Goal: Task Accomplishment & Management: Complete application form

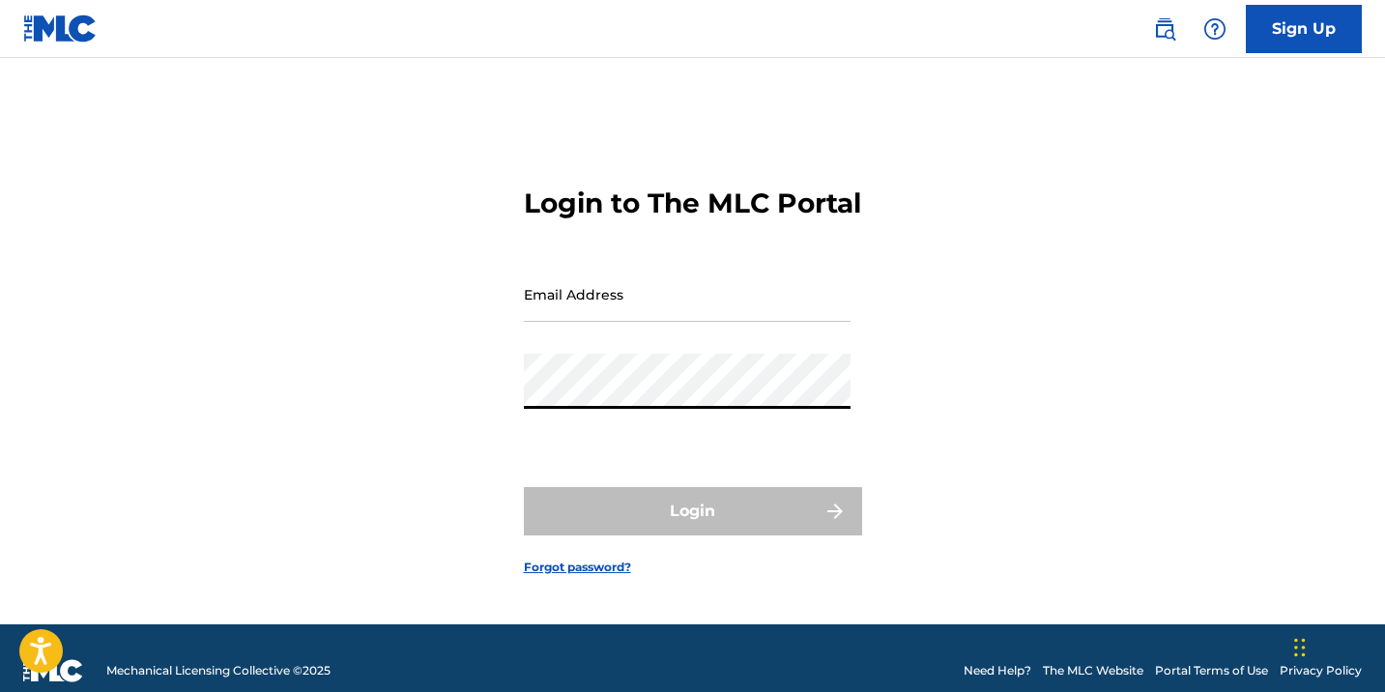
type input "[EMAIL_ADDRESS][DOMAIN_NAME]"
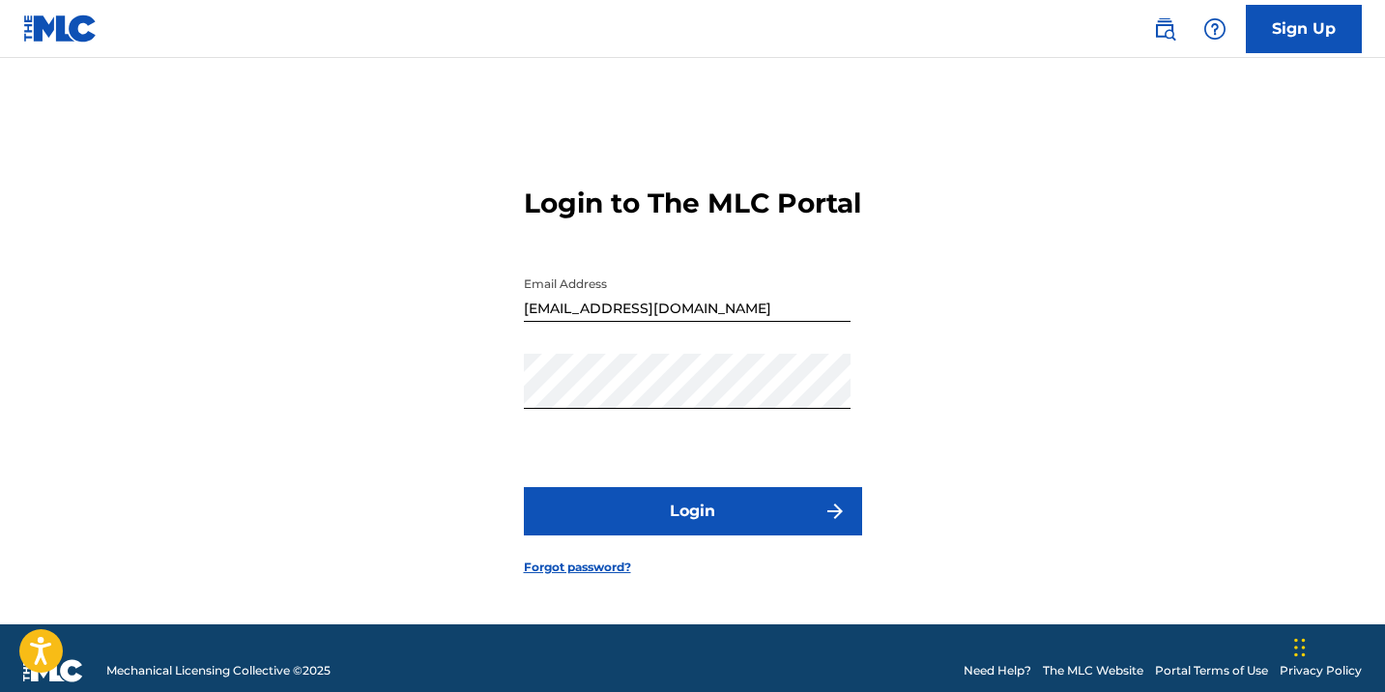
click at [743, 535] on button "Login" at bounding box center [693, 511] width 338 height 48
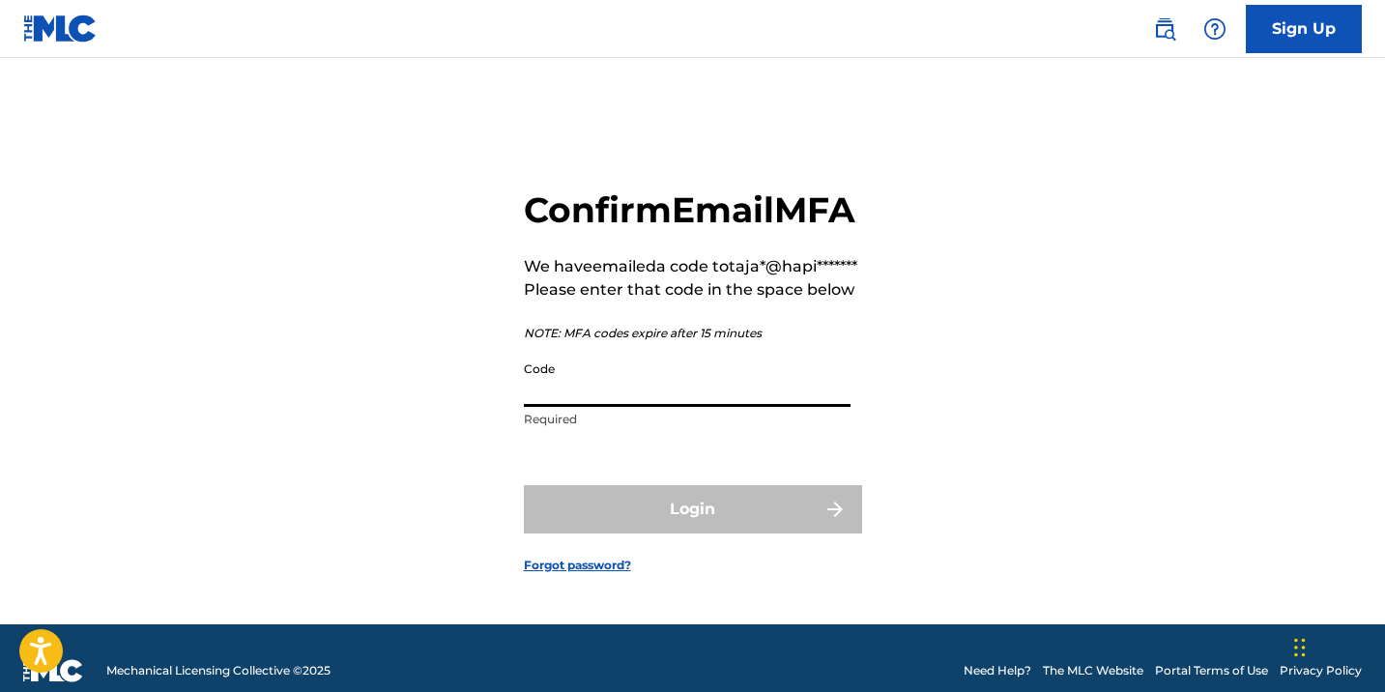
click at [692, 407] on input "Code" at bounding box center [687, 379] width 327 height 55
paste input "465190"
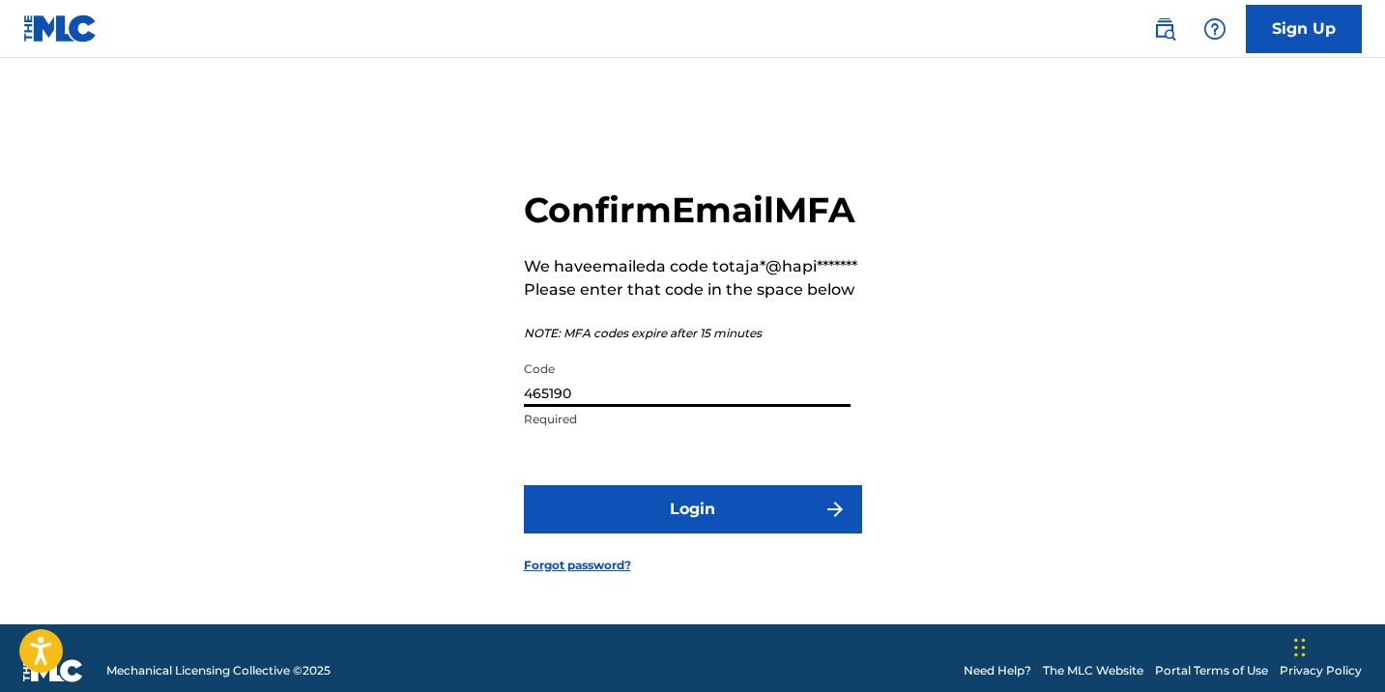
type input "465190"
click at [696, 533] on button "Login" at bounding box center [693, 509] width 338 height 48
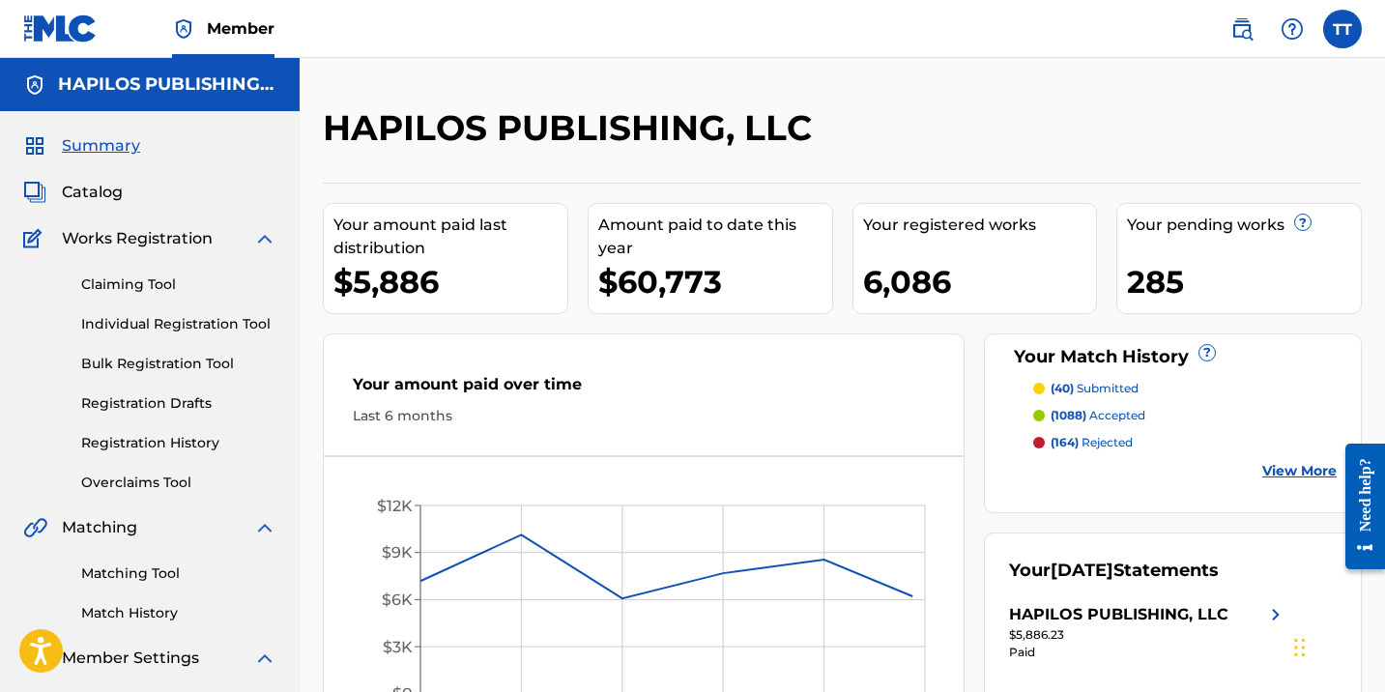
click at [216, 321] on link "Individual Registration Tool" at bounding box center [178, 324] width 195 height 20
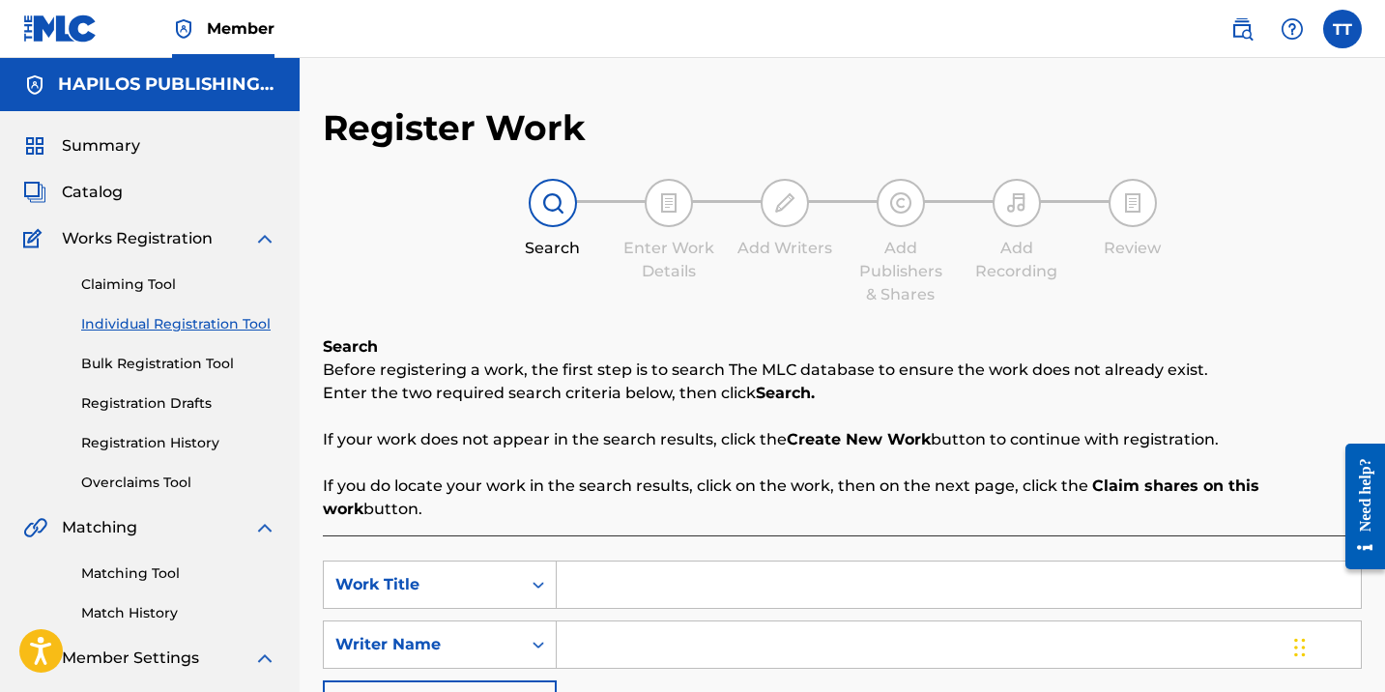
click at [605, 576] on input "Search Form" at bounding box center [959, 584] width 804 height 46
paste input "BROOM"
type input "BROOM"
click at [688, 561] on input "BROOM" at bounding box center [959, 584] width 804 height 46
click at [707, 666] on div "SearchWithCriteria1a85c87c-d98f-4ee4-9ecc-50a32704e2f7 Work Title BROOM SearchW…" at bounding box center [842, 644] width 1039 height 168
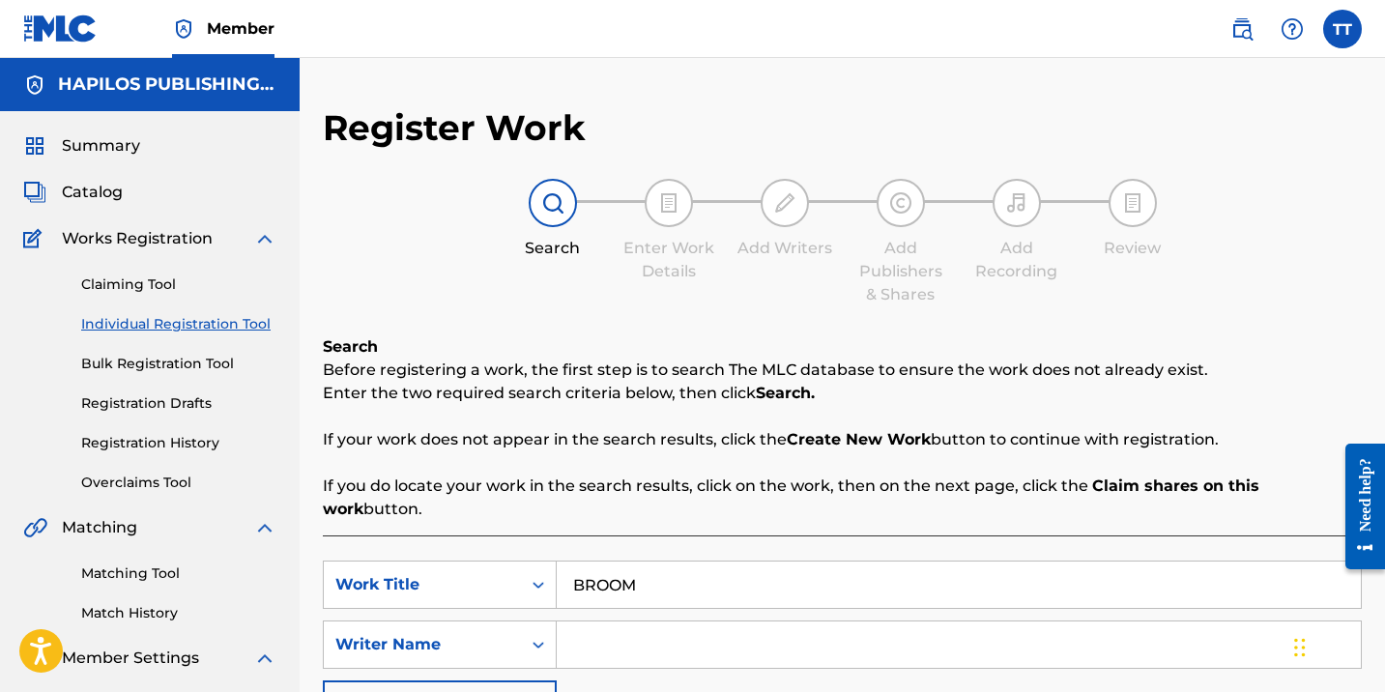
click at [626, 589] on div "SearchWithCriteria1a85c87c-d98f-4ee4-9ecc-50a32704e2f7 Work Title BROOM SearchW…" at bounding box center [842, 644] width 1039 height 168
click at [634, 621] on input "Search Form" at bounding box center [959, 644] width 804 height 46
paste input "[PERSON_NAME] [PERSON_NAME]"
type input "[PERSON_NAME] [PERSON_NAME]"
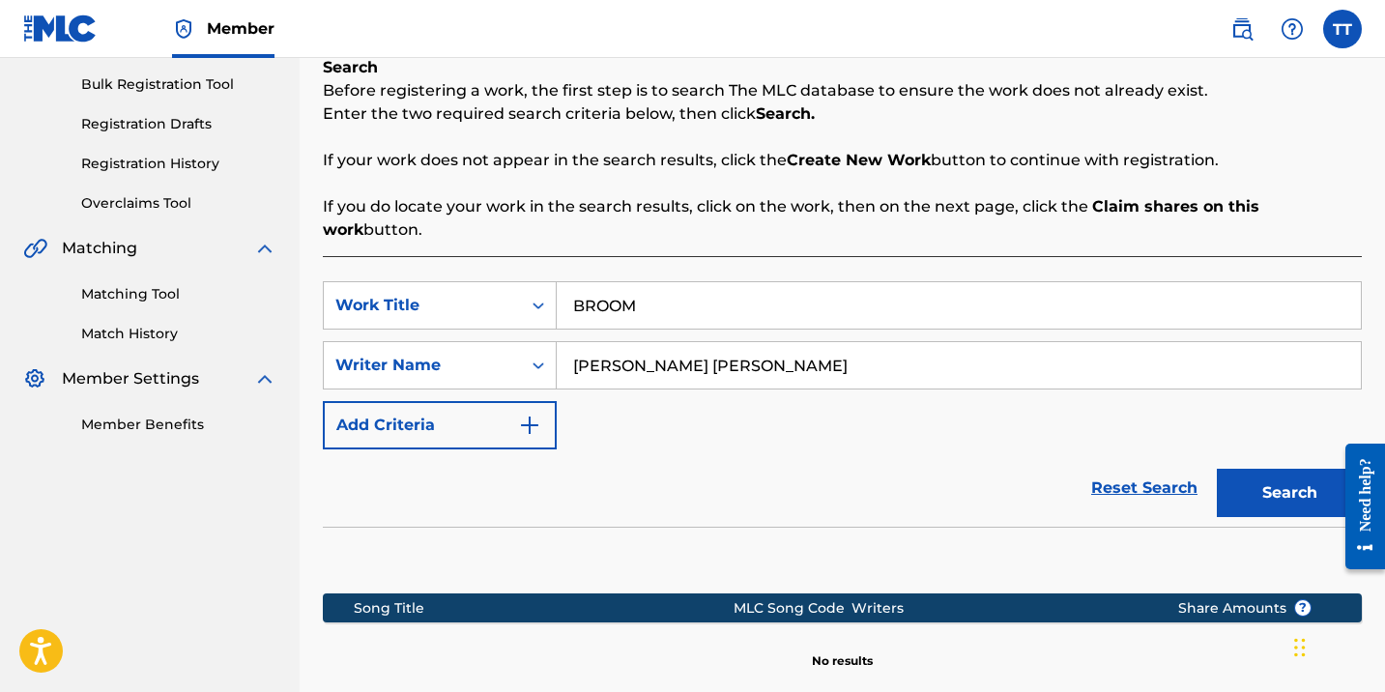
scroll to position [473, 0]
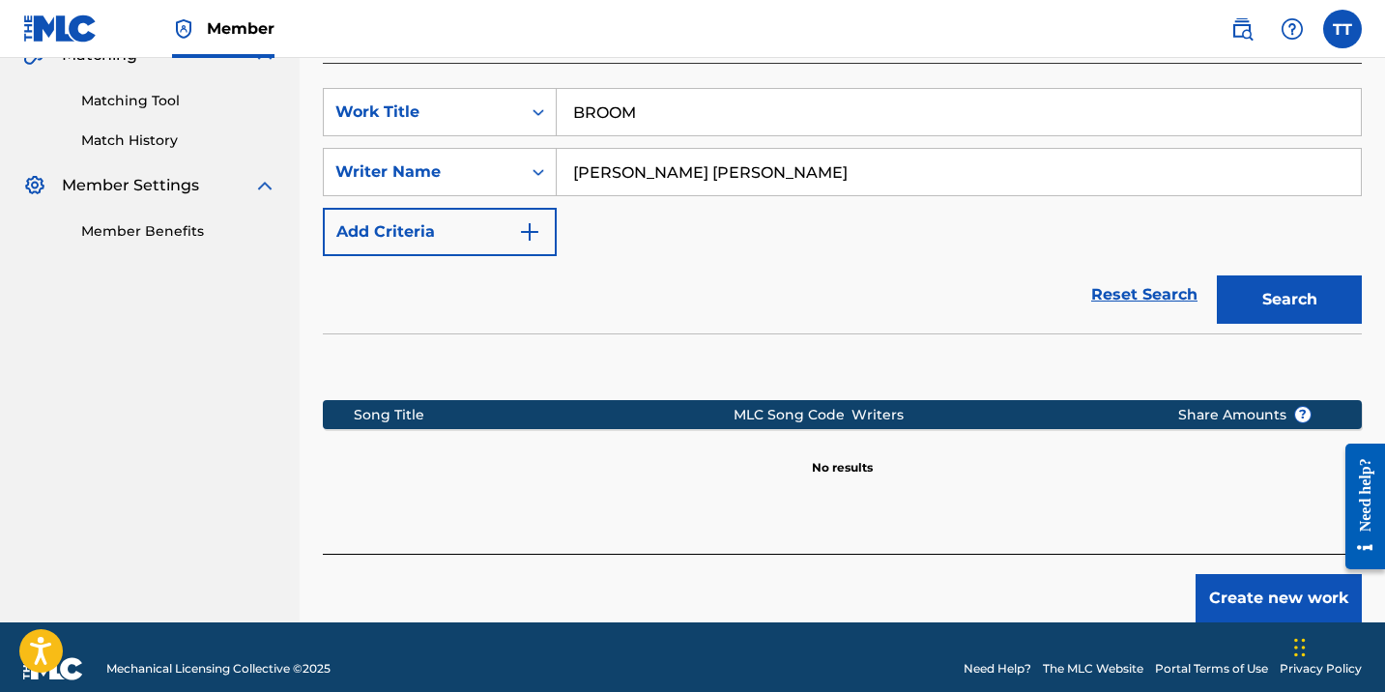
click at [1278, 276] on button "Search" at bounding box center [1289, 299] width 145 height 48
click at [1312, 585] on button "Create new work" at bounding box center [1278, 598] width 166 height 48
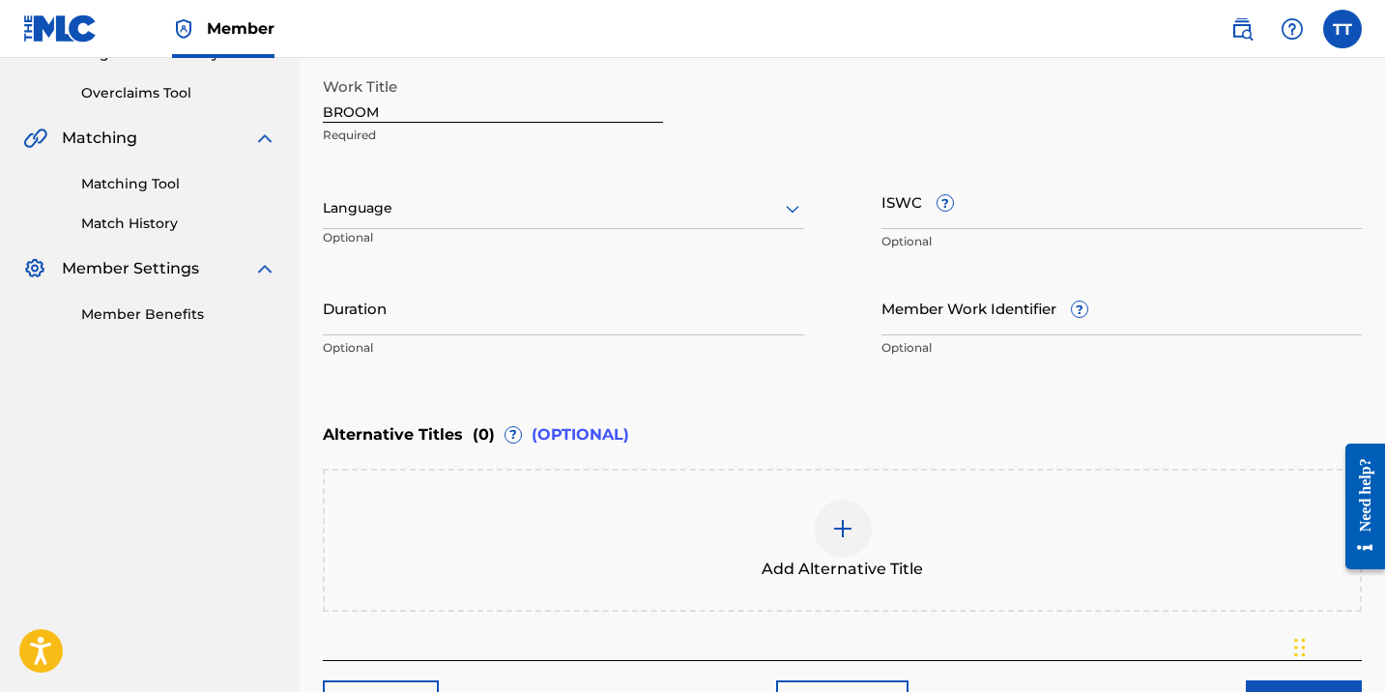
scroll to position [385, 0]
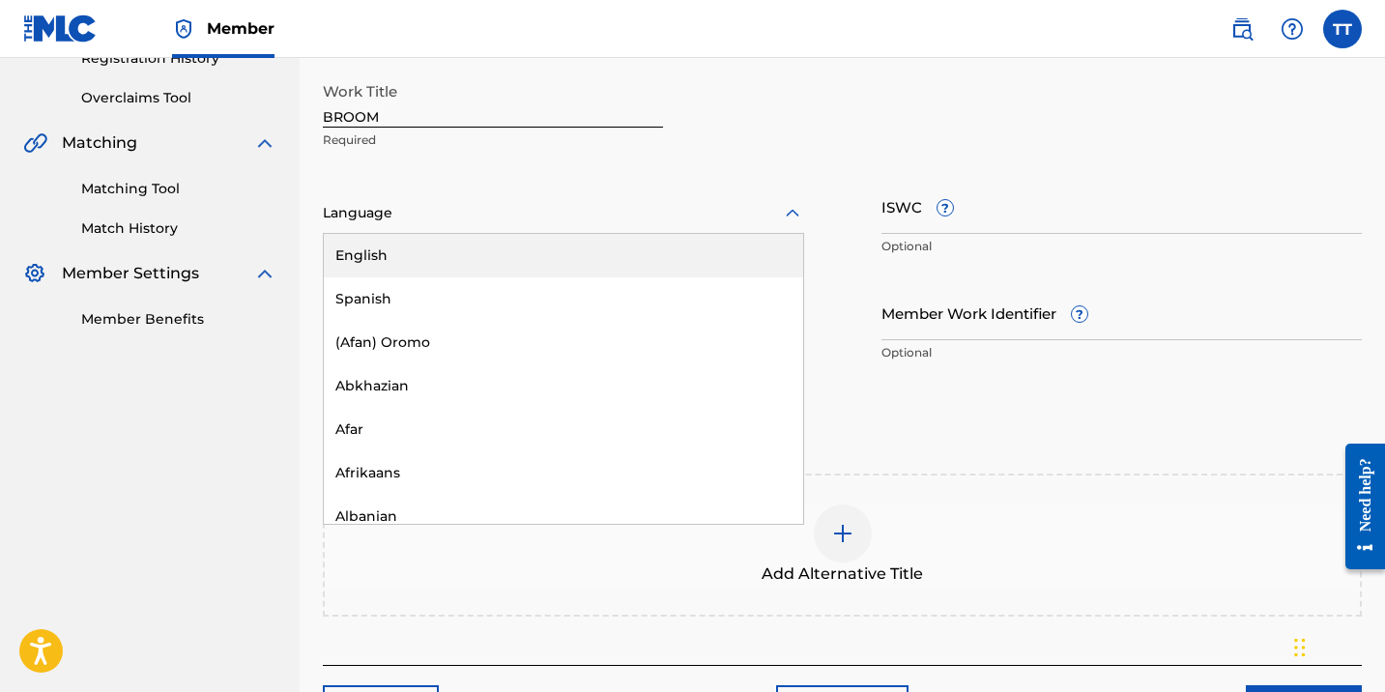
click at [586, 203] on div at bounding box center [563, 213] width 481 height 24
click at [572, 242] on div "English" at bounding box center [563, 255] width 479 height 43
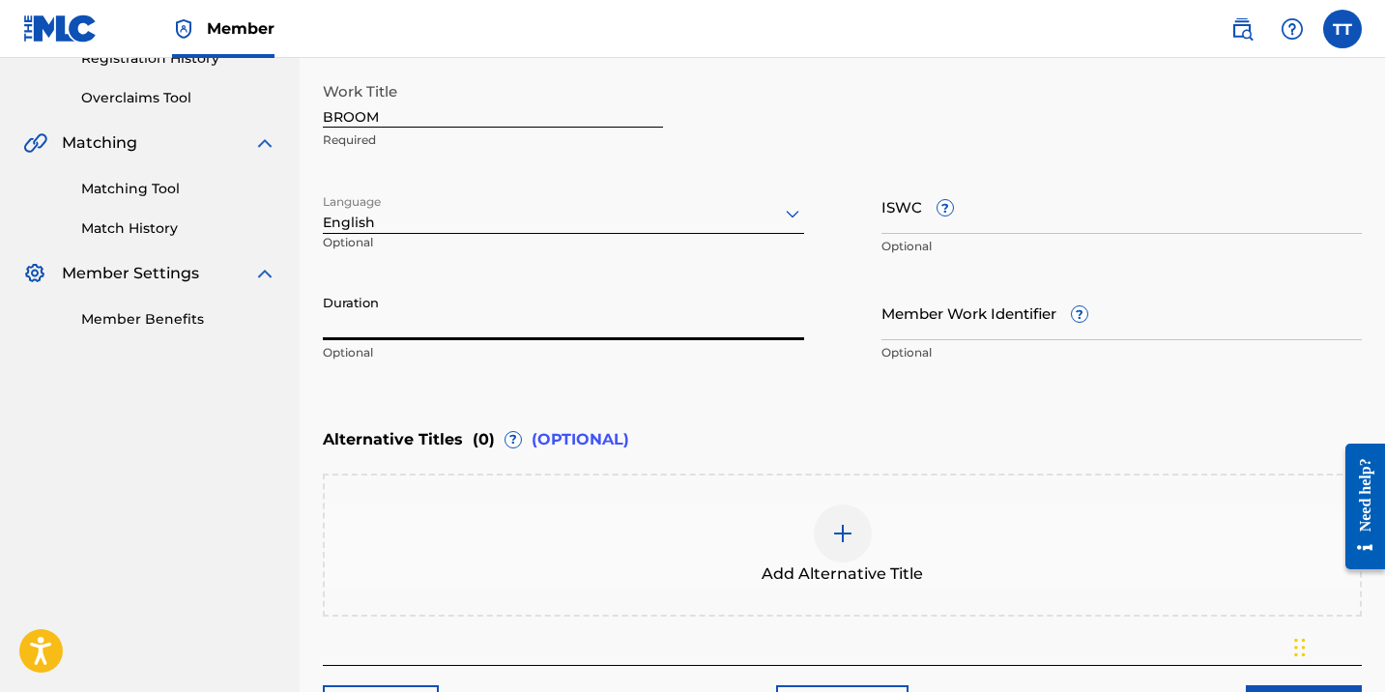
click at [533, 330] on input "Duration" at bounding box center [563, 312] width 481 height 55
type input "03:08"
click at [657, 558] on div "Add Alternative Title" at bounding box center [842, 544] width 1035 height 81
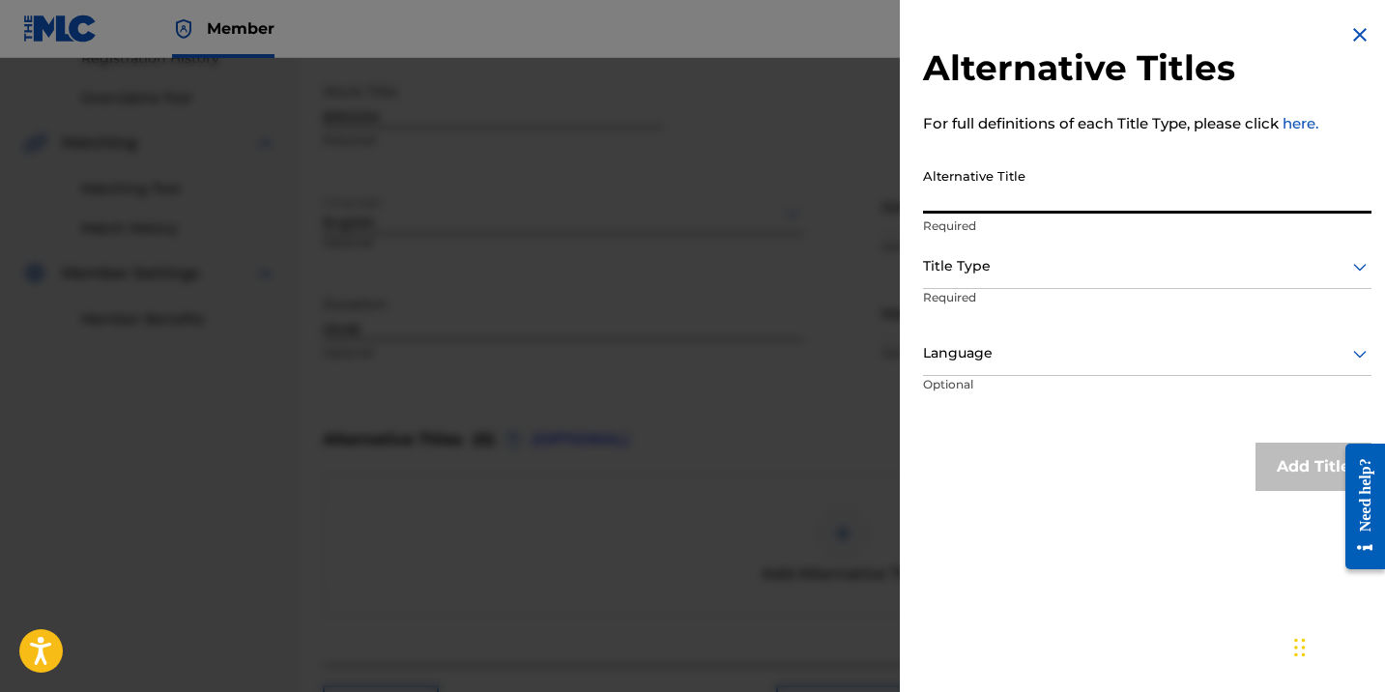
paste input "BROOM (RADIO EDIT)"
click at [980, 192] on input "BROOM (RADIO EDIT)" at bounding box center [1147, 185] width 448 height 55
type input "BROOM (RADIO EDIT)"
click at [1059, 259] on div at bounding box center [1147, 266] width 448 height 24
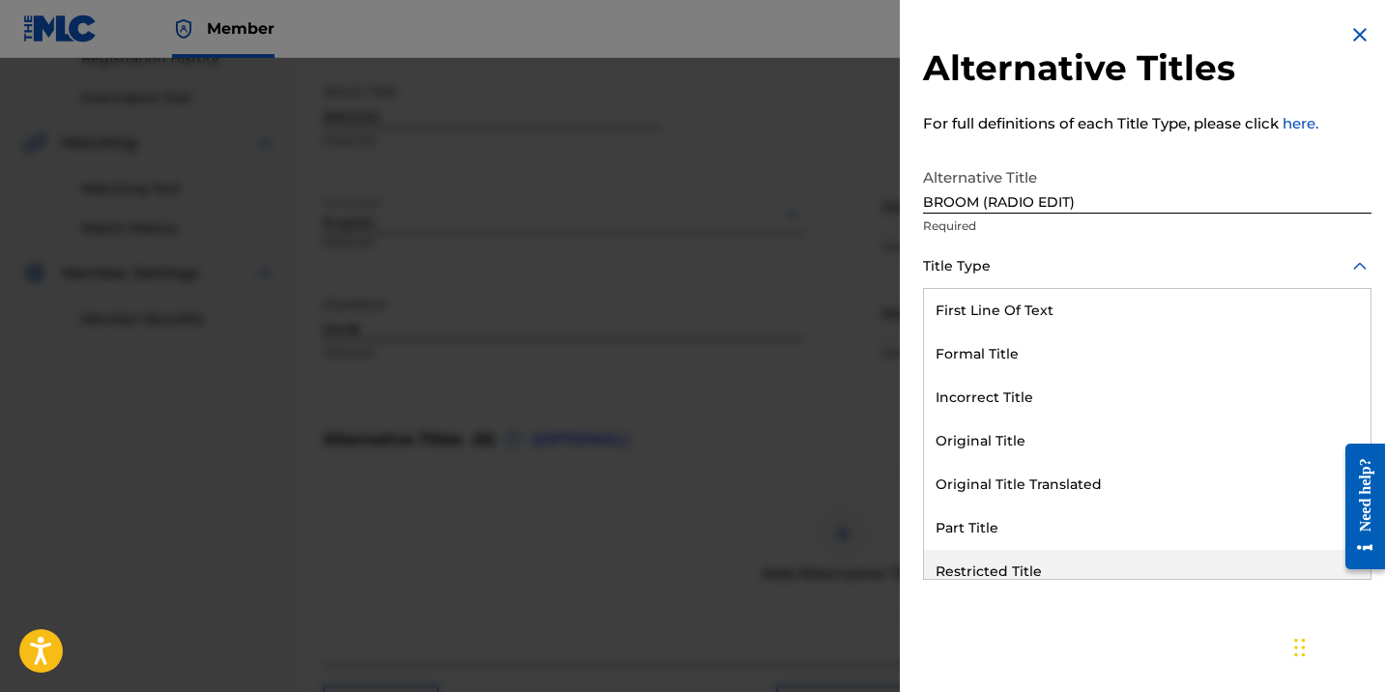
scroll to position [188, 0]
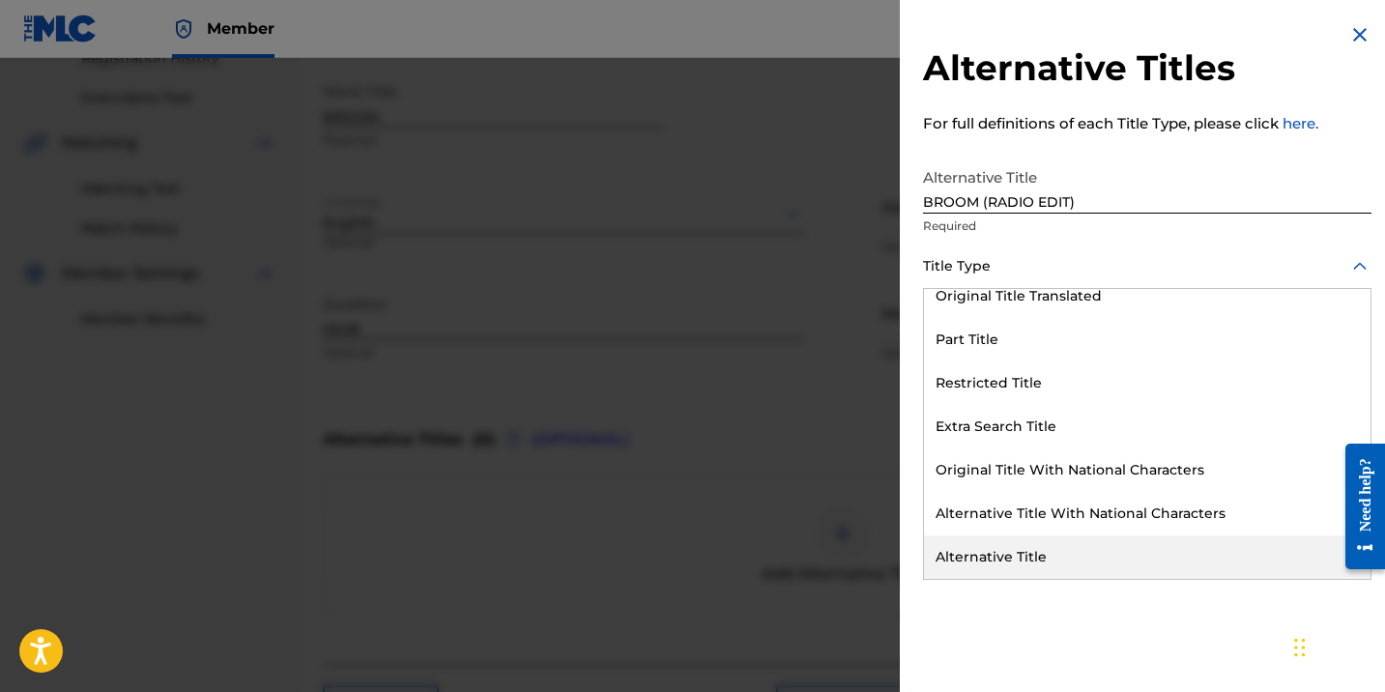
click at [1259, 560] on div "Alternative Title" at bounding box center [1147, 556] width 446 height 43
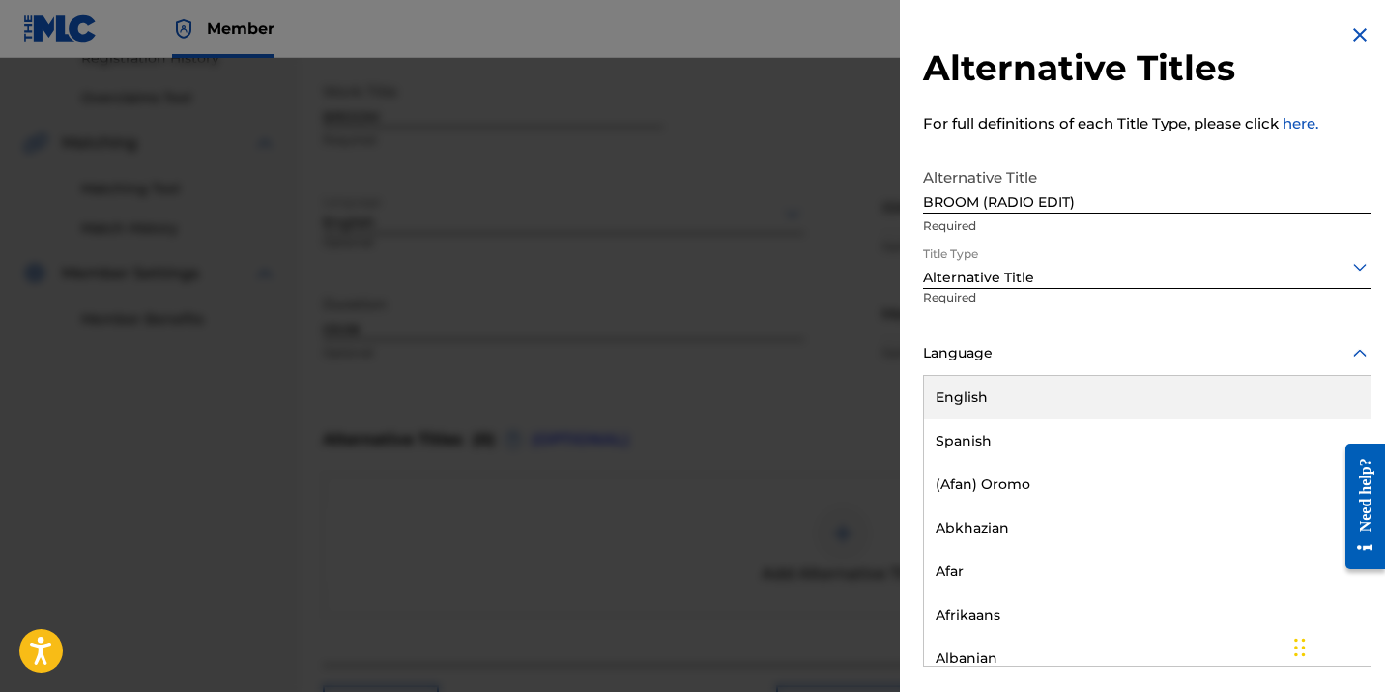
click at [1206, 368] on div "Language" at bounding box center [1147, 353] width 448 height 43
click at [1187, 378] on div "English" at bounding box center [1147, 397] width 446 height 43
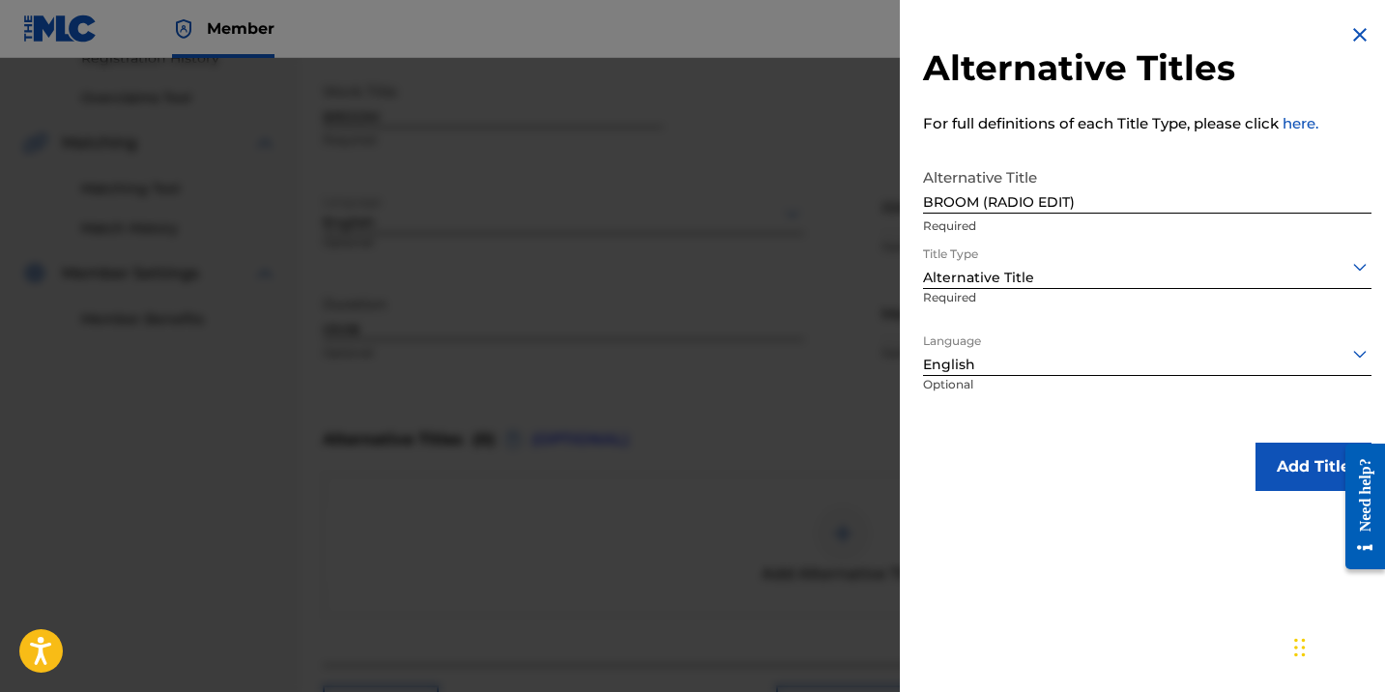
click at [1297, 470] on button "Add Title" at bounding box center [1313, 467] width 116 height 48
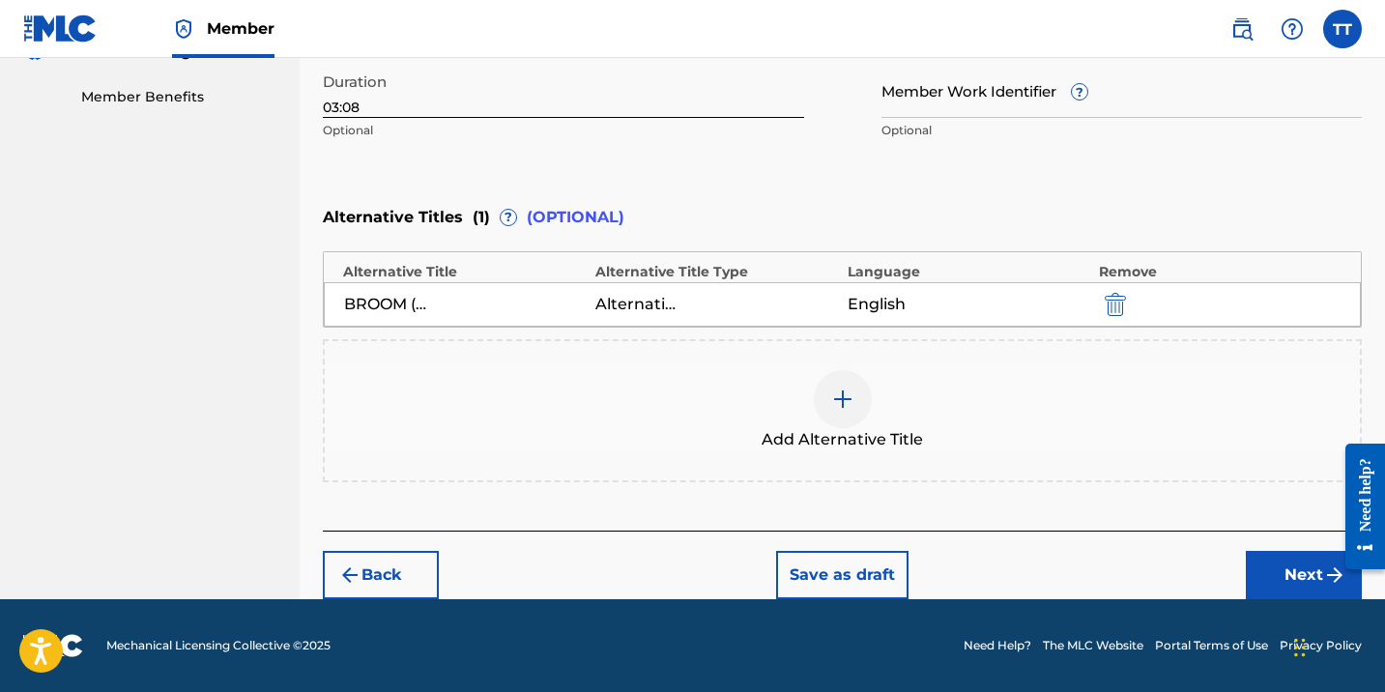
click at [1291, 574] on button "Next" at bounding box center [1304, 575] width 116 height 48
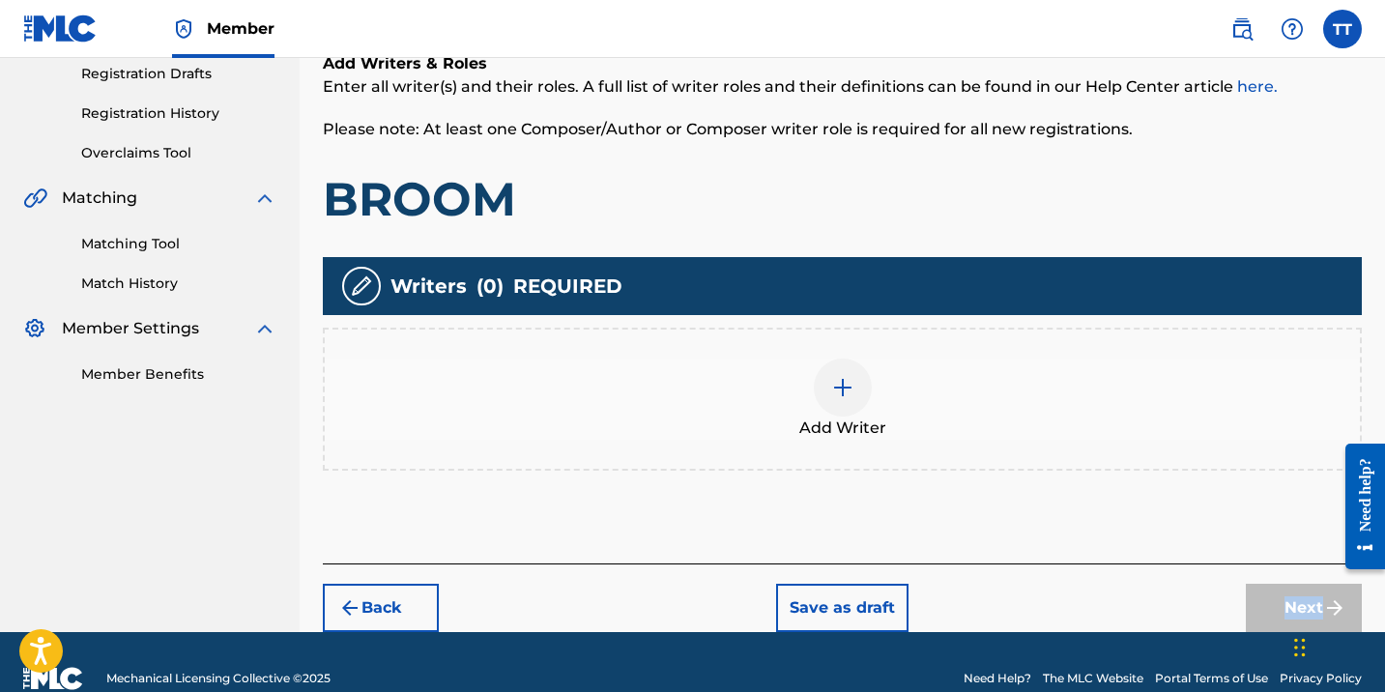
click at [1291, 574] on div "Back Save as draft Next" at bounding box center [842, 597] width 1039 height 69
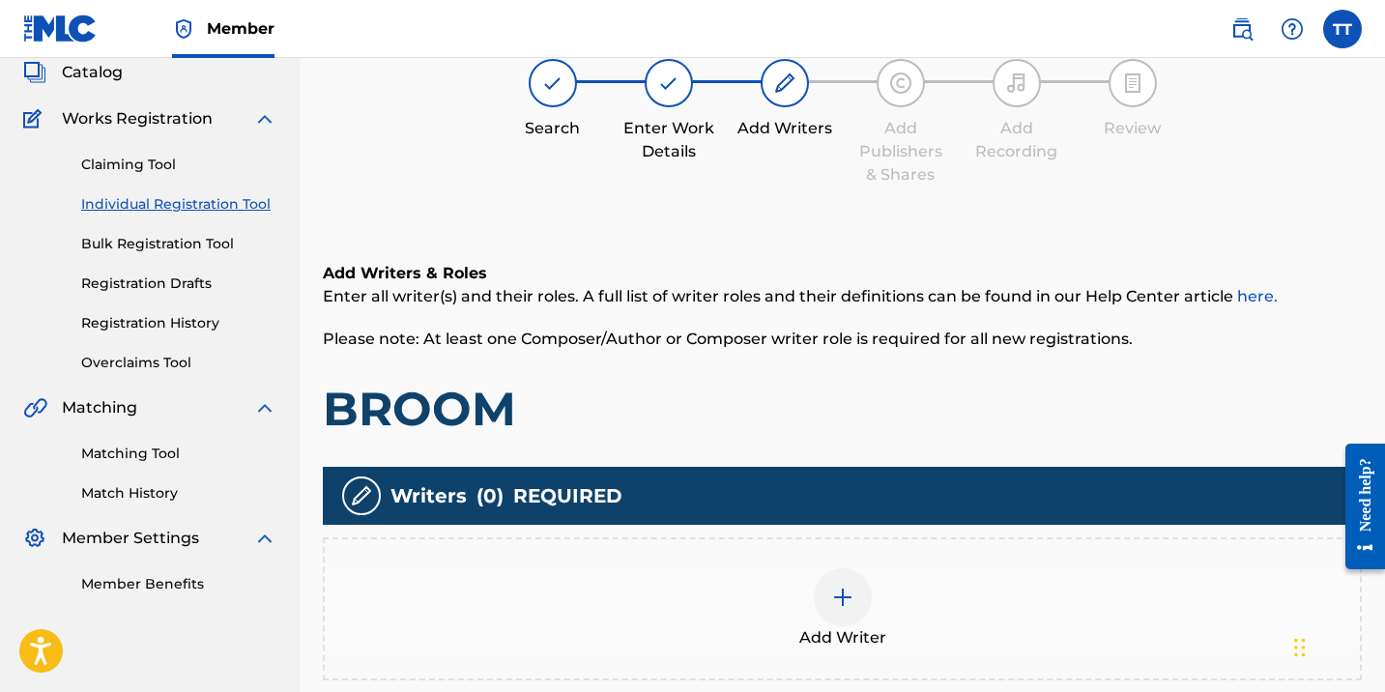
scroll to position [87, 0]
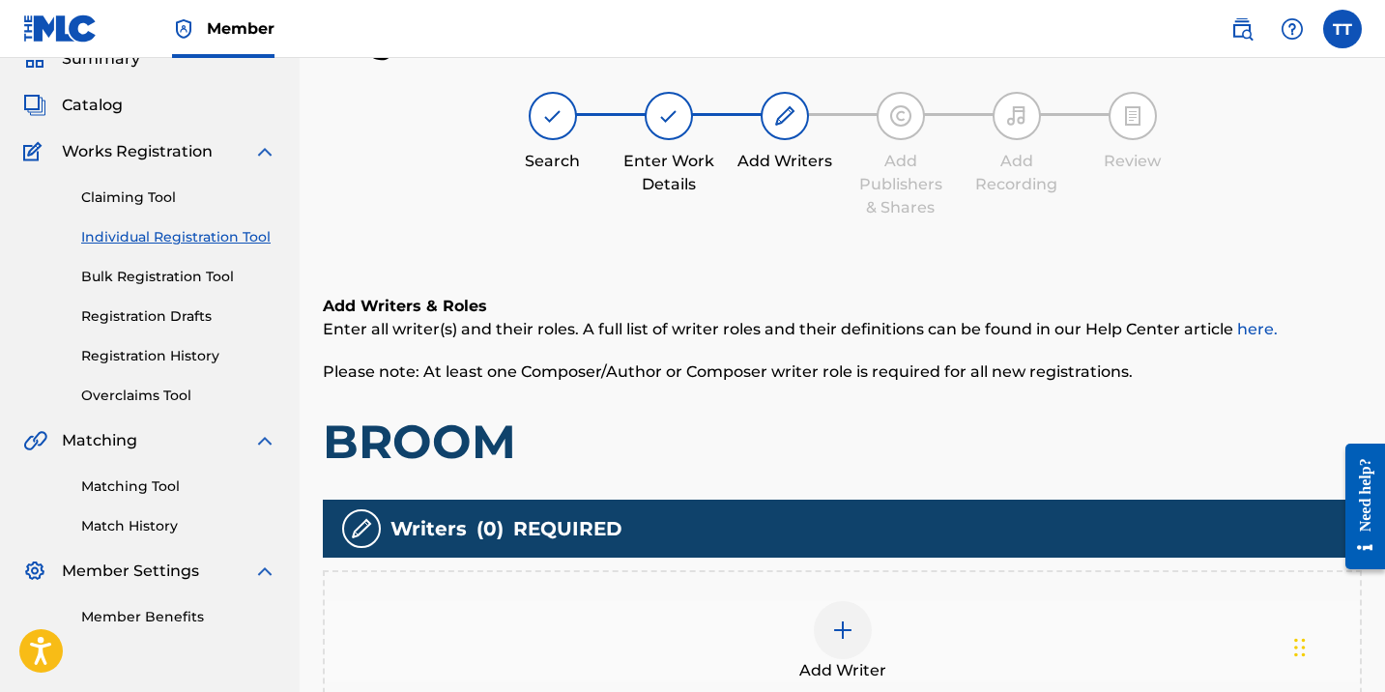
click at [805, 622] on div "Add Writer" at bounding box center [842, 641] width 1035 height 81
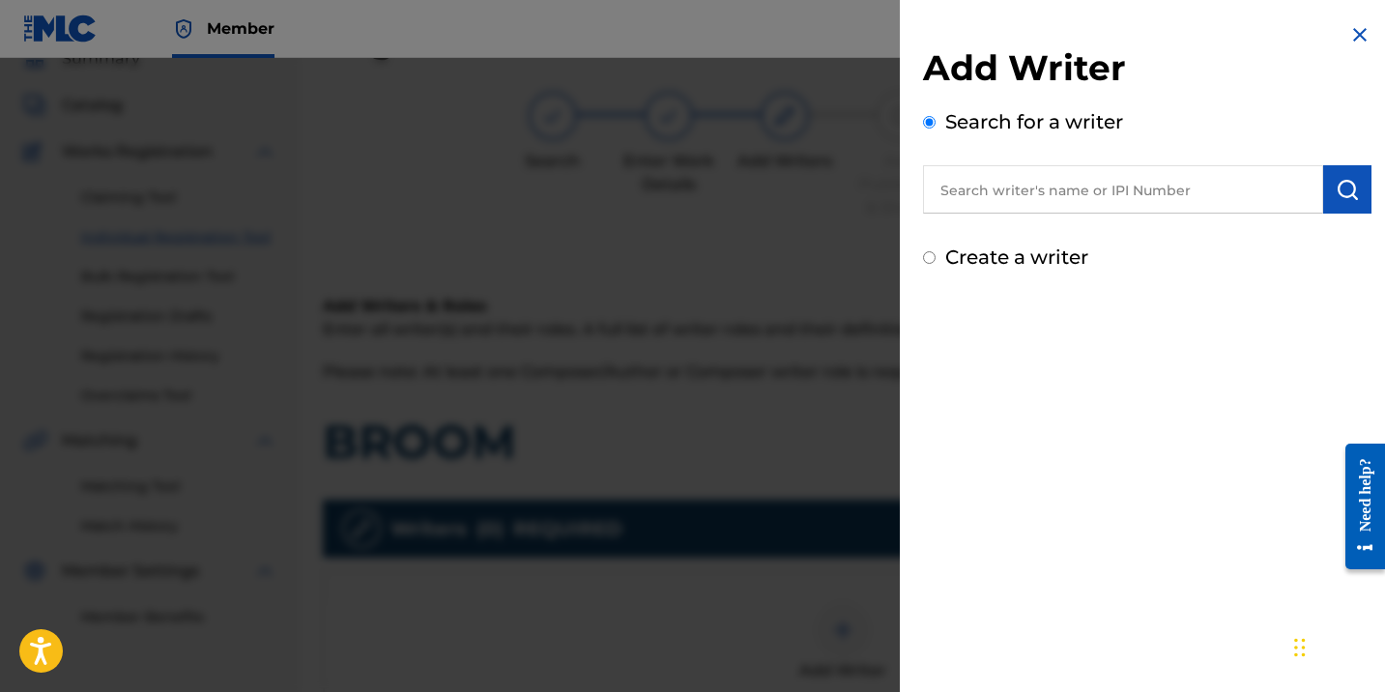
click at [973, 187] on input "text" at bounding box center [1123, 189] width 400 height 48
paste input "1035306400"
click at [933, 187] on input "1035306400" at bounding box center [1123, 189] width 400 height 48
type input "01035306400"
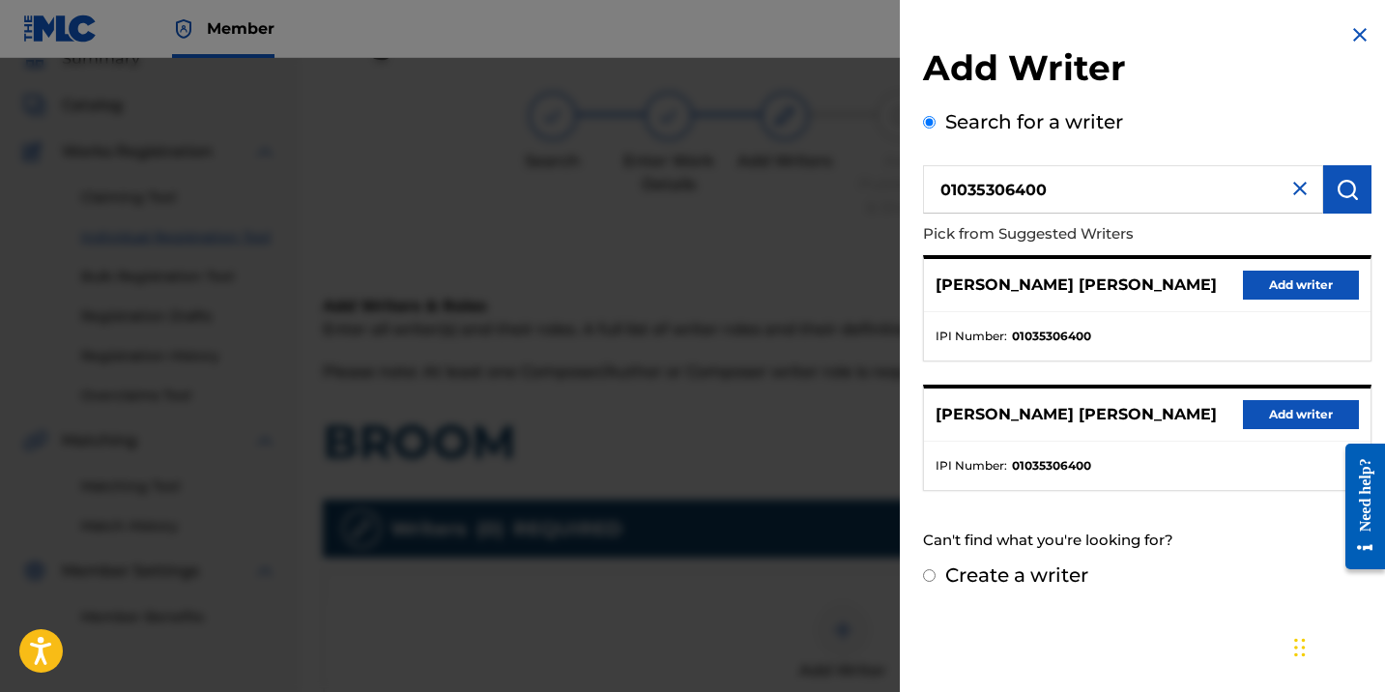
click at [1305, 429] on button "Add writer" at bounding box center [1301, 414] width 116 height 29
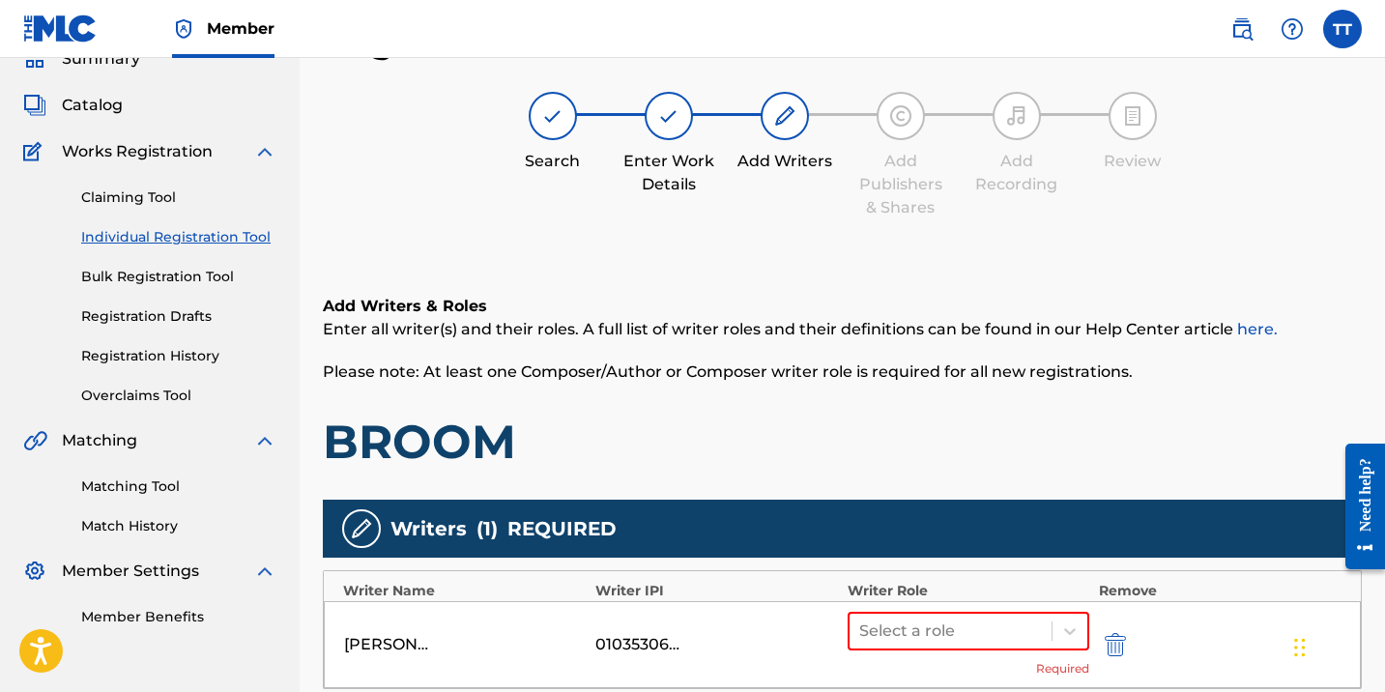
scroll to position [493, 0]
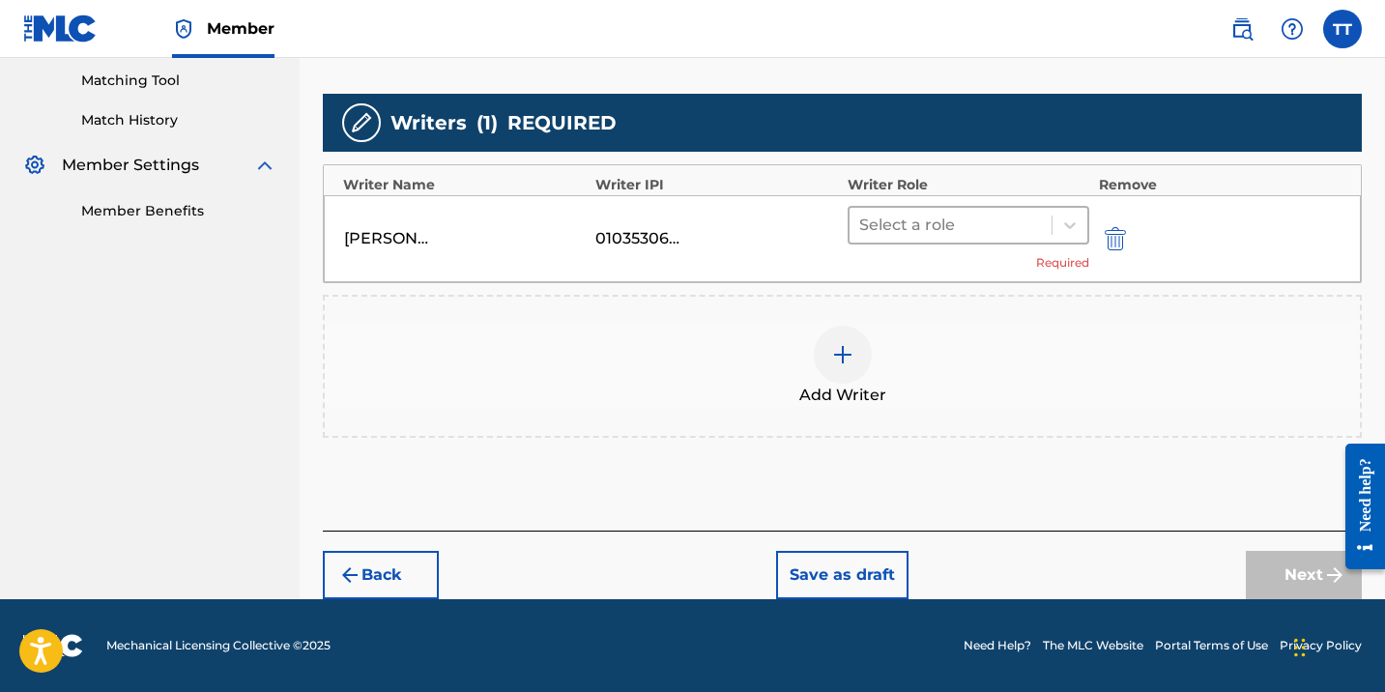
click at [973, 230] on div at bounding box center [950, 225] width 183 height 27
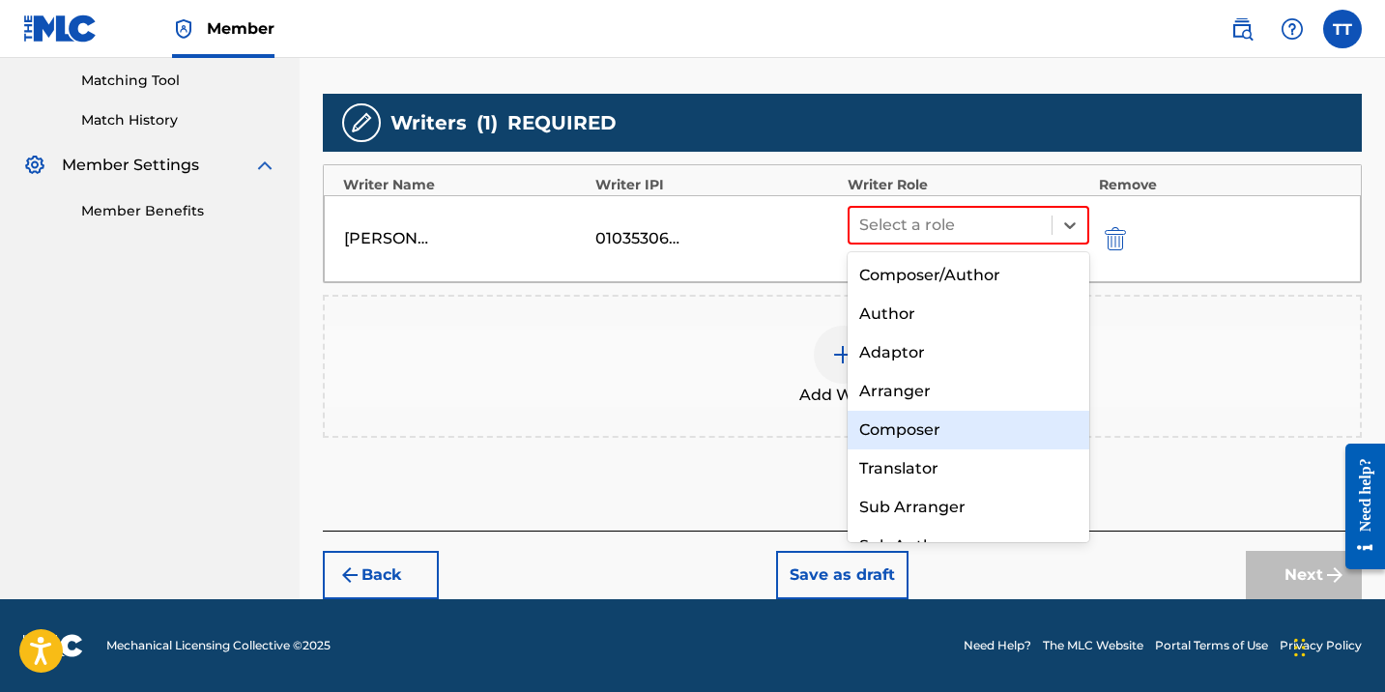
click at [973, 433] on div "Composer" at bounding box center [969, 430] width 242 height 39
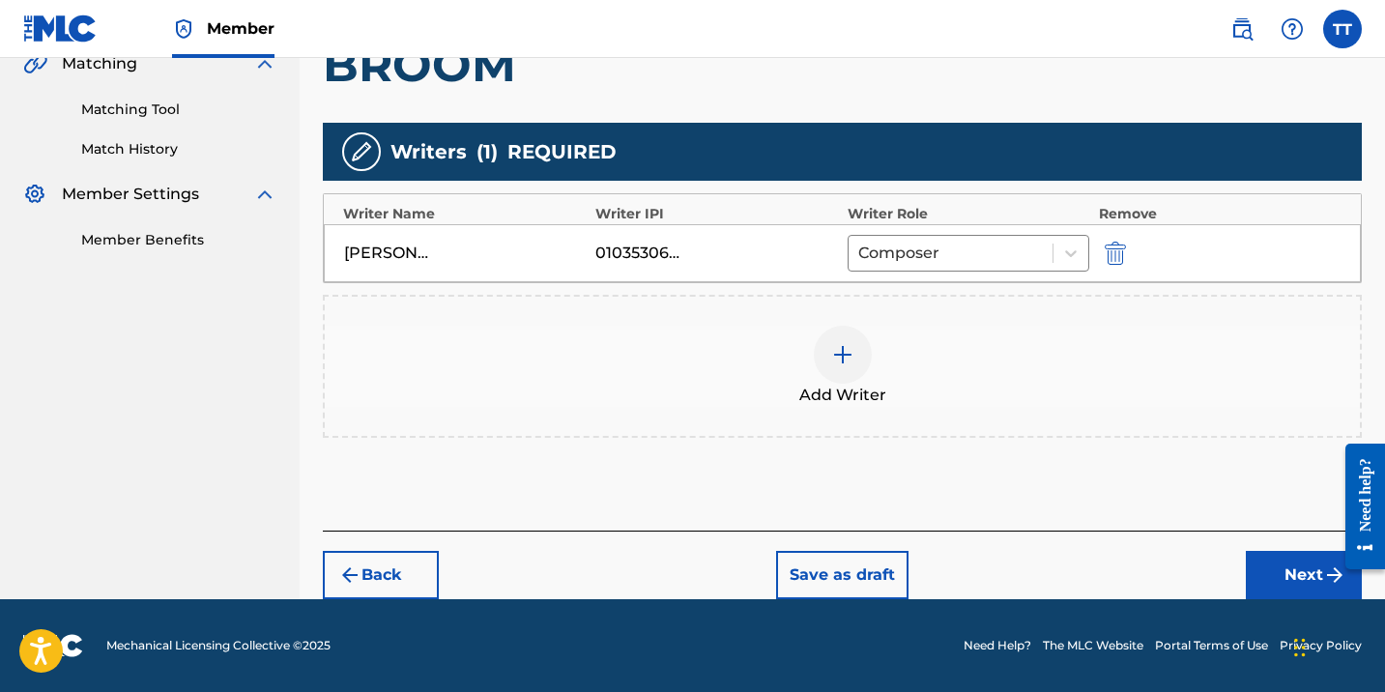
scroll to position [464, 0]
click at [801, 331] on div "Add Writer" at bounding box center [842, 366] width 1035 height 81
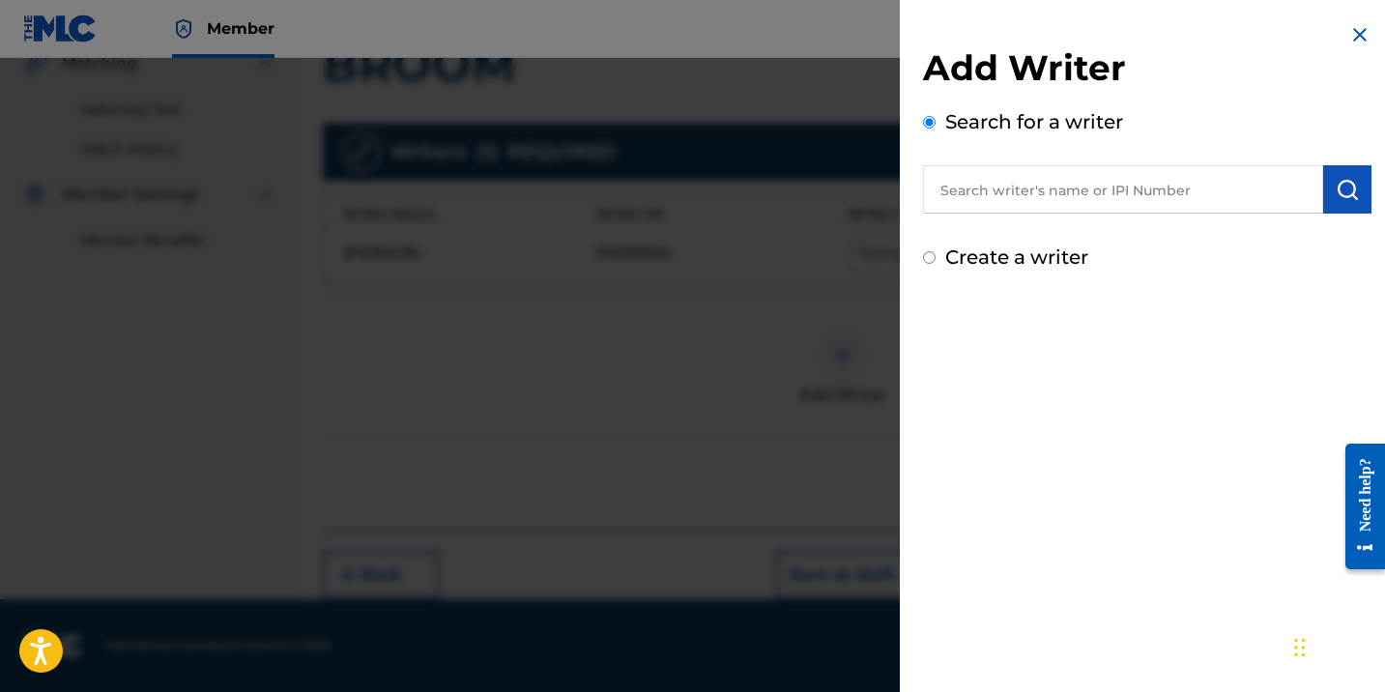
click at [1020, 194] on input "text" at bounding box center [1123, 189] width 400 height 48
paste input "369227533"
click at [940, 187] on input "369227533" at bounding box center [1123, 189] width 400 height 48
type input "00369227533"
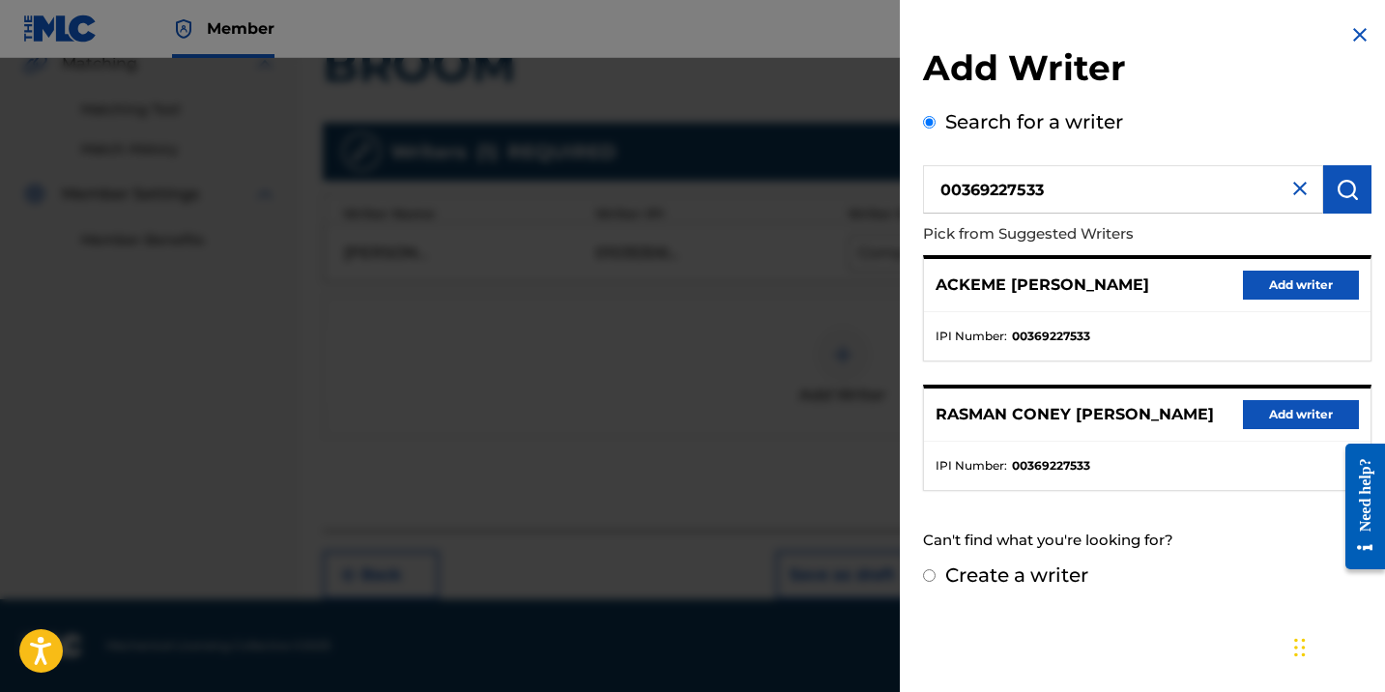
click at [1278, 265] on div "ACKEME [PERSON_NAME] Add writer" at bounding box center [1147, 285] width 446 height 53
click at [1278, 300] on div "ACKEME [PERSON_NAME] Add writer" at bounding box center [1147, 285] width 446 height 53
click at [1273, 271] on button "Add writer" at bounding box center [1301, 285] width 116 height 29
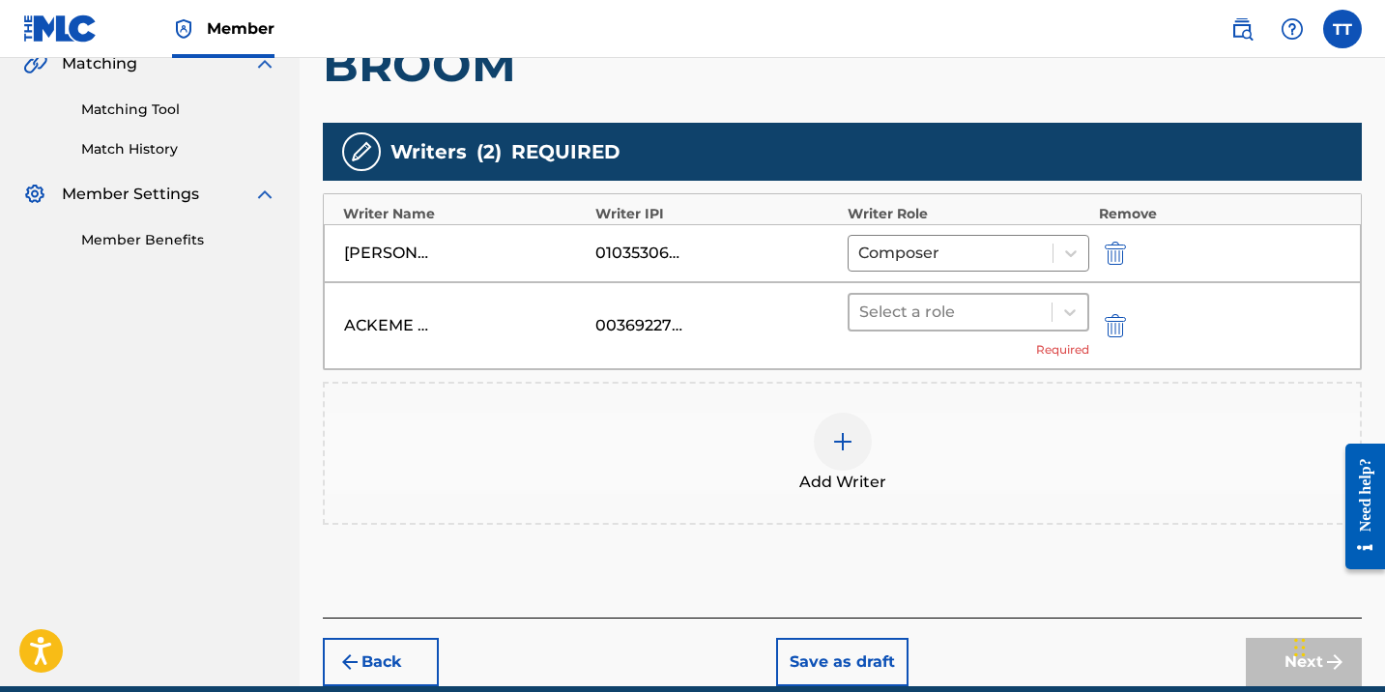
click at [976, 319] on div at bounding box center [950, 312] width 183 height 27
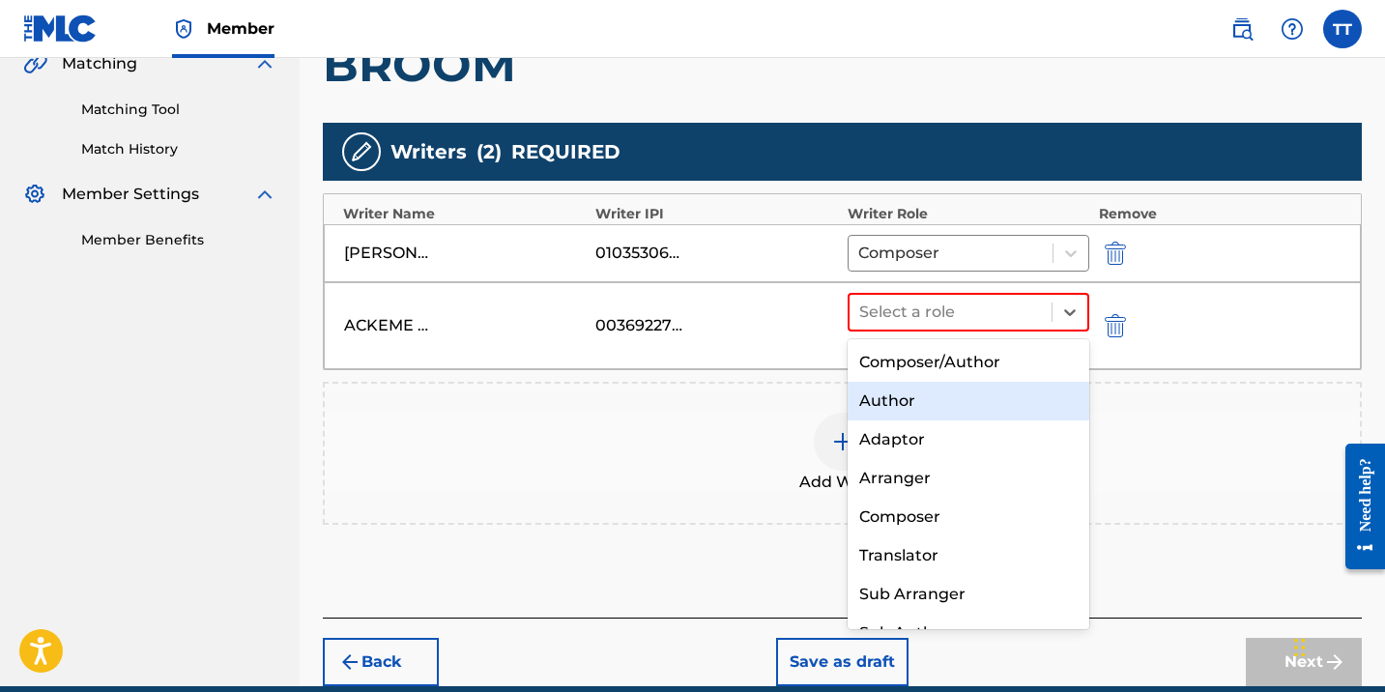
click at [962, 407] on div "Author" at bounding box center [969, 401] width 242 height 39
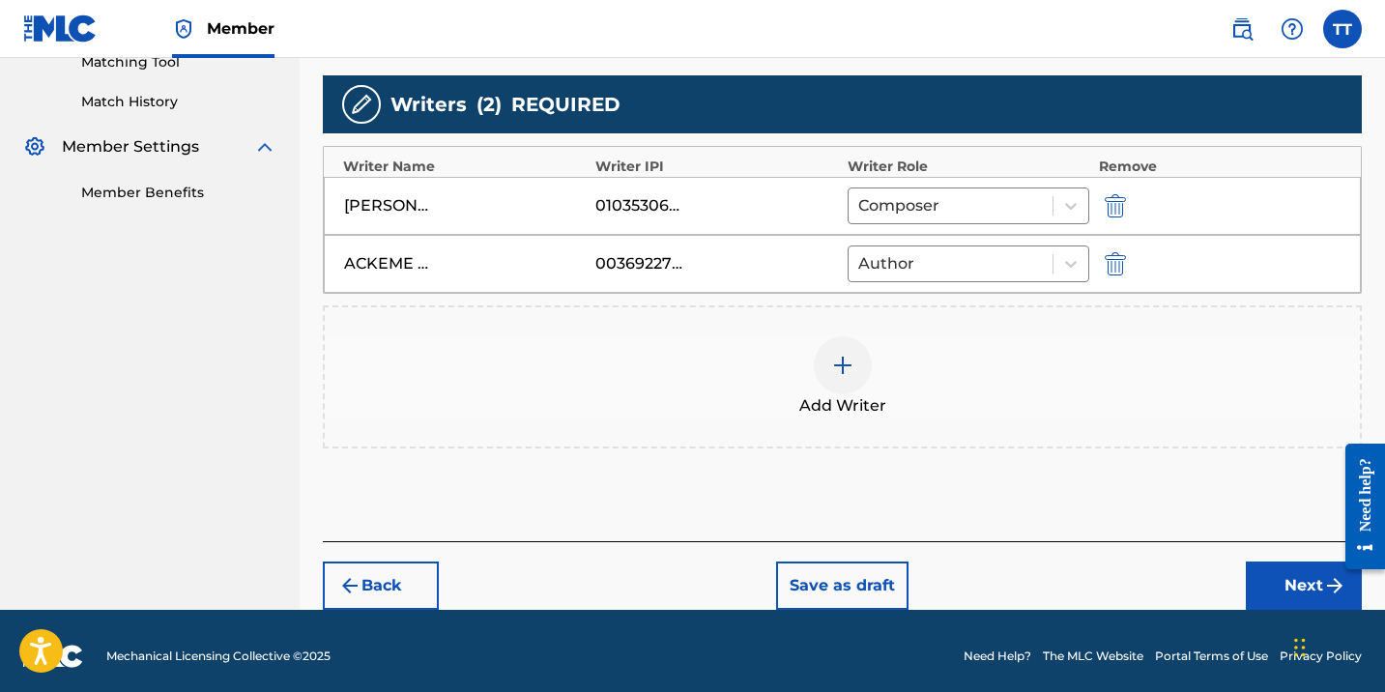
scroll to position [509, 0]
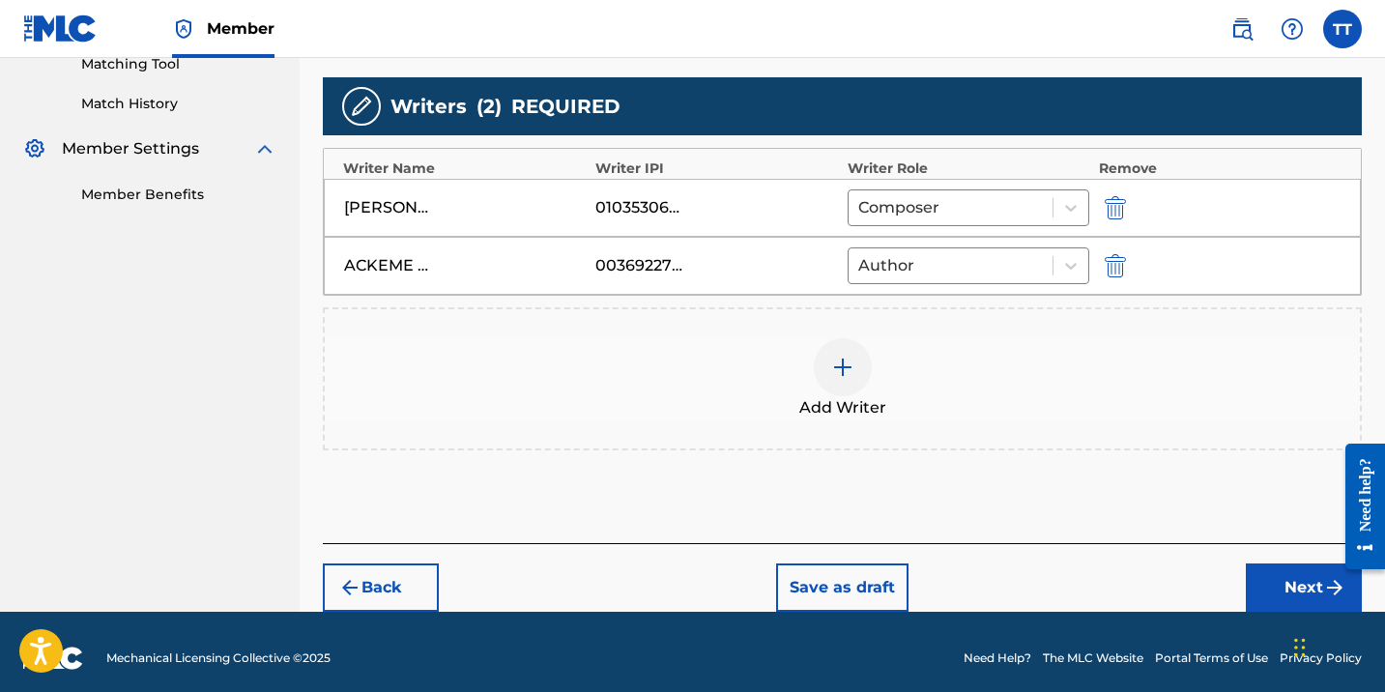
click at [904, 363] on div "Add Writer" at bounding box center [842, 378] width 1035 height 81
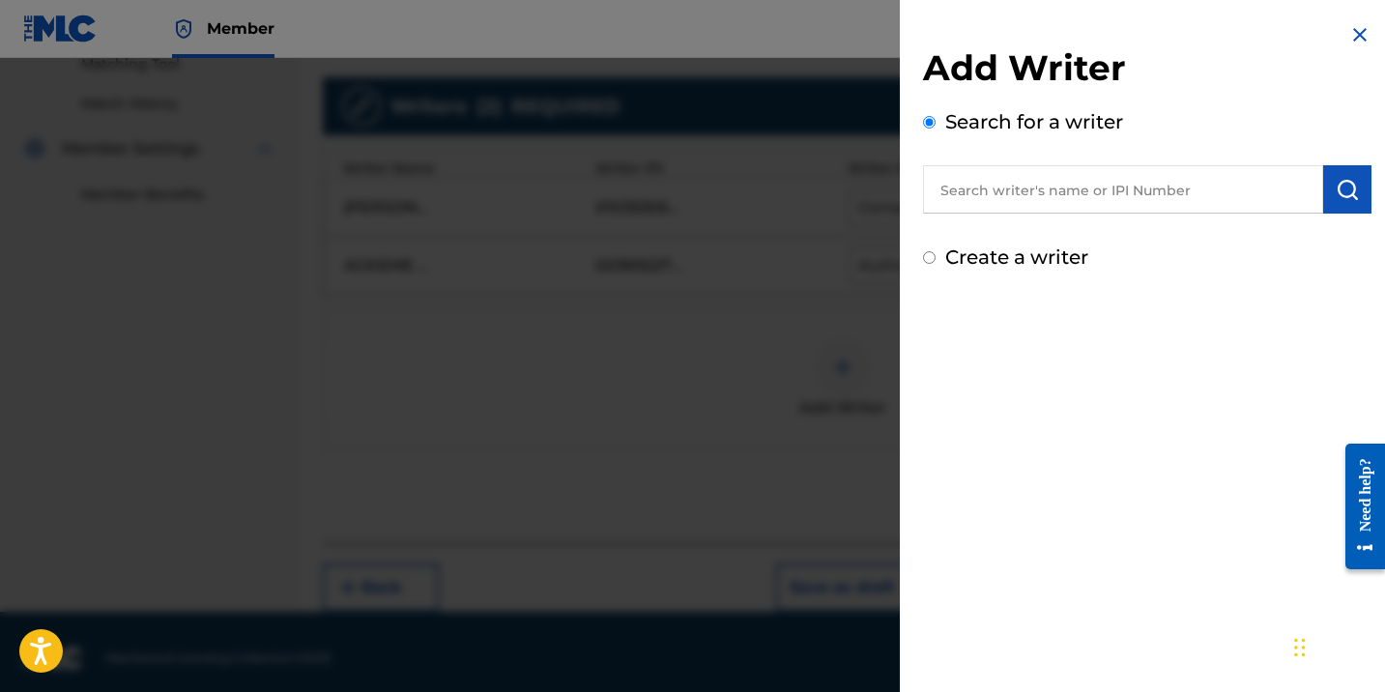
click at [959, 201] on input "text" at bounding box center [1123, 189] width 400 height 48
paste input "1053469853"
click at [930, 183] on input "1053469853" at bounding box center [1123, 189] width 400 height 48
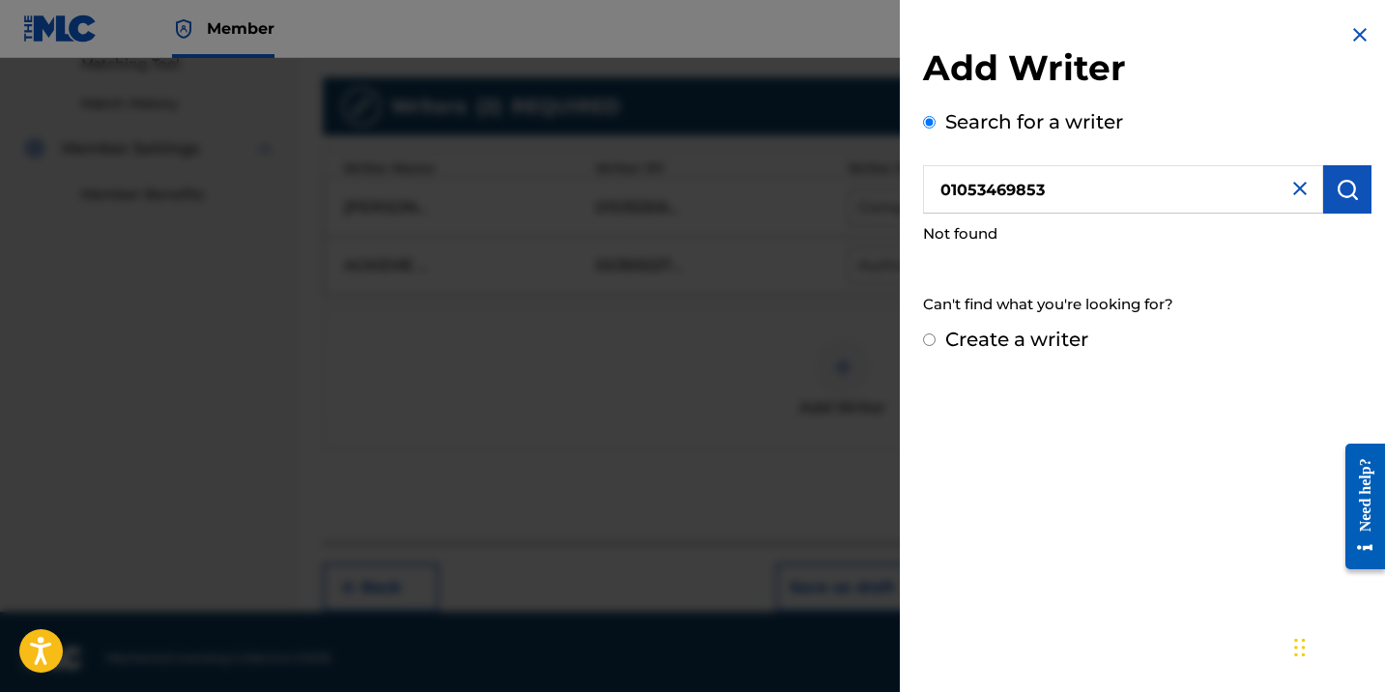
type input "01053469853"
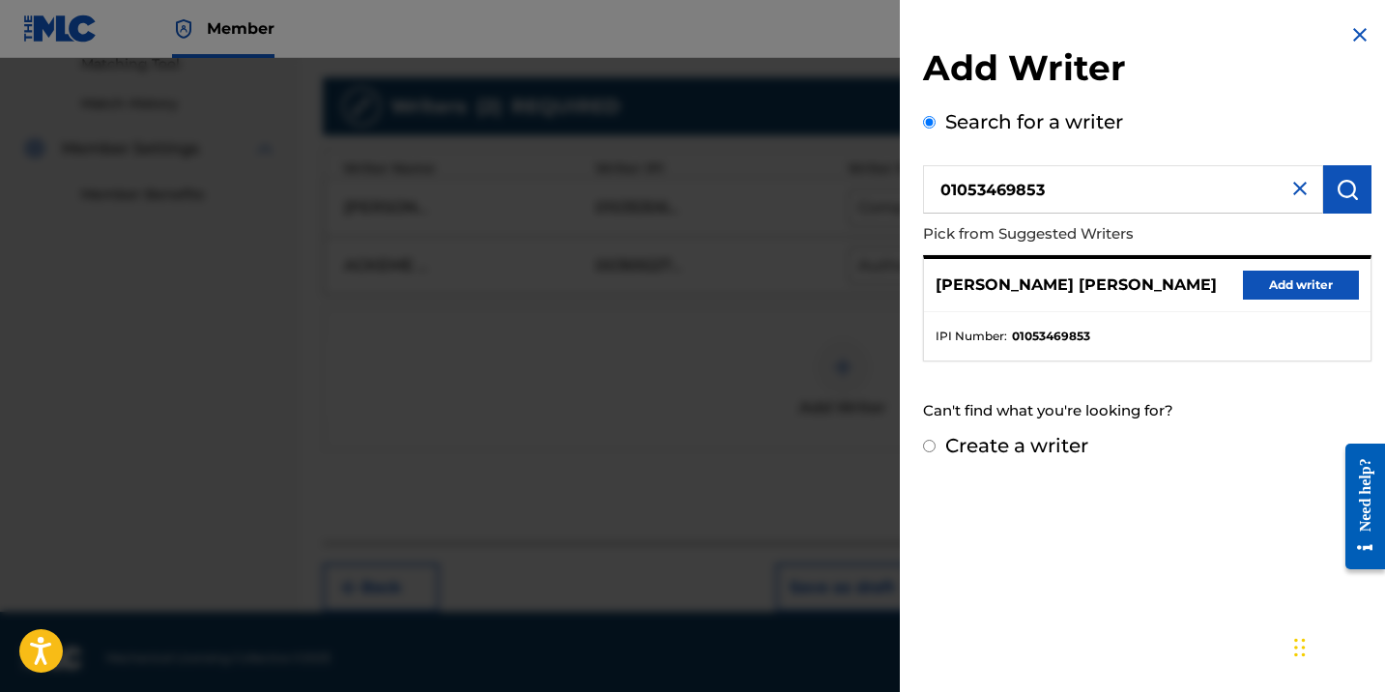
click at [1283, 276] on button "Add writer" at bounding box center [1301, 285] width 116 height 29
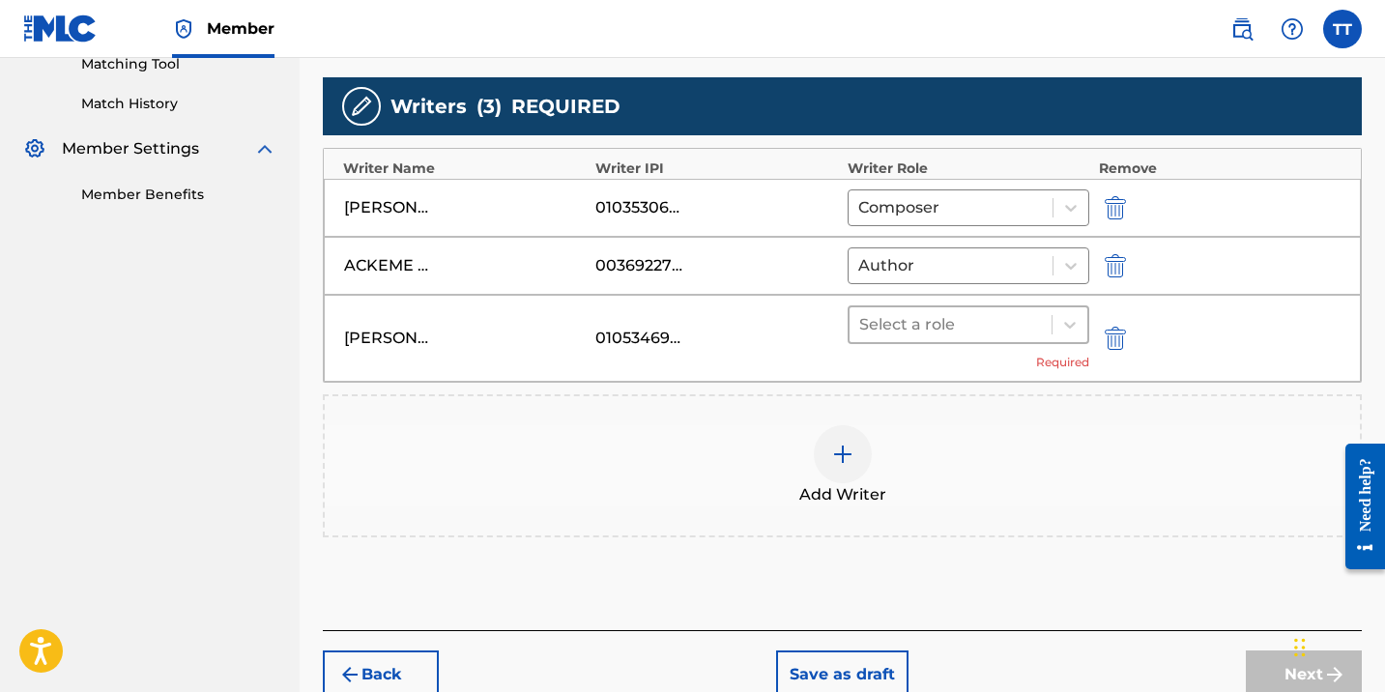
click at [991, 331] on div at bounding box center [950, 324] width 183 height 27
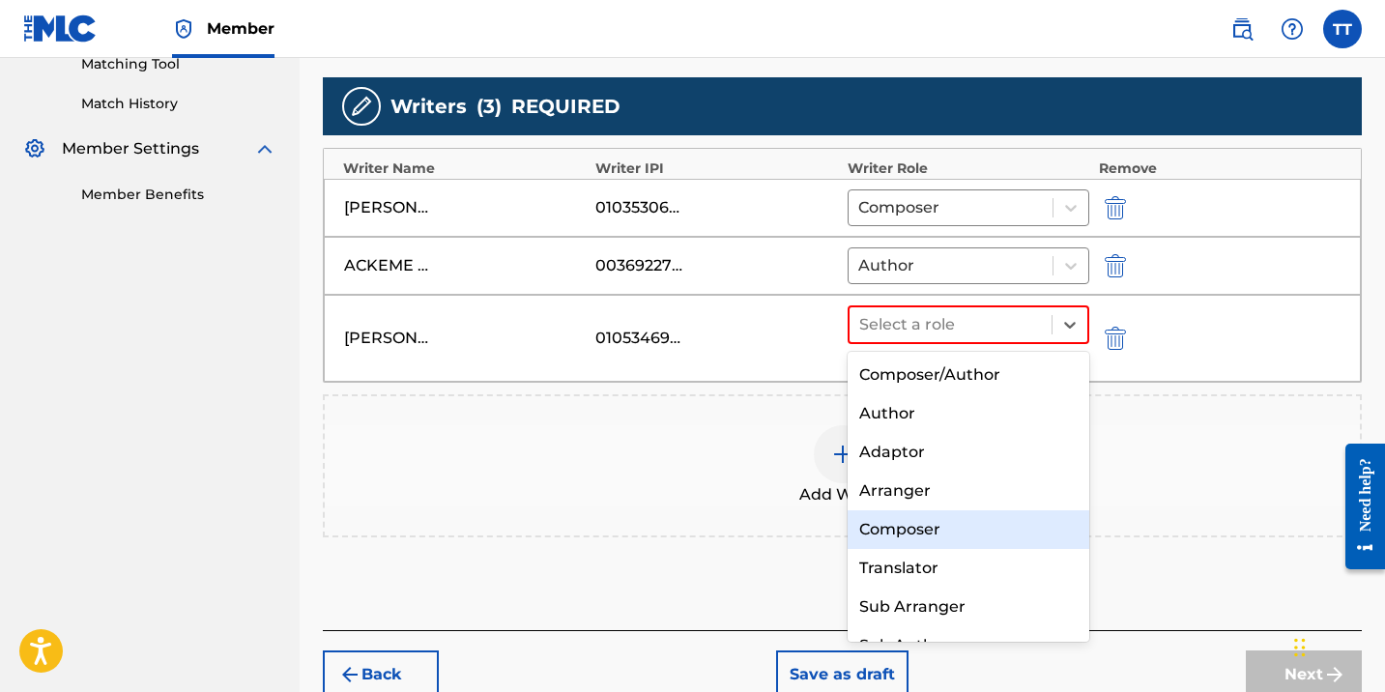
click at [976, 531] on div "Composer" at bounding box center [969, 529] width 242 height 39
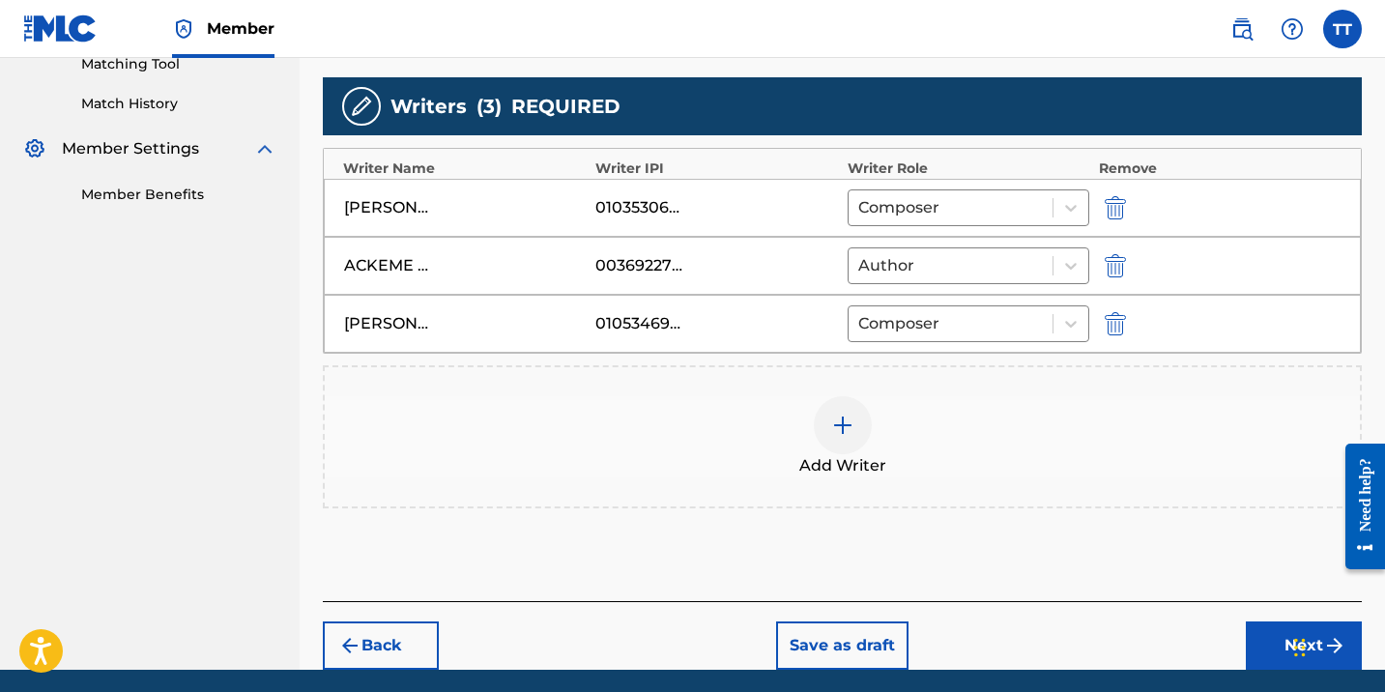
click at [949, 409] on div "Add Writer" at bounding box center [842, 436] width 1035 height 81
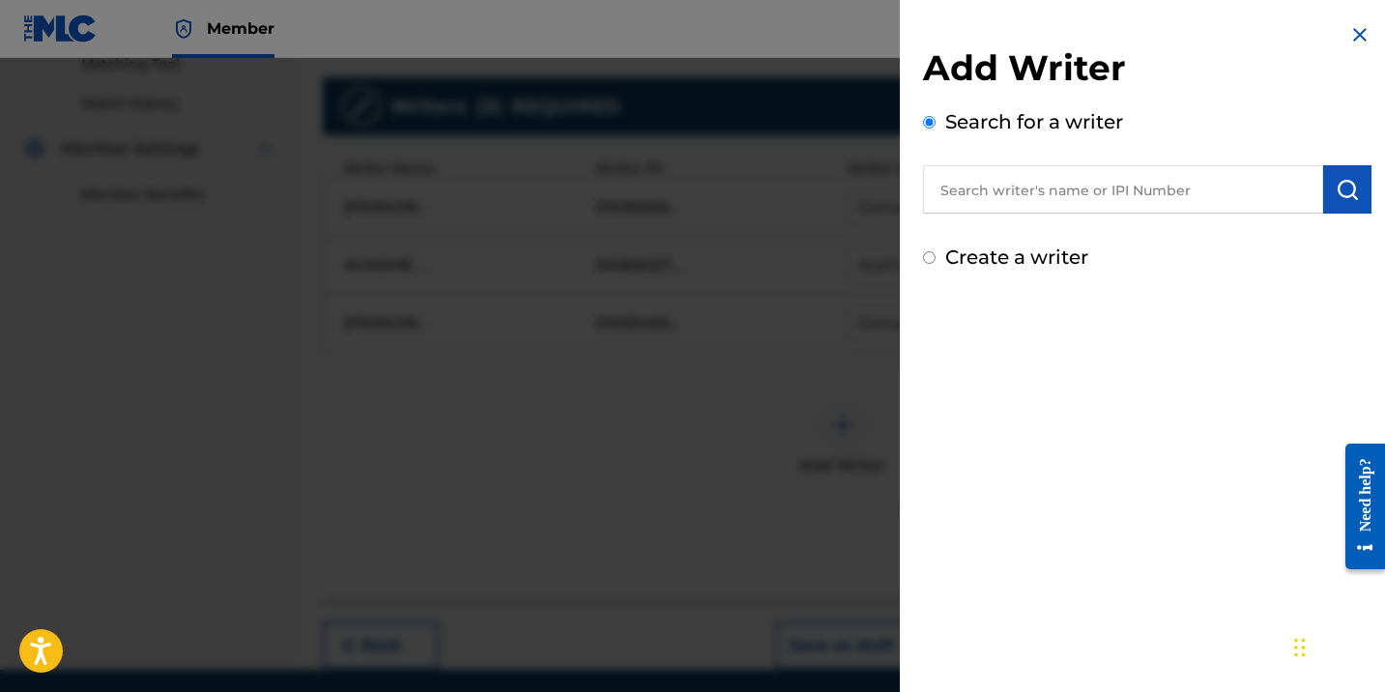
click at [956, 188] on input "text" at bounding box center [1123, 189] width 400 height 48
paste input "1146571257"
click at [935, 187] on input "1146571257" at bounding box center [1123, 189] width 400 height 48
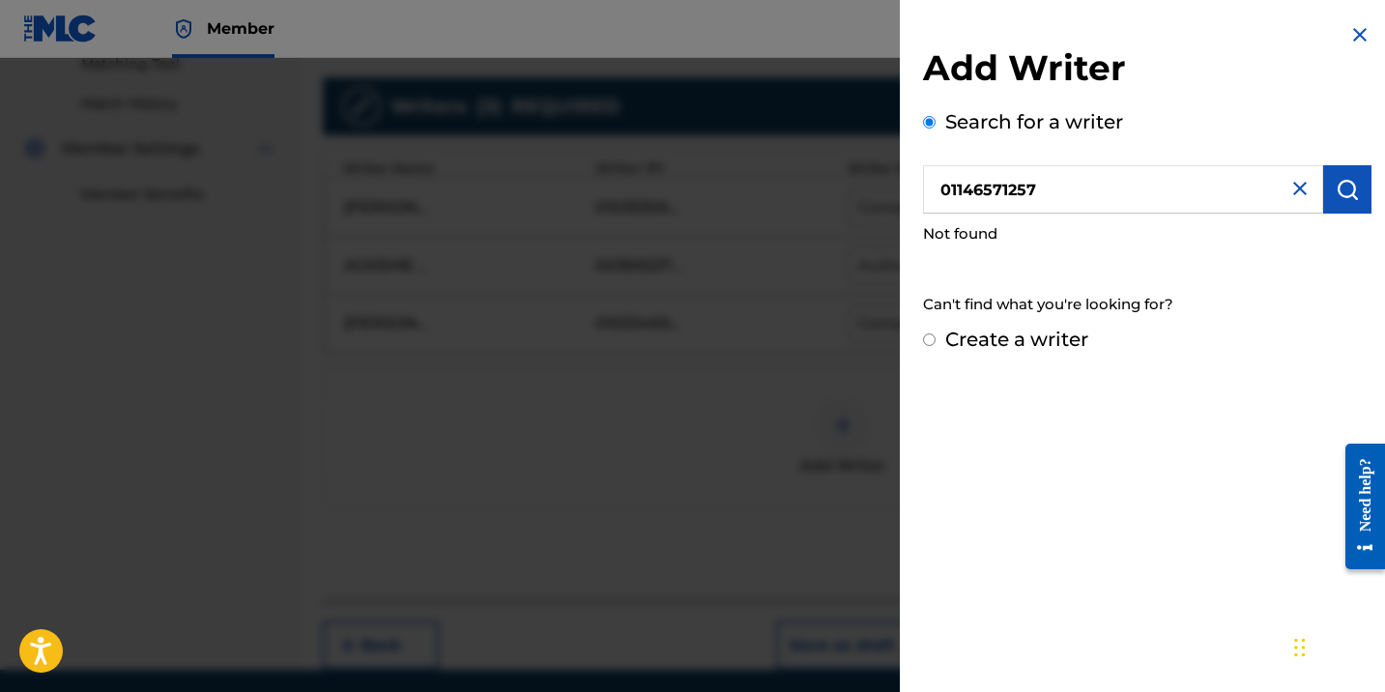
click at [940, 189] on input "01146571257" at bounding box center [1123, 189] width 400 height 48
type input "001146571257"
click at [1292, 196] on img at bounding box center [1299, 188] width 23 height 23
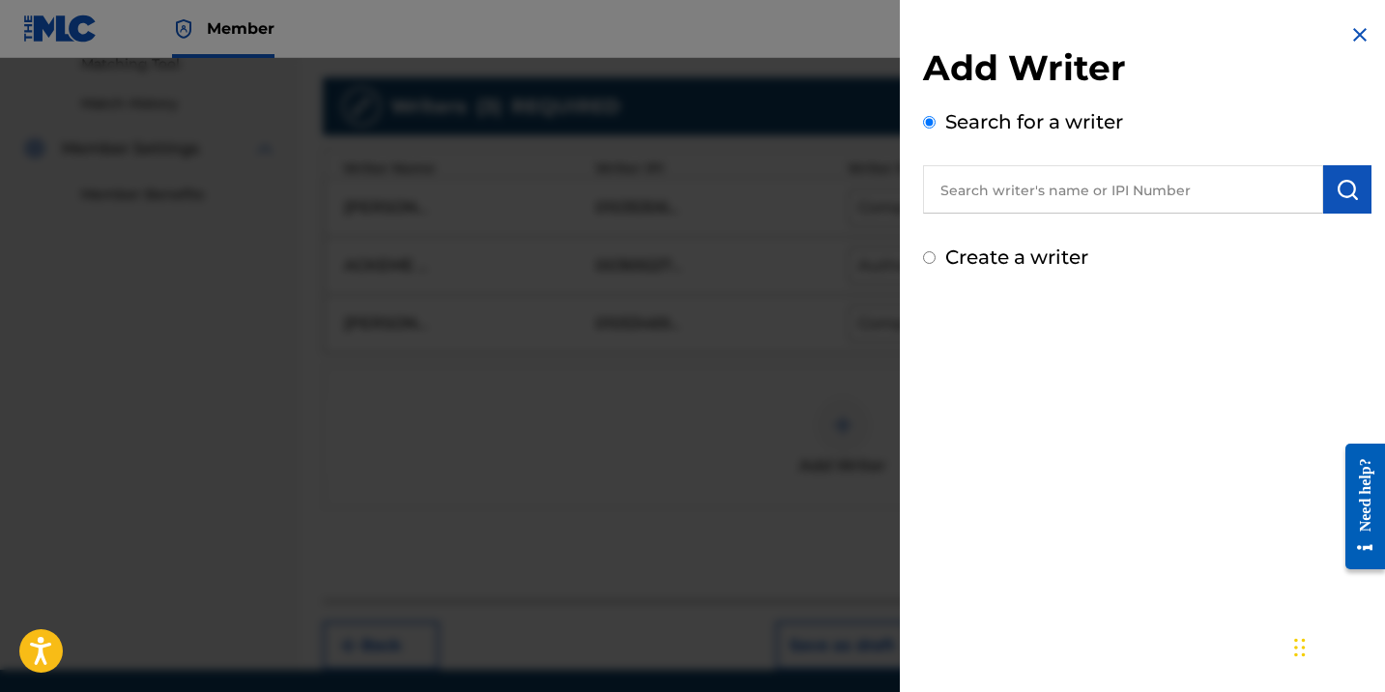
click at [1058, 184] on input "text" at bounding box center [1123, 189] width 400 height 48
paste input "[PERSON_NAME]"
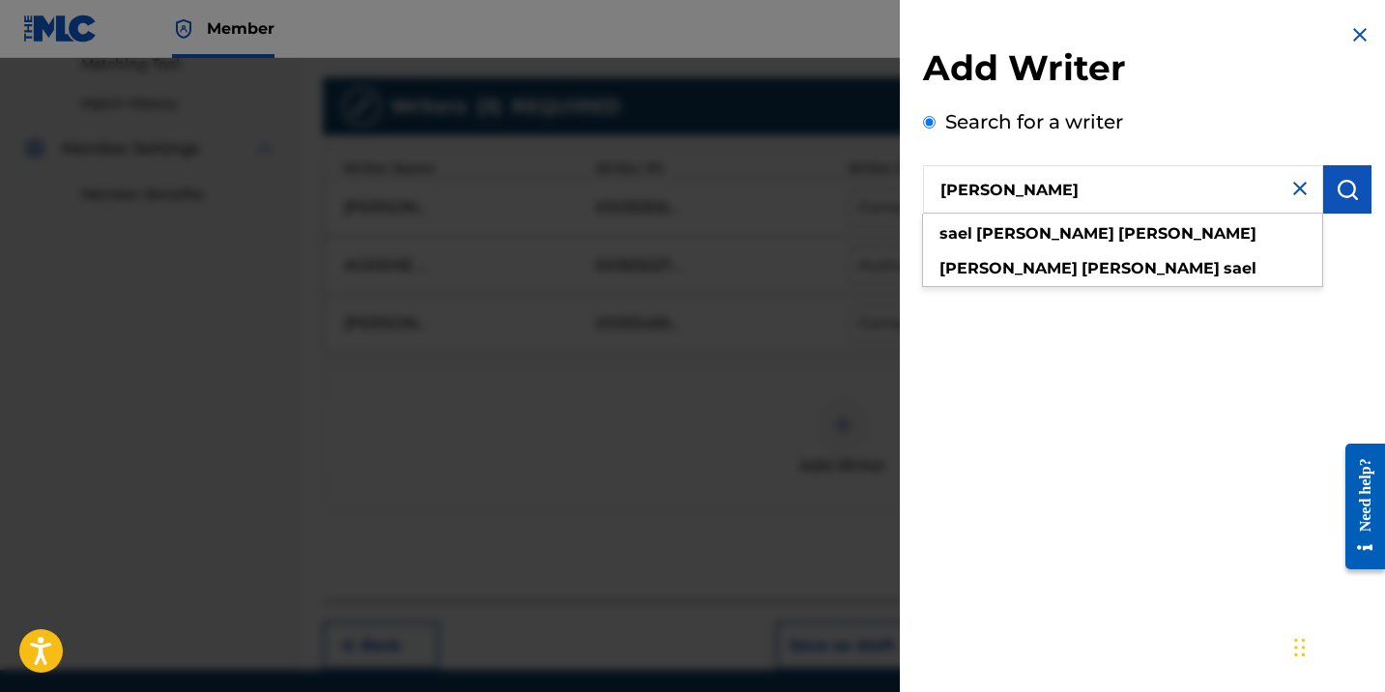
type input "[PERSON_NAME]"
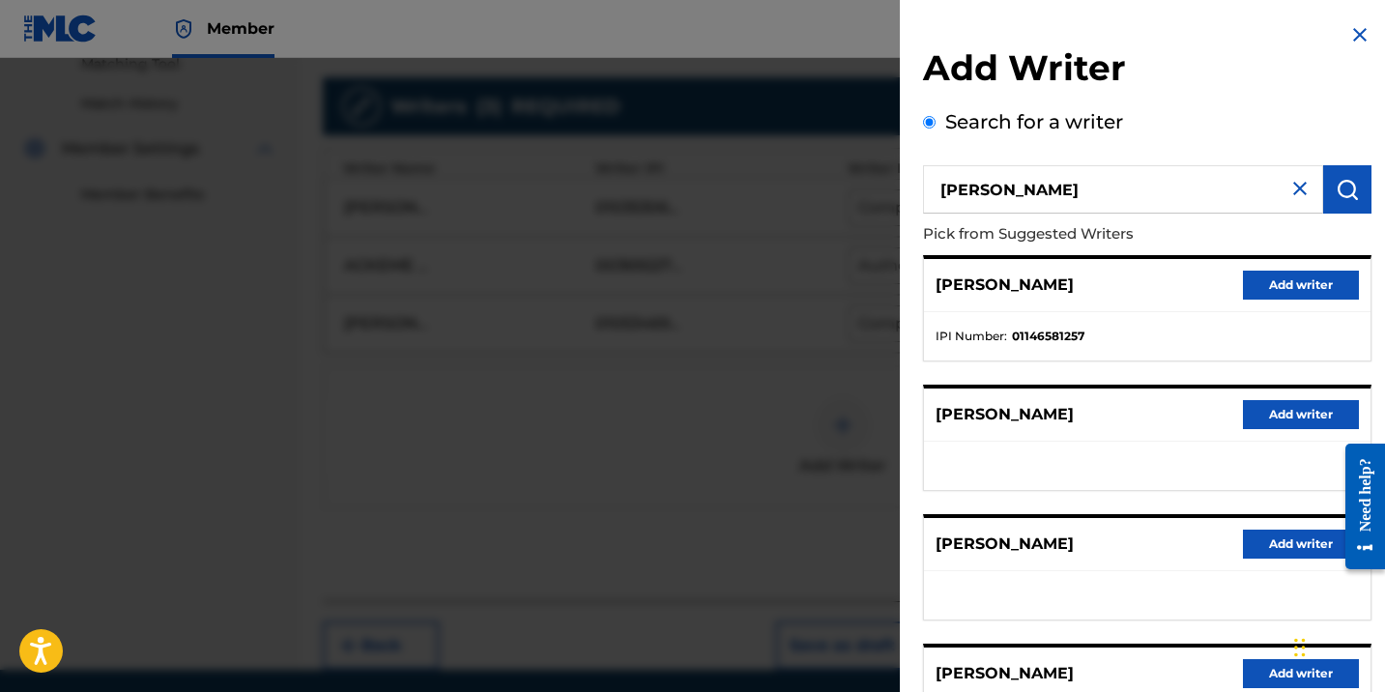
click at [1291, 272] on button "Add writer" at bounding box center [1301, 285] width 116 height 29
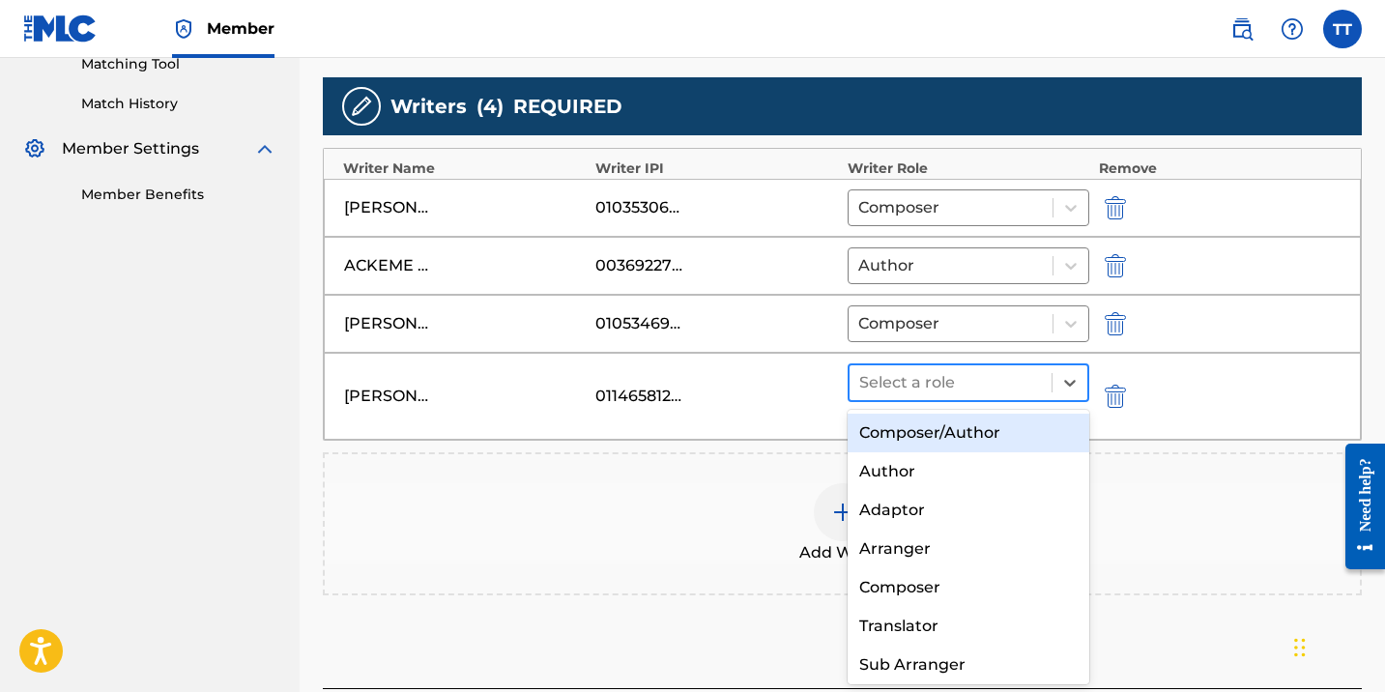
click at [1016, 394] on div at bounding box center [950, 382] width 183 height 27
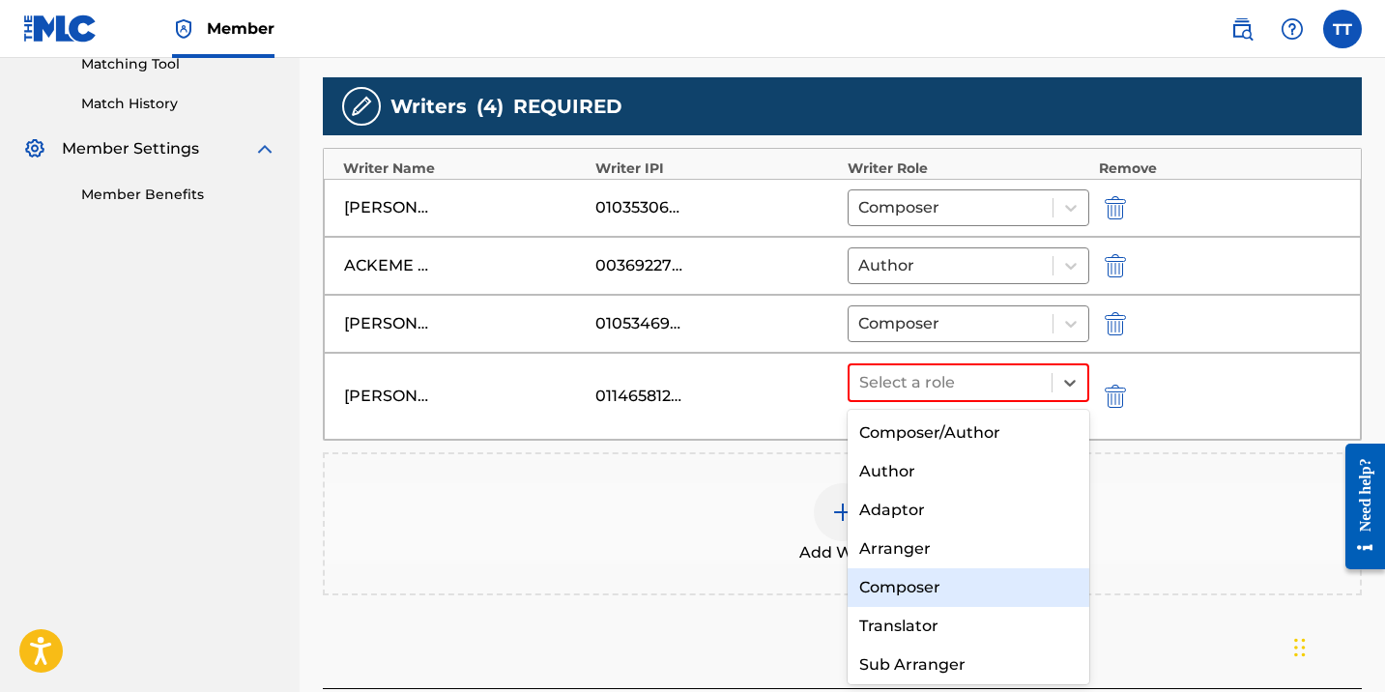
click at [987, 587] on div "Composer" at bounding box center [969, 587] width 242 height 39
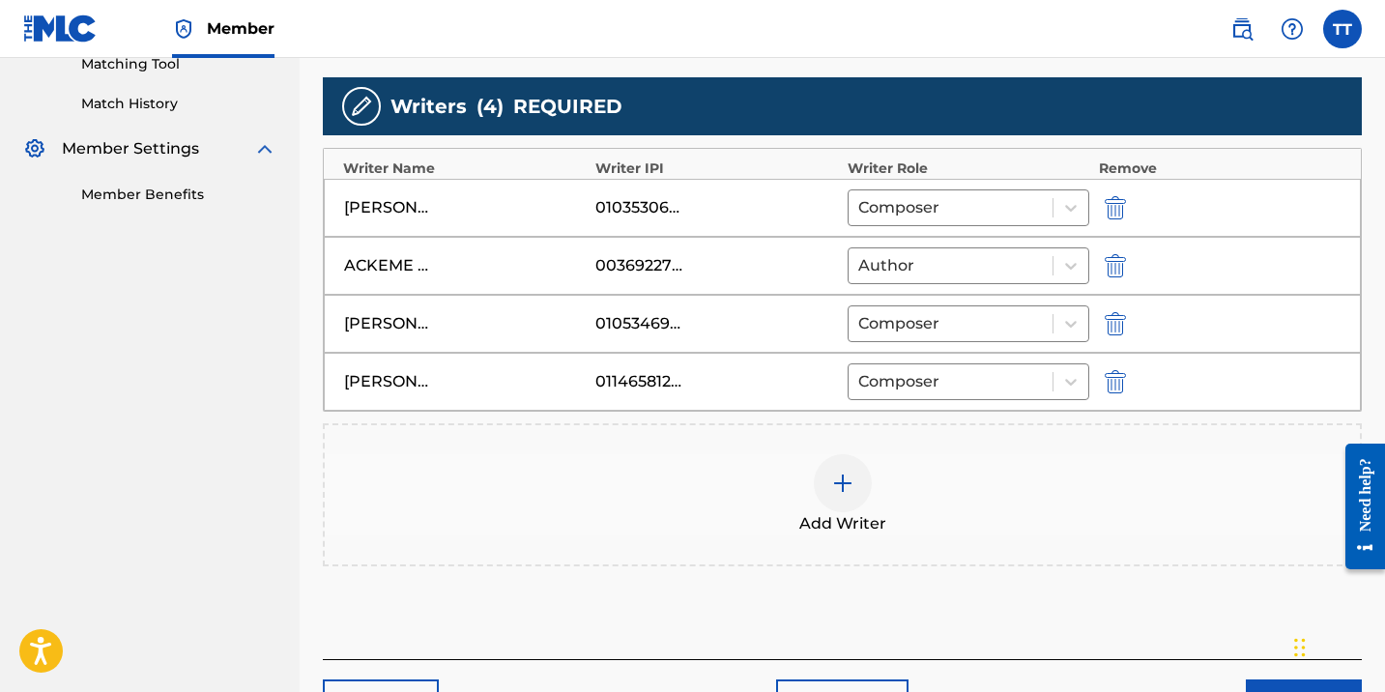
scroll to position [638, 0]
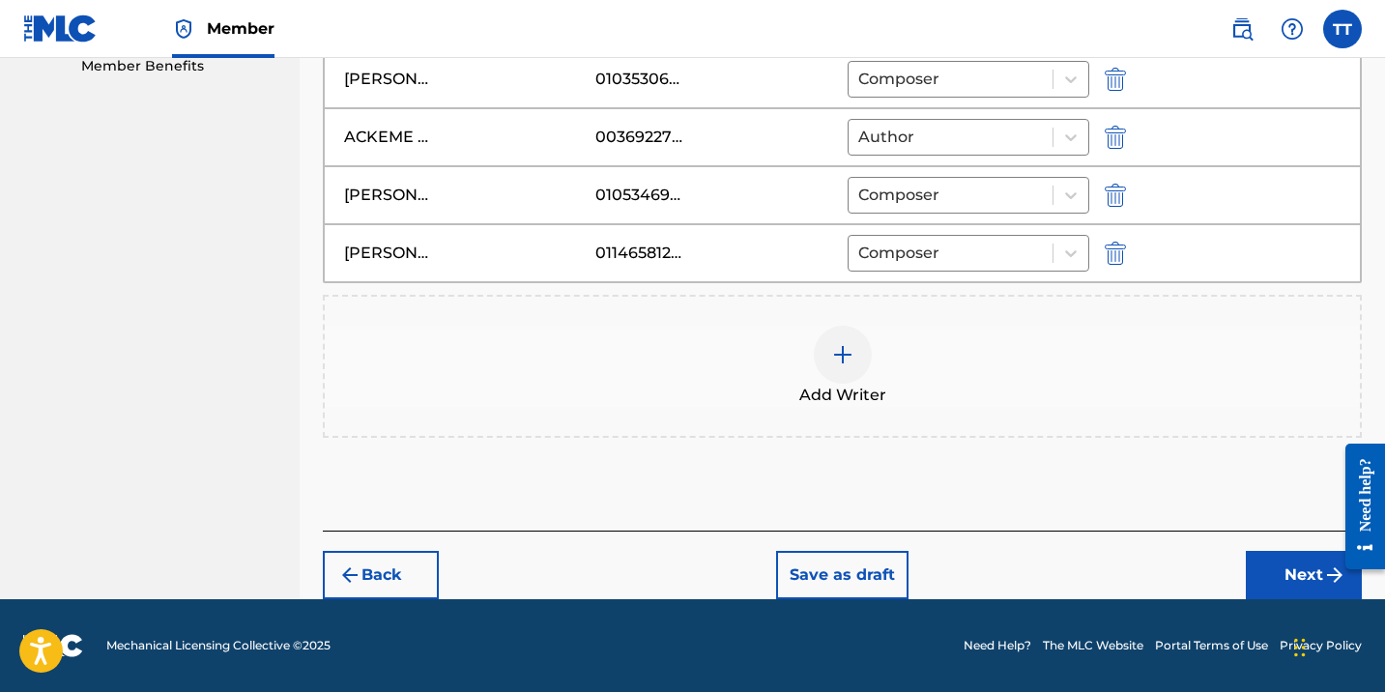
click at [1335, 576] on div at bounding box center [1358, 506] width 54 height 156
click at [1280, 569] on button "Next" at bounding box center [1304, 575] width 116 height 48
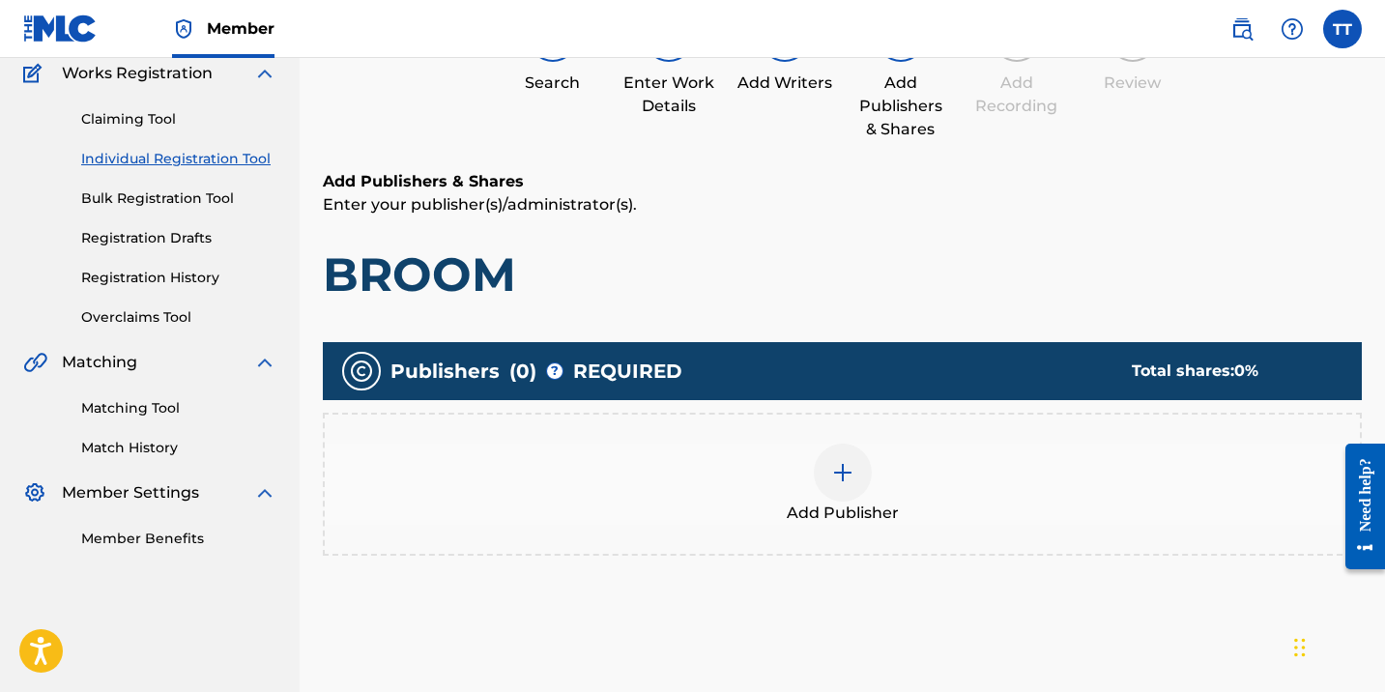
scroll to position [251, 0]
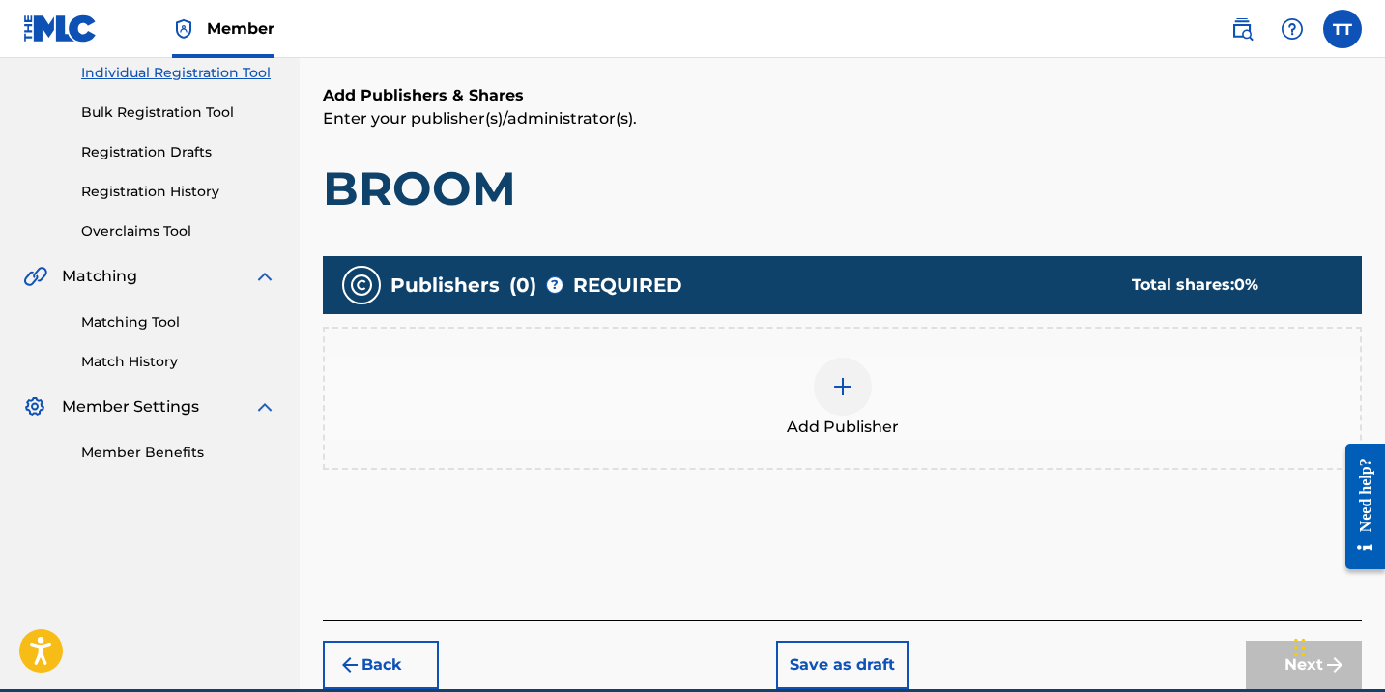
click at [988, 396] on div "Add Publisher" at bounding box center [842, 398] width 1035 height 81
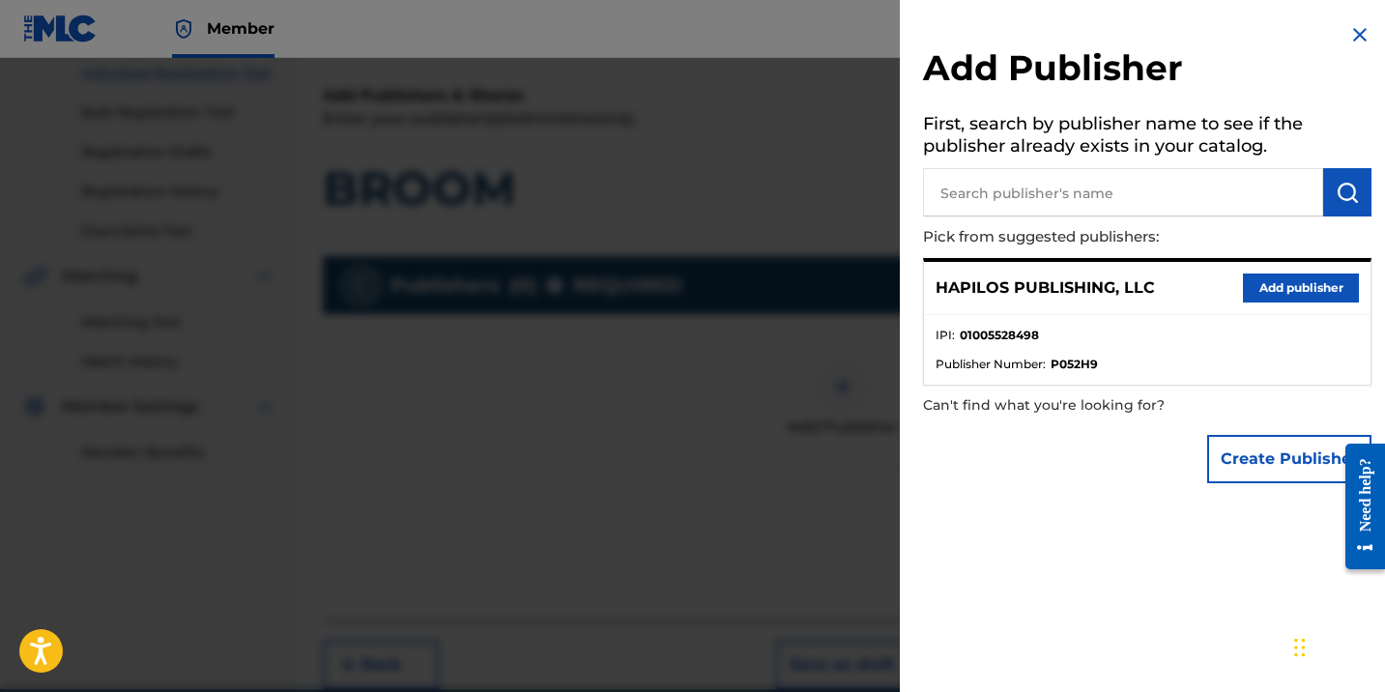
click at [1277, 282] on button "Add publisher" at bounding box center [1301, 287] width 116 height 29
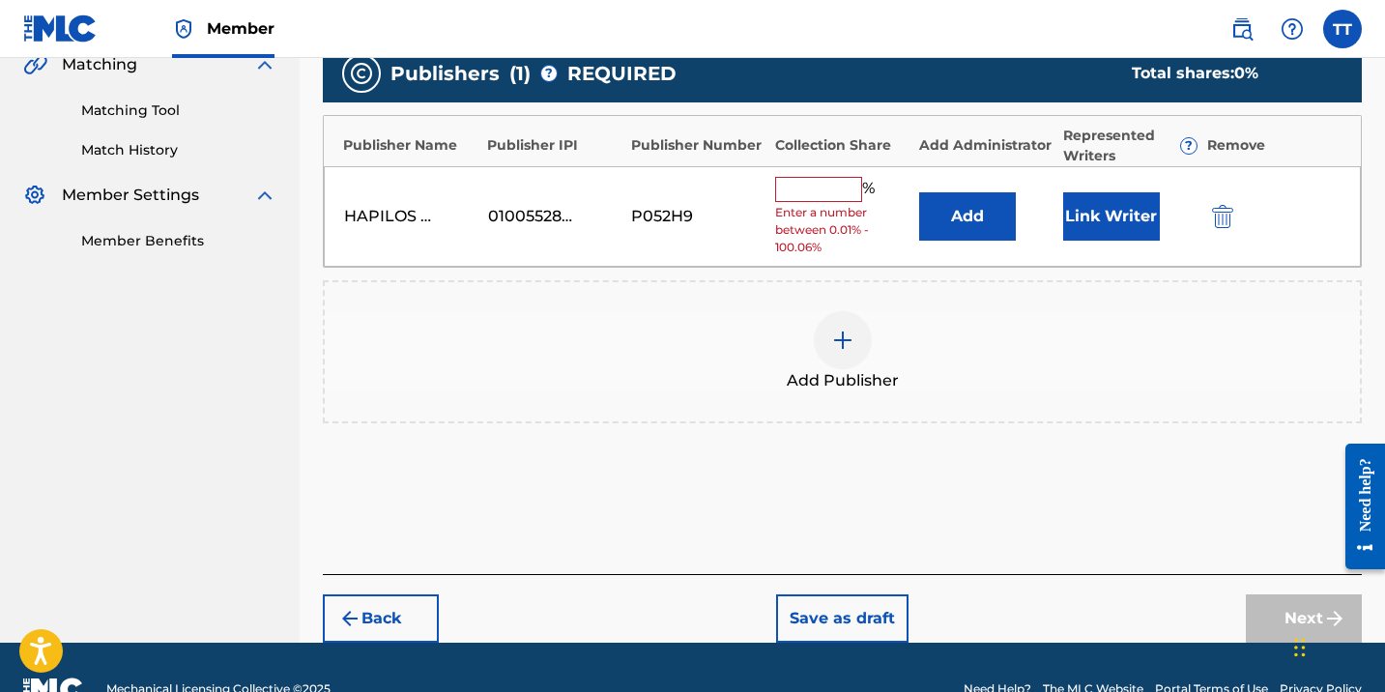
scroll to position [480, 0]
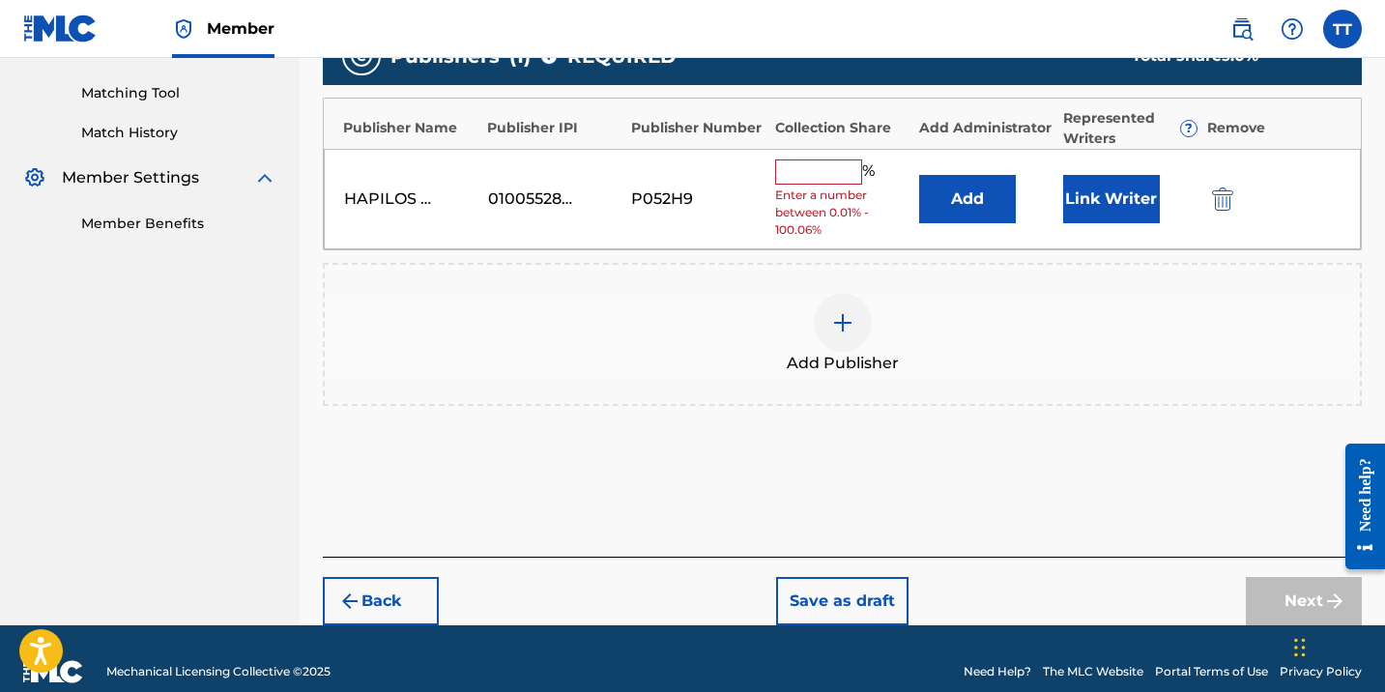
click at [801, 159] on input "text" at bounding box center [818, 171] width 87 height 25
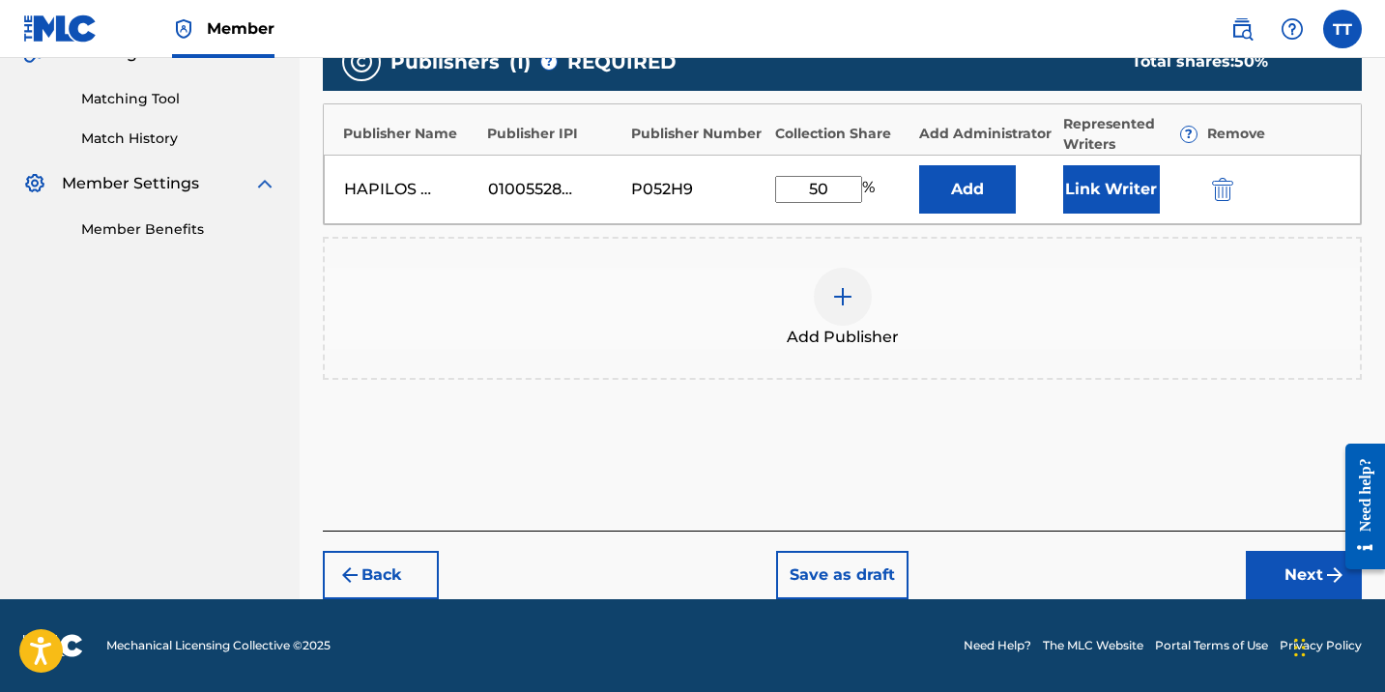
click at [1139, 183] on button "Link Writer" at bounding box center [1111, 189] width 97 height 48
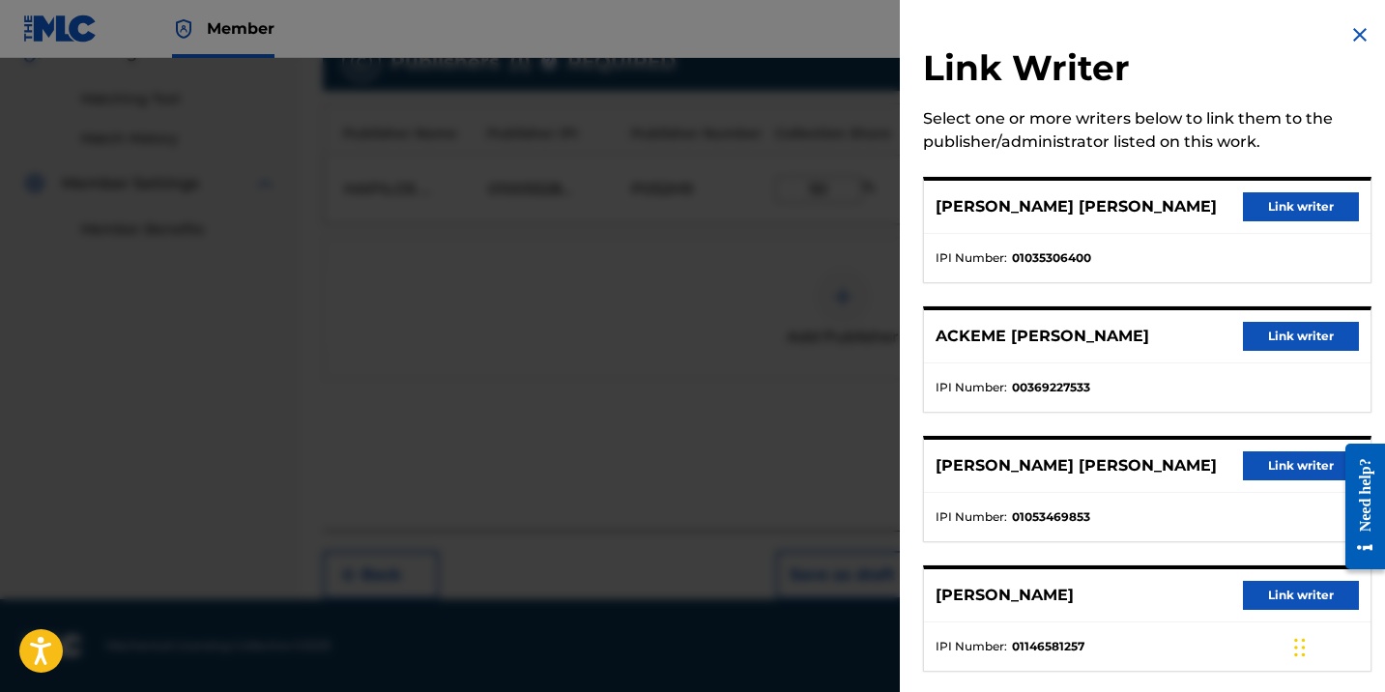
click at [751, 220] on div at bounding box center [692, 404] width 1385 height 692
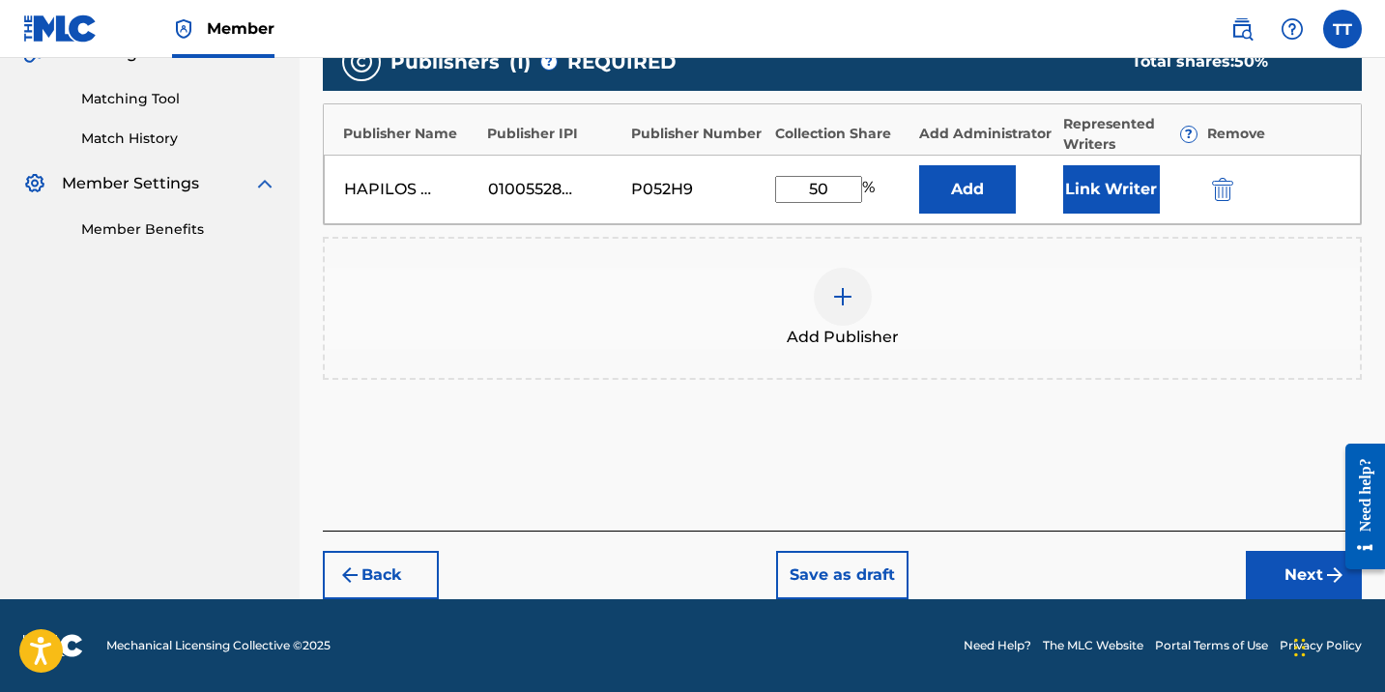
click at [812, 180] on input "50" at bounding box center [818, 189] width 87 height 27
type input "5"
type input "60"
click at [1111, 196] on button "Link Writer" at bounding box center [1111, 189] width 97 height 48
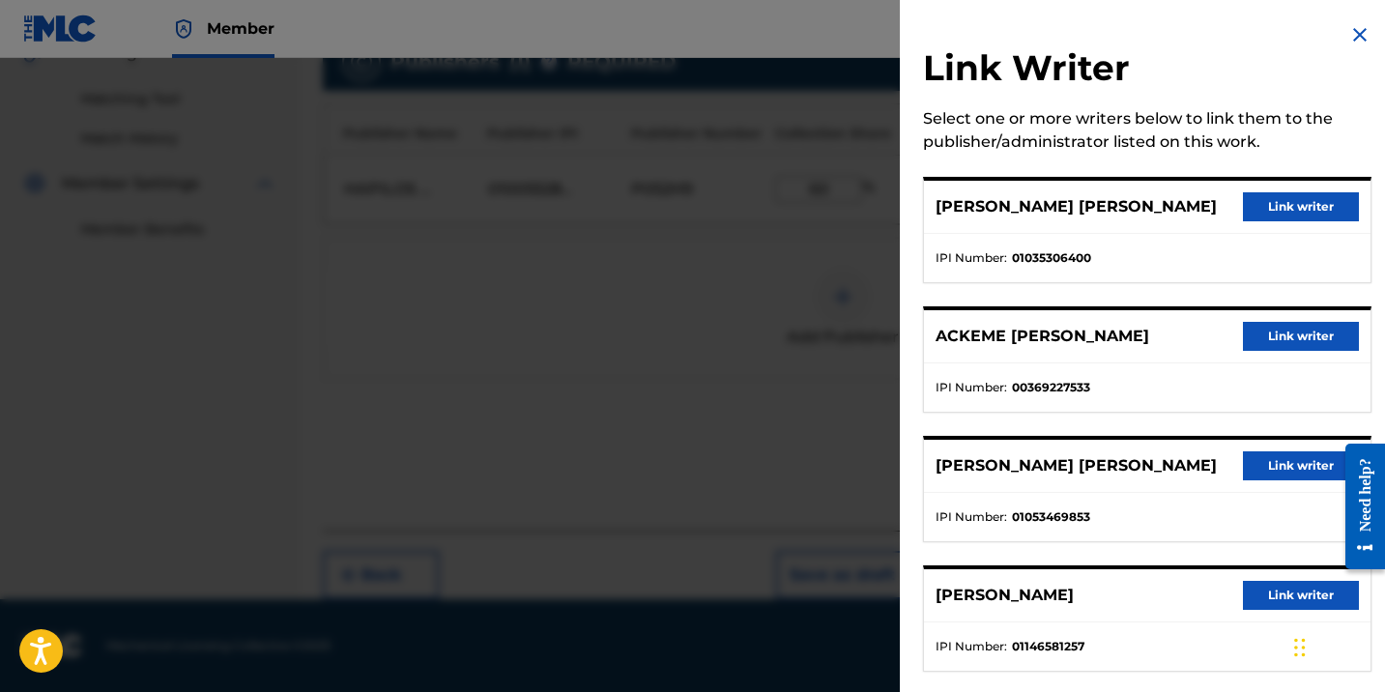
click at [1260, 203] on button "Link writer" at bounding box center [1301, 206] width 116 height 29
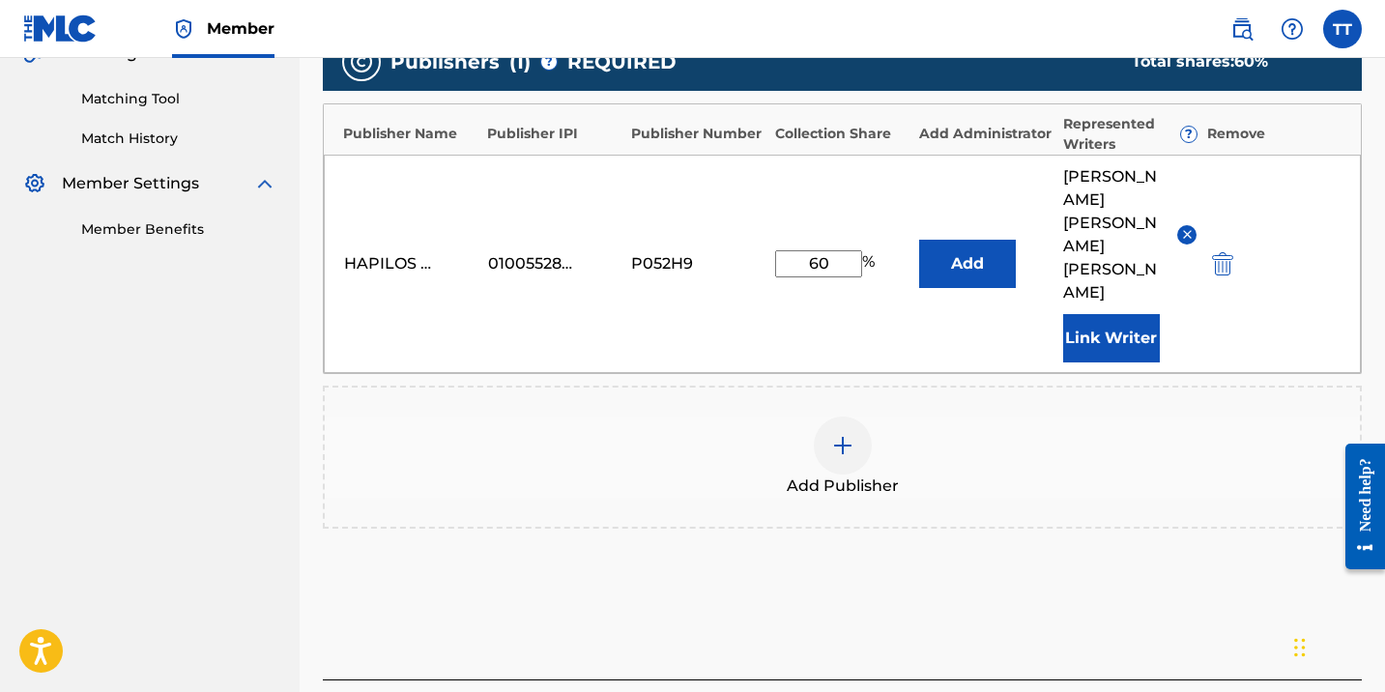
click at [1121, 314] on button "Link Writer" at bounding box center [1111, 338] width 97 height 48
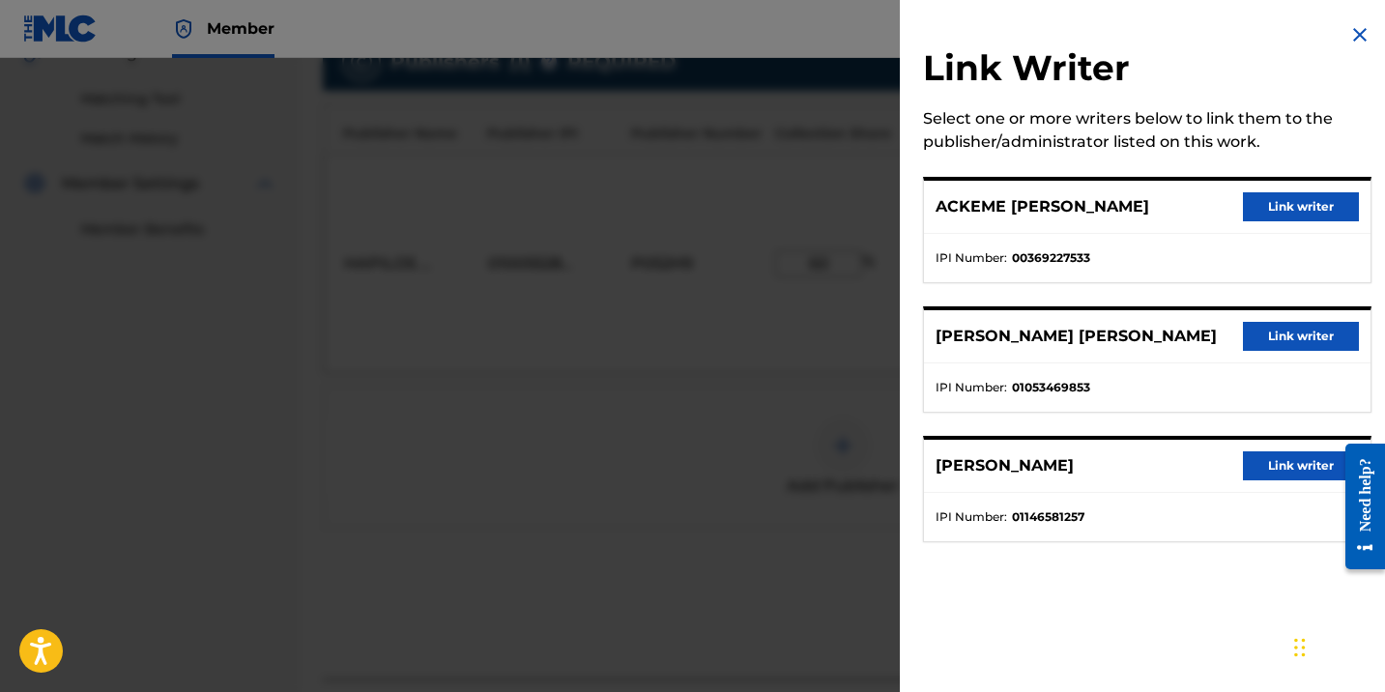
click at [1309, 206] on button "Link writer" at bounding box center [1301, 206] width 116 height 29
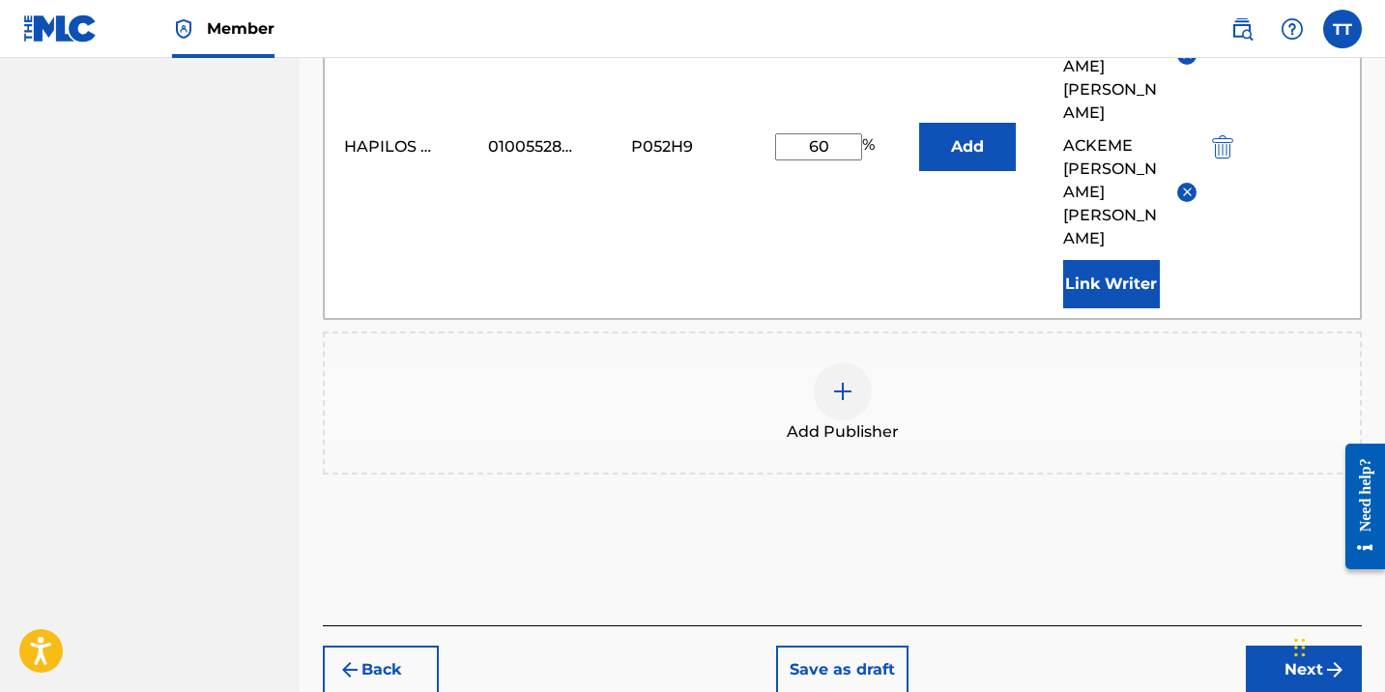
click at [1302, 646] on button "Next" at bounding box center [1304, 670] width 116 height 48
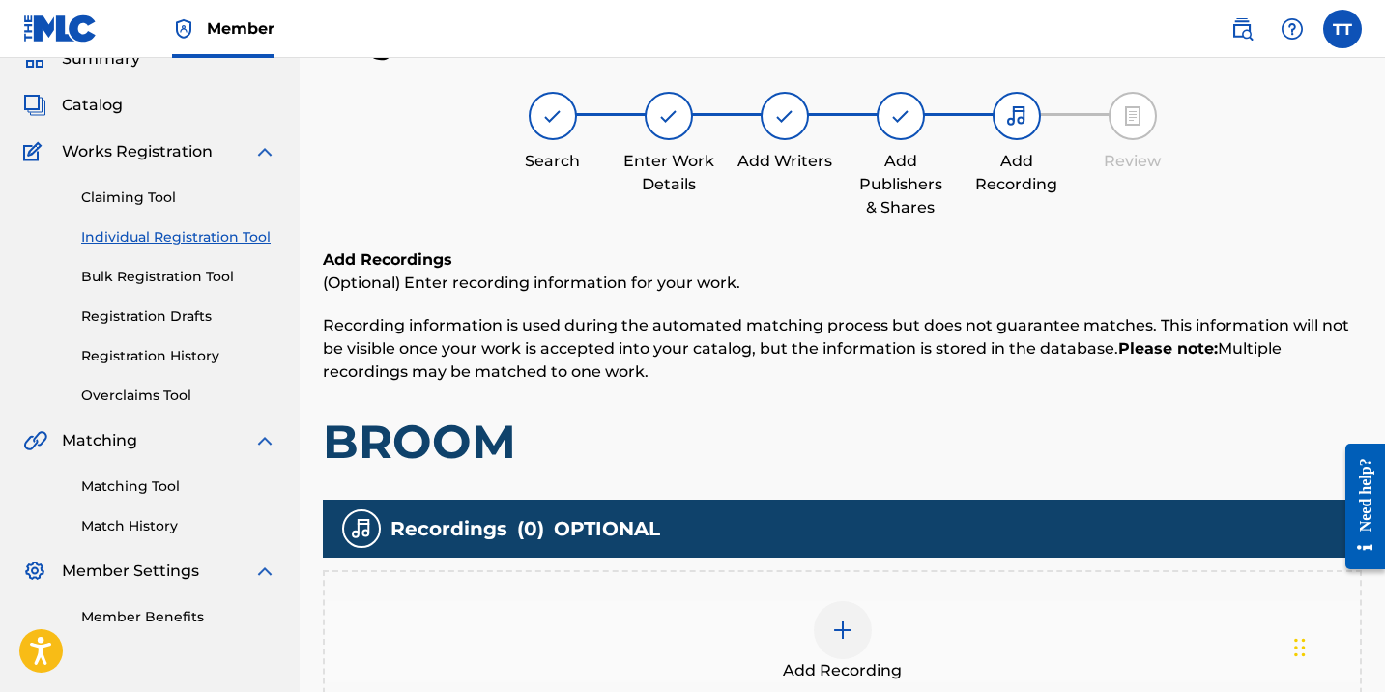
scroll to position [330, 0]
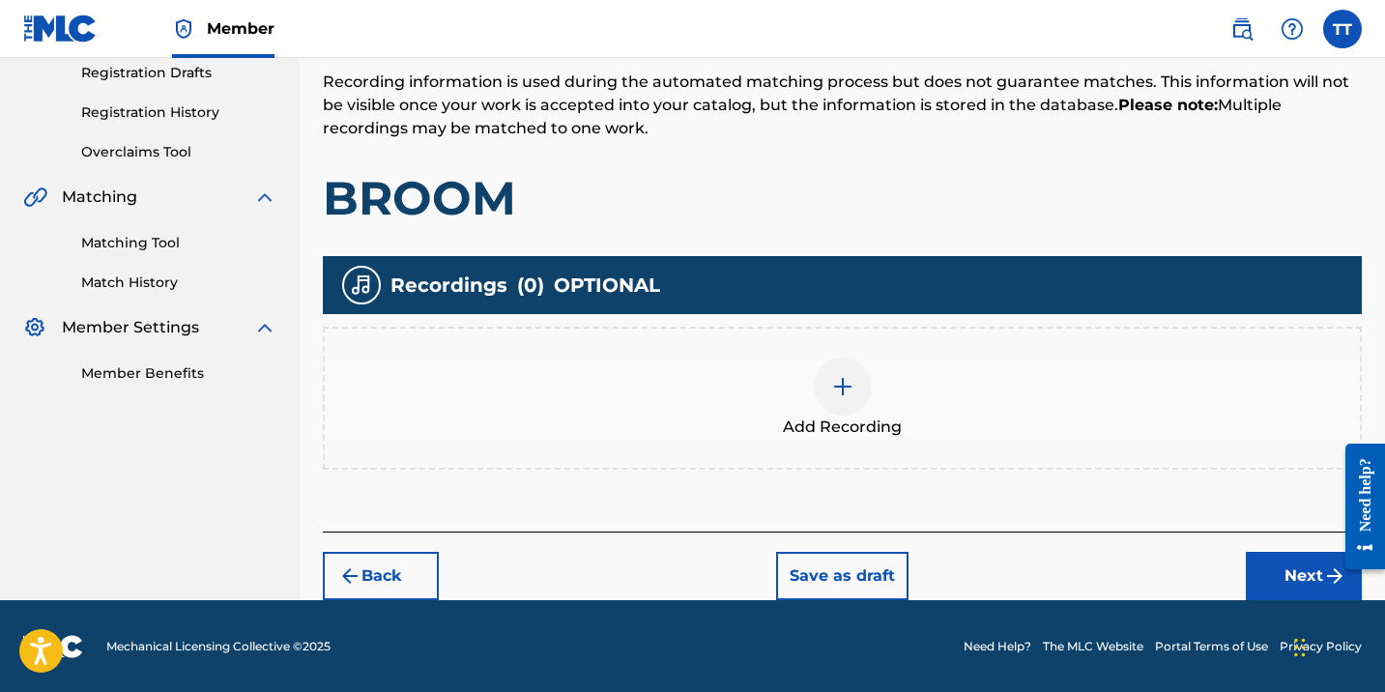
click at [865, 382] on div at bounding box center [843, 387] width 58 height 58
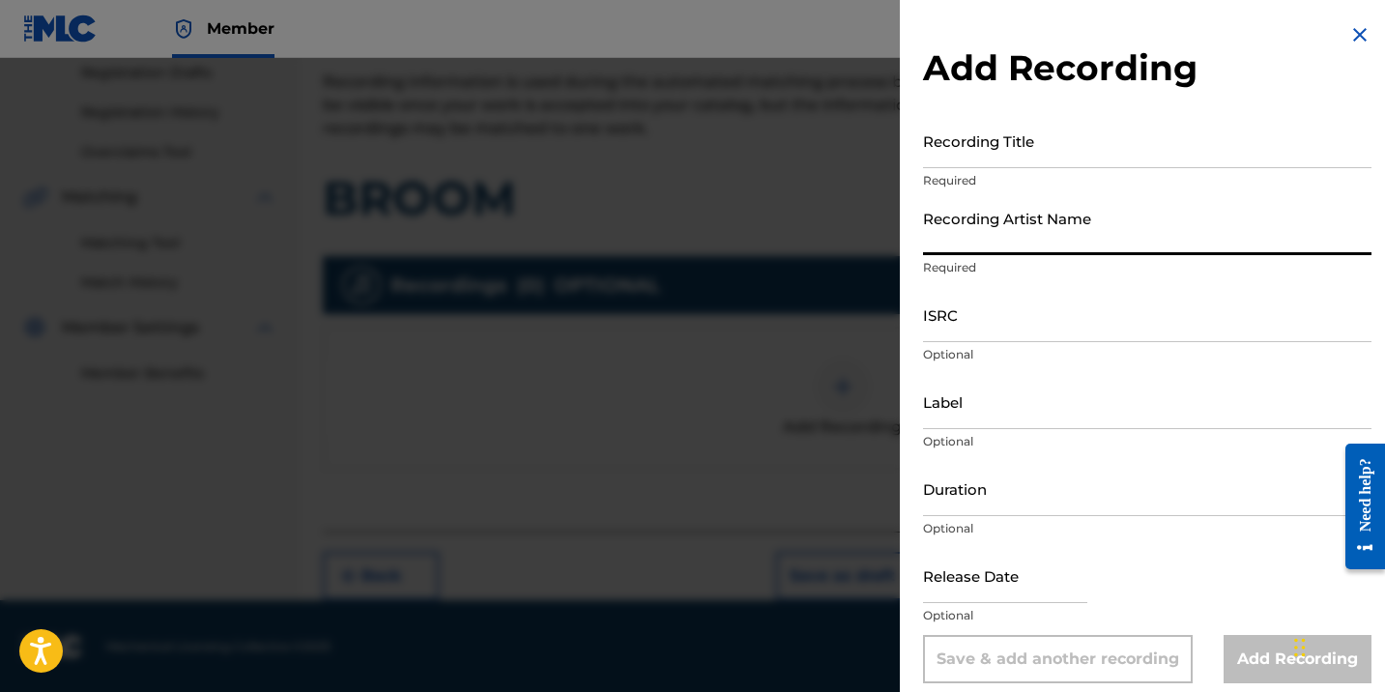
click at [985, 203] on input "Recording Artist Name" at bounding box center [1147, 227] width 448 height 55
paste input "CHRONIC LAW | BRONCO"
click at [1027, 243] on input "CHRONIC LAW | BRONCO" at bounding box center [1147, 227] width 448 height 55
click at [1035, 239] on input "CHRONIC LAW;| BRONCO" at bounding box center [1147, 227] width 448 height 55
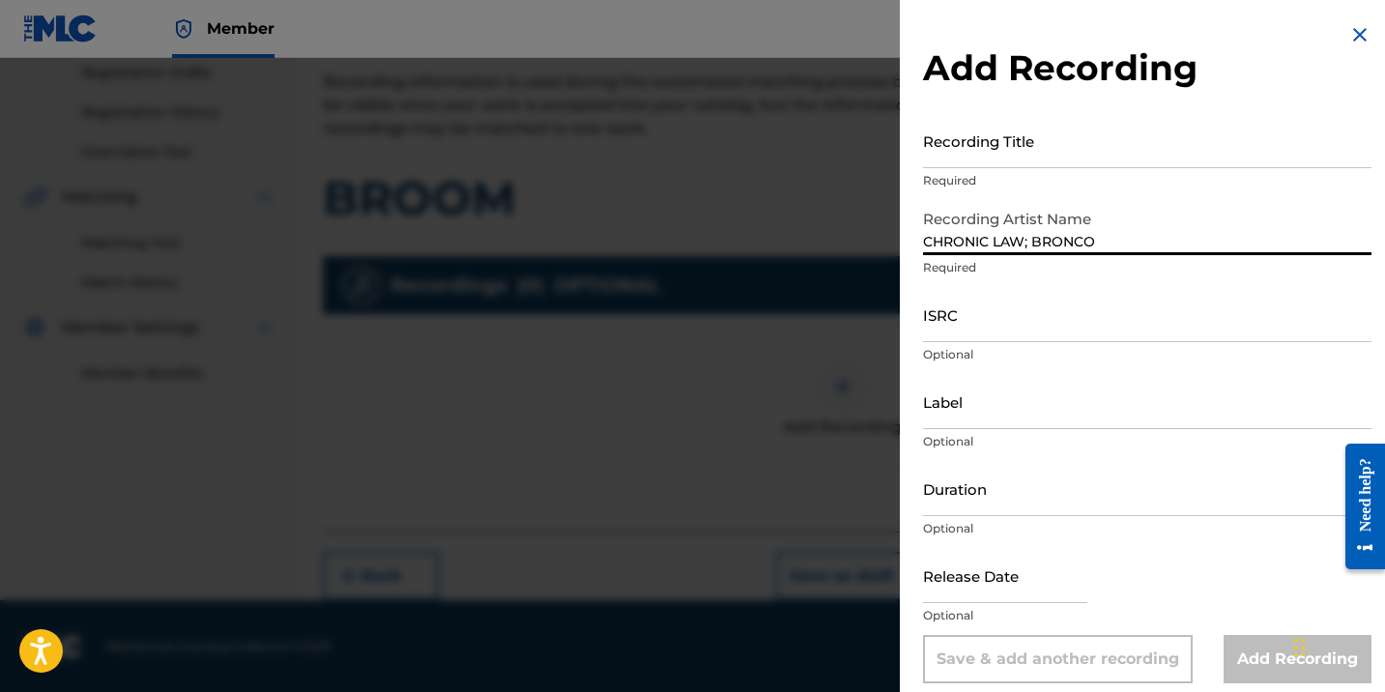
click at [1025, 241] on input "CHRONIC LAW; BRONCO" at bounding box center [1147, 227] width 448 height 55
type input "CHRONIC LAW; BRONCO"
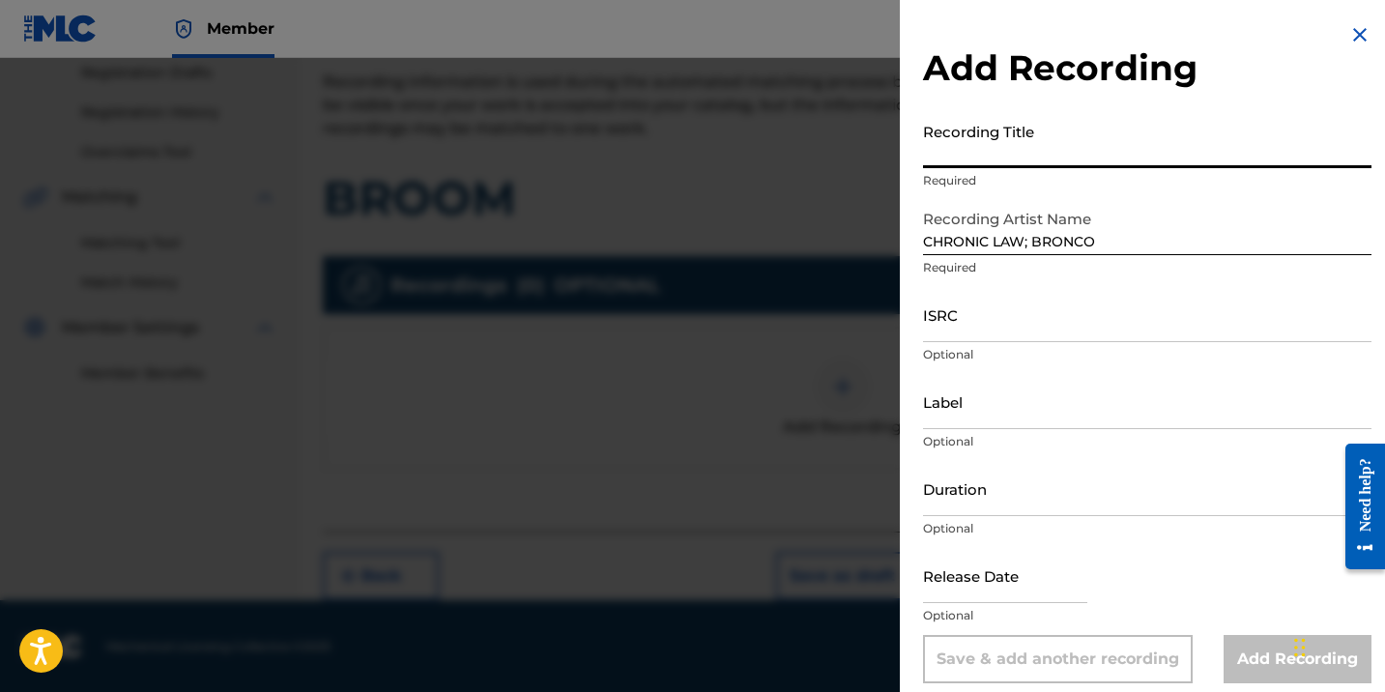
click at [975, 150] on input "Recording Title" at bounding box center [1147, 140] width 448 height 55
type input "b"
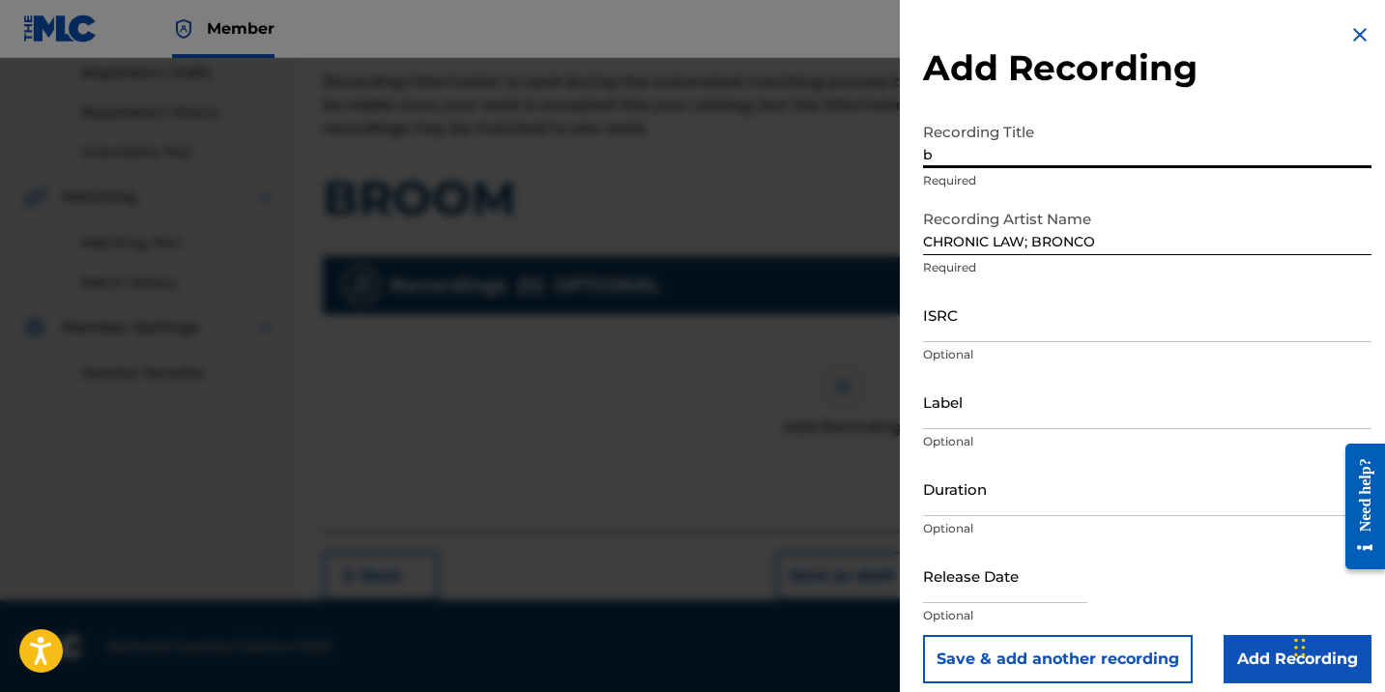
click at [975, 150] on input "b" at bounding box center [1147, 140] width 448 height 55
type input "BROOM"
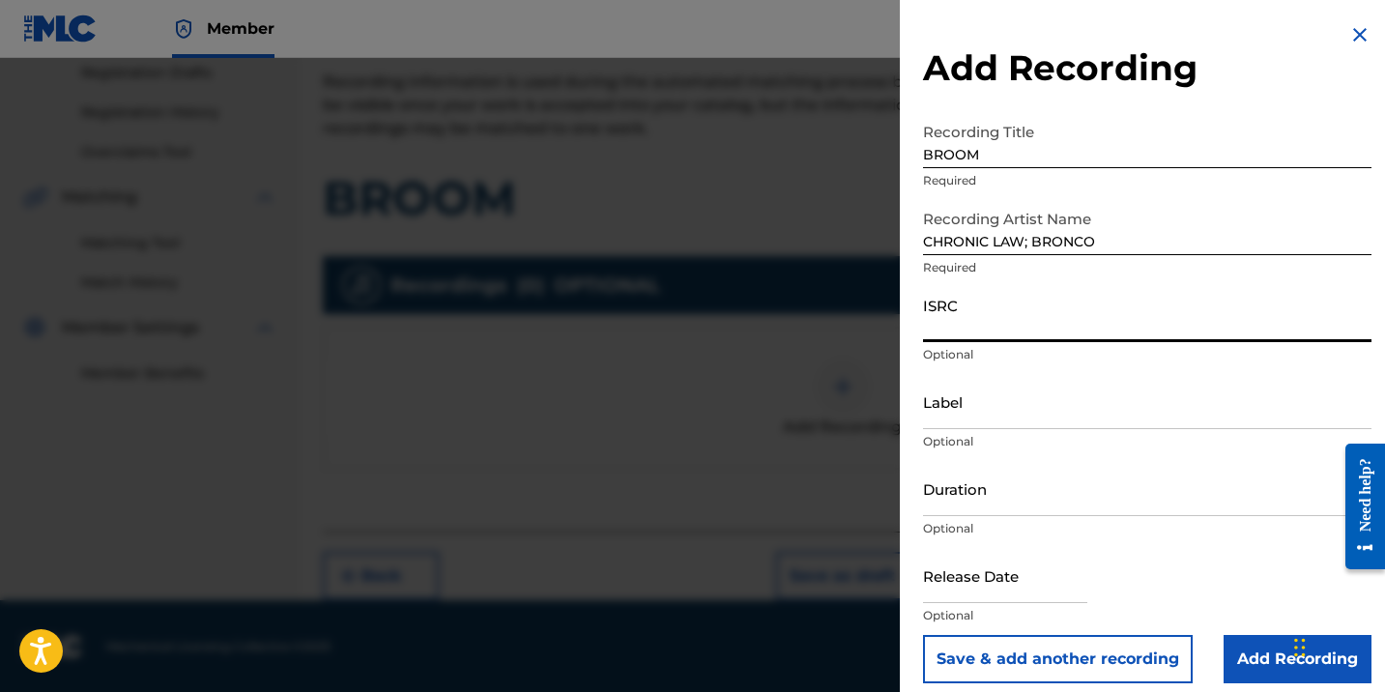
click at [964, 329] on input "ISRC" at bounding box center [1147, 314] width 448 height 55
paste input "QMDA72591903"
type input "QMDA72591903"
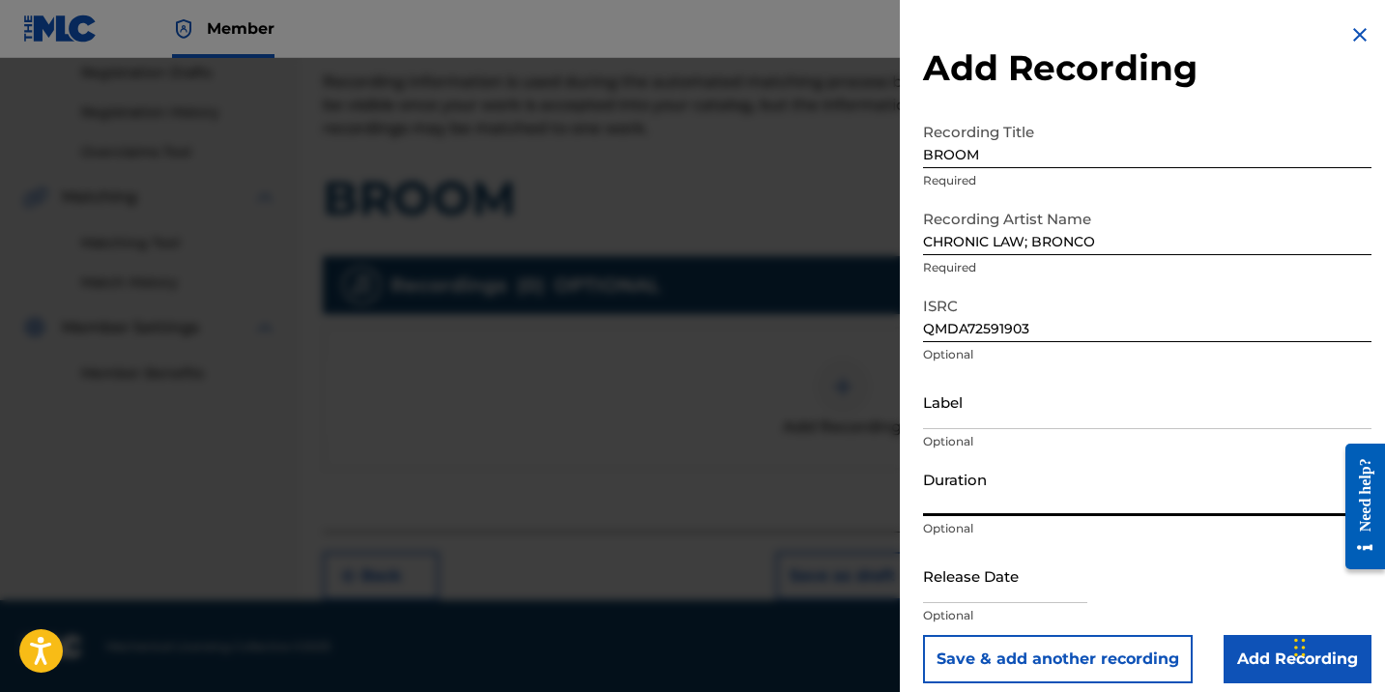
click at [1059, 507] on input "Duration" at bounding box center [1147, 488] width 448 height 55
click at [1048, 568] on input "text" at bounding box center [1005, 575] width 164 height 55
select select "7"
select select "2025"
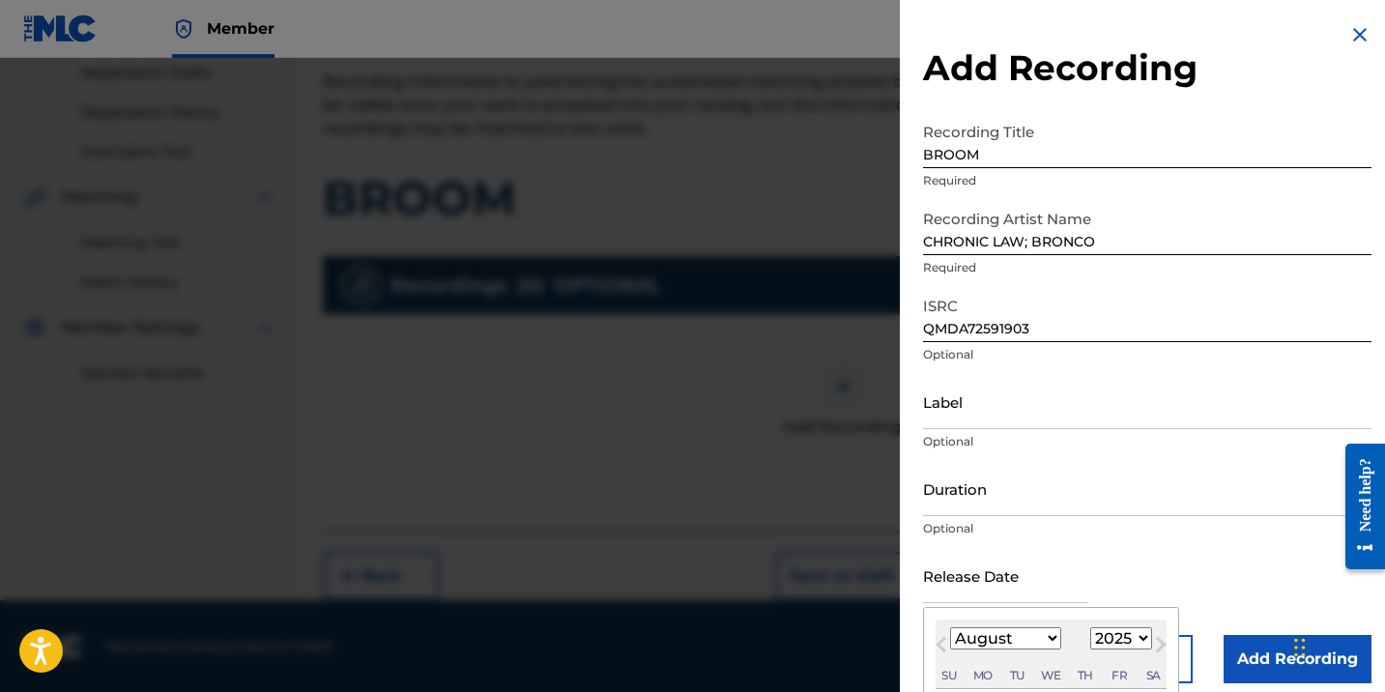
click at [1185, 485] on input "Duration" at bounding box center [1147, 488] width 448 height 55
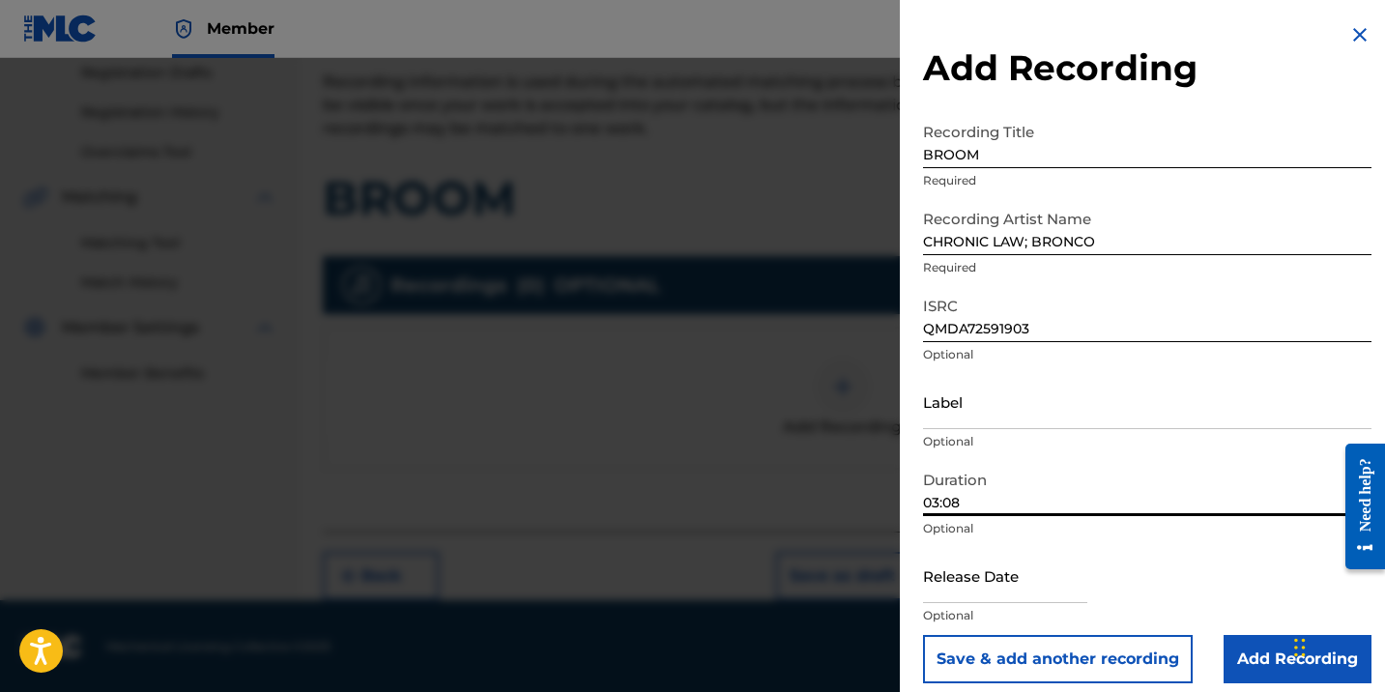
type input "03:08"
select select "7"
select select "2025"
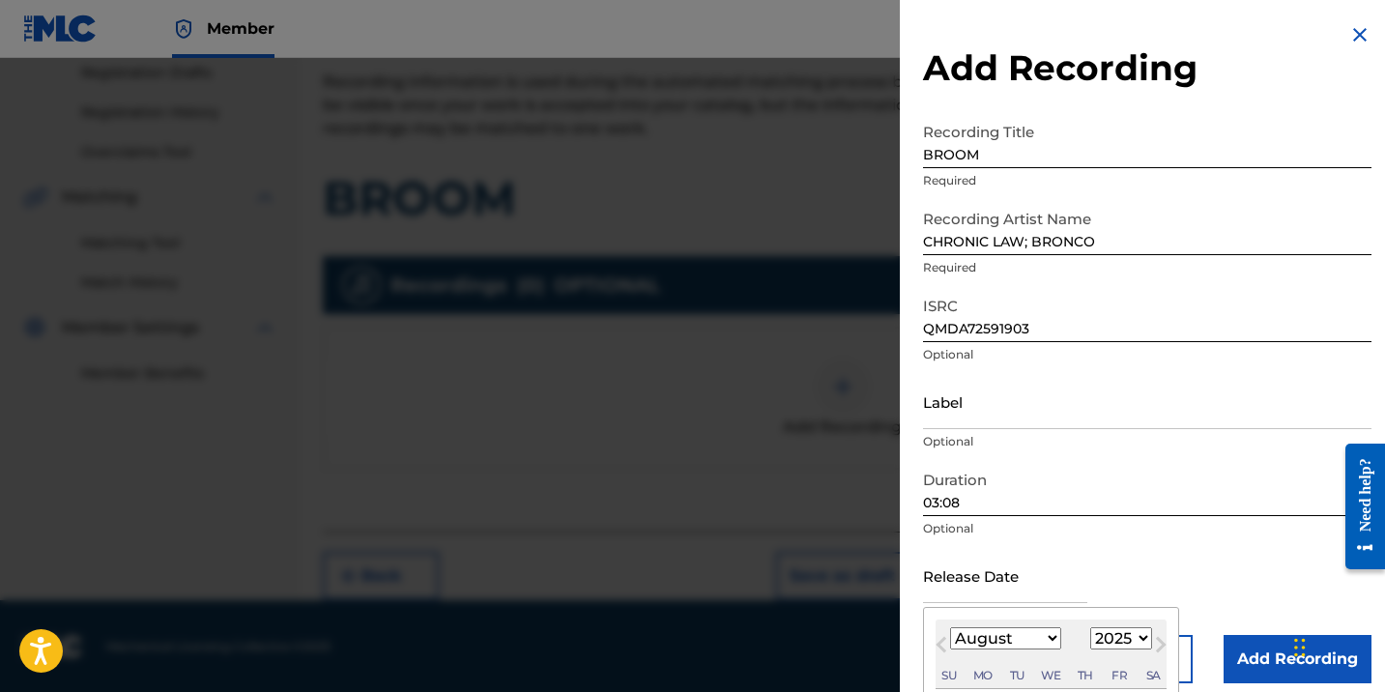
click at [1039, 588] on input "text" at bounding box center [1005, 575] width 164 height 55
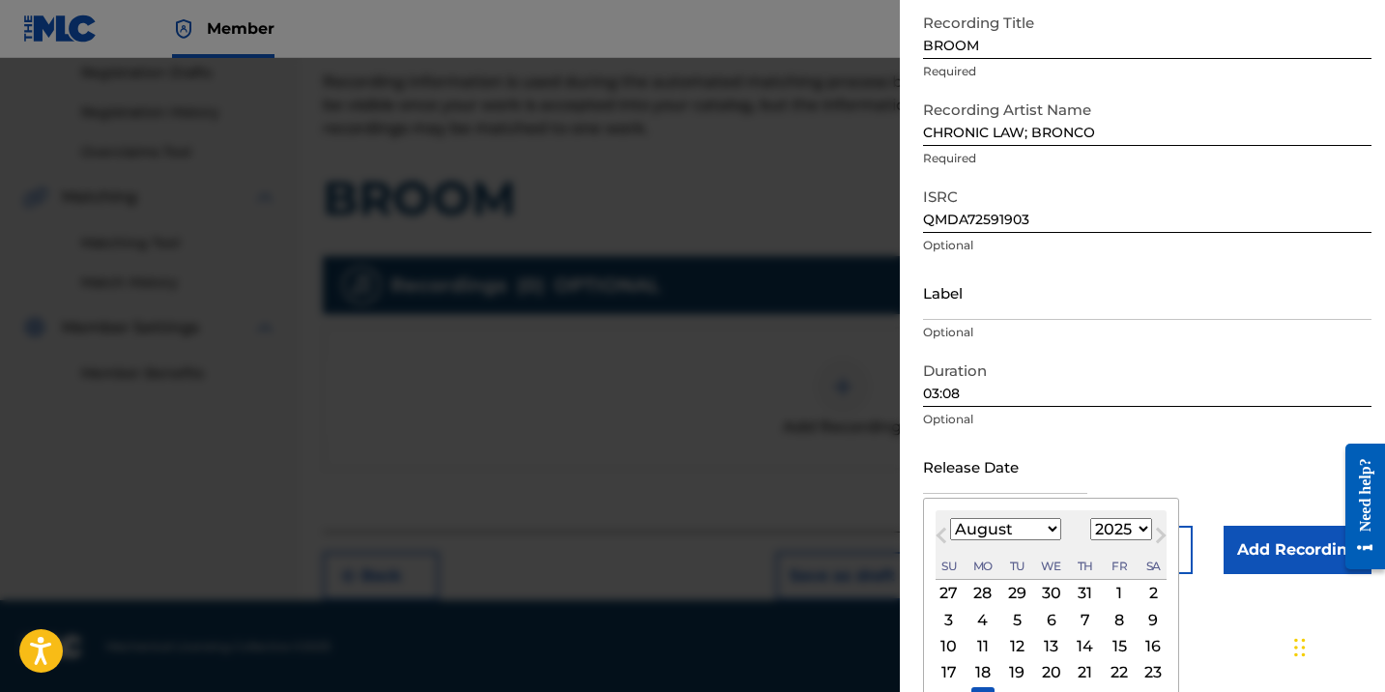
scroll to position [194, 0]
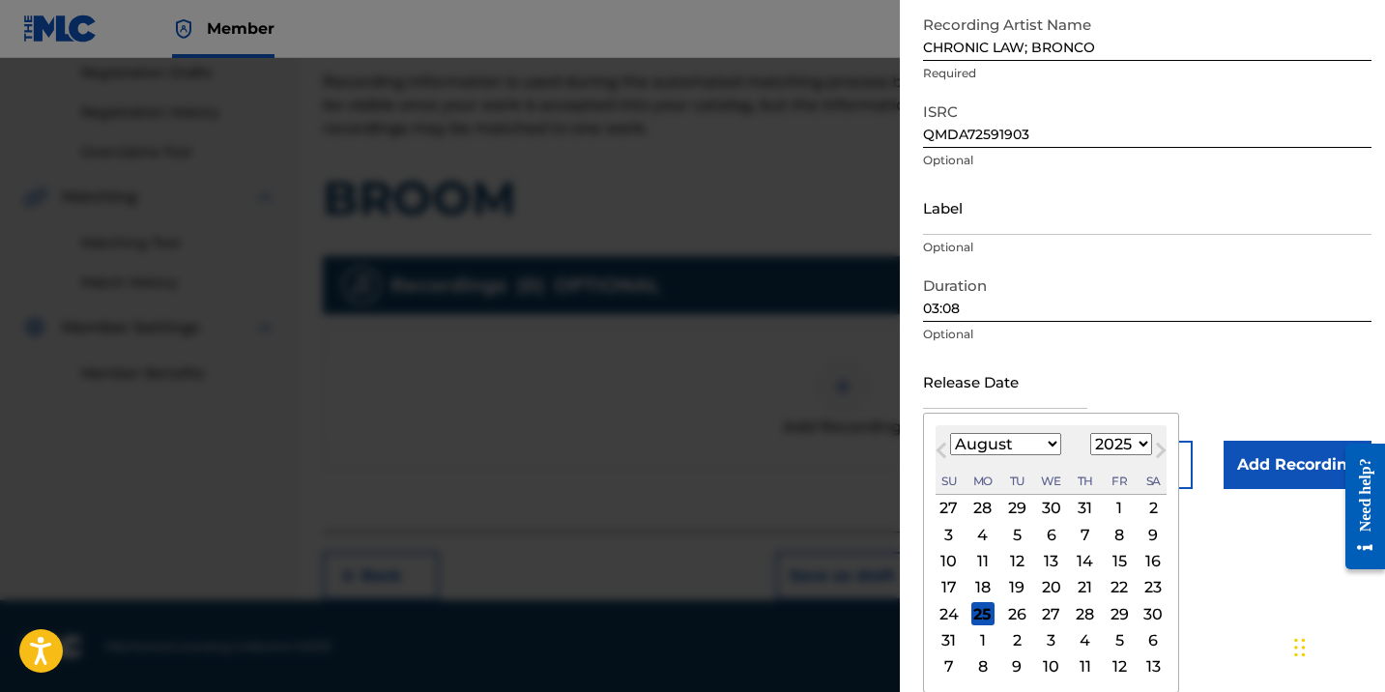
click at [1117, 593] on div "22" at bounding box center [1118, 587] width 23 height 23
type input "[DATE]"
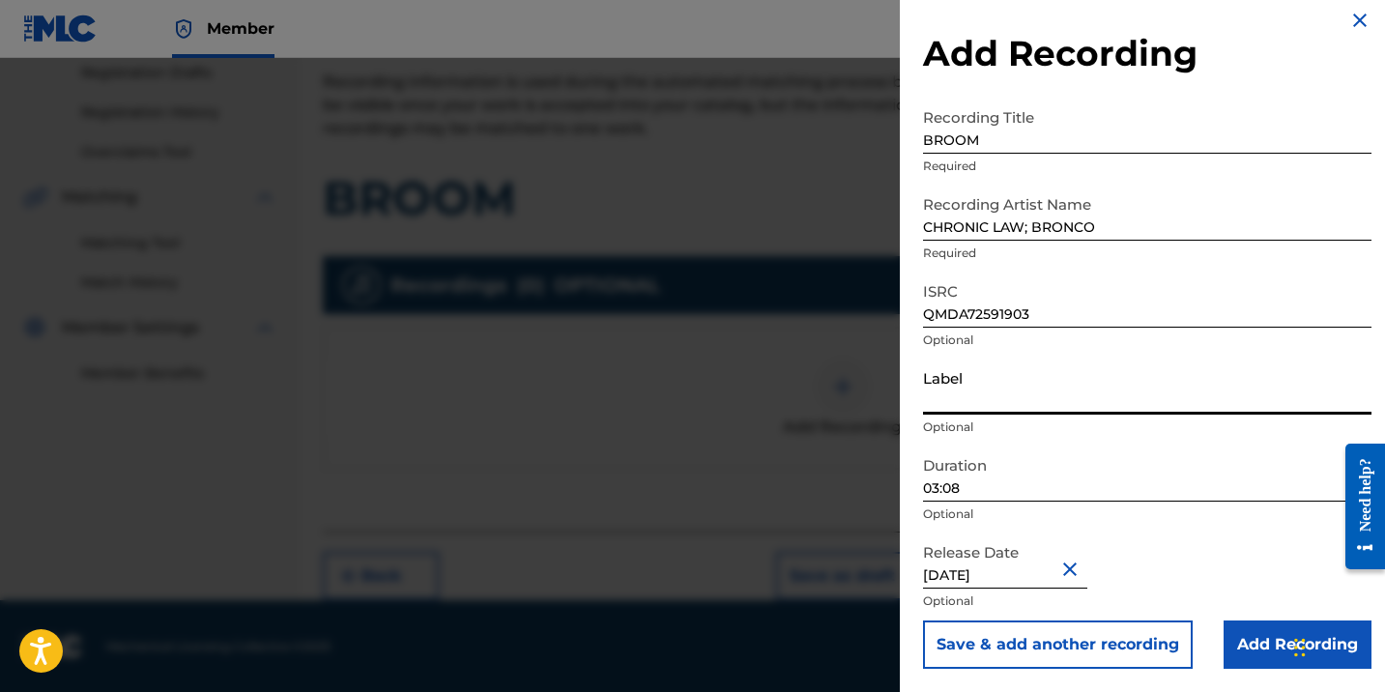
click at [1005, 388] on input "Label" at bounding box center [1147, 386] width 448 height 55
paste input "NEW WAVEZ ENTERTAINMENT - COLLECT DI BREAD ENTERTAINMENT"
type input "NEW WAVEZ ENTERTAINMENT - COLLECT DI BREAD ENTERTAINMENT"
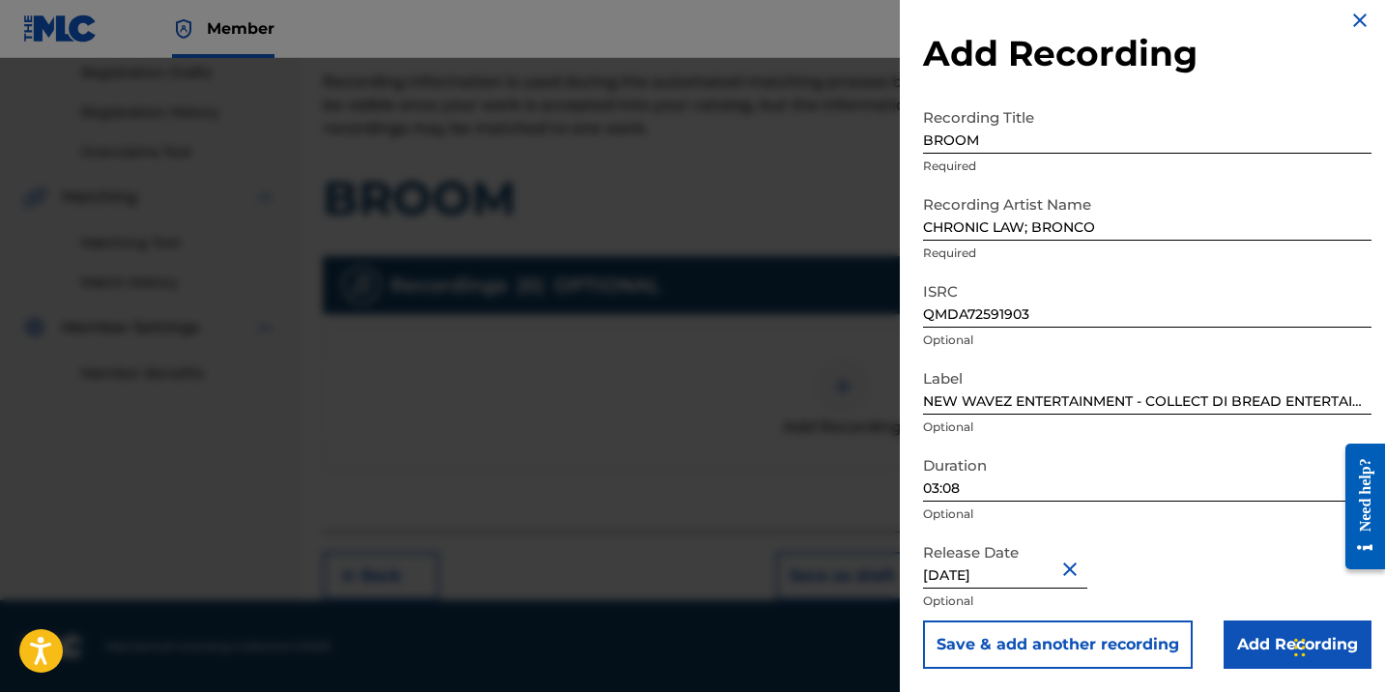
click at [1267, 638] on input "Add Recording" at bounding box center [1297, 644] width 148 height 48
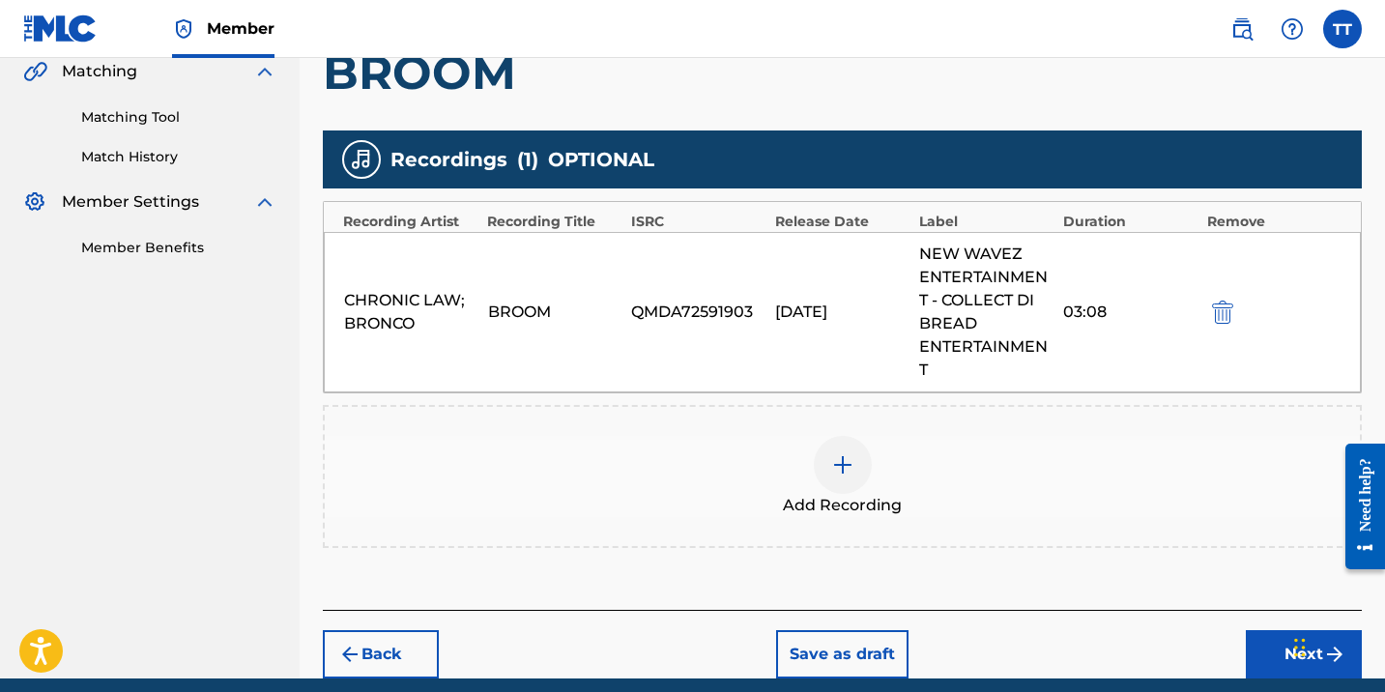
scroll to position [535, 0]
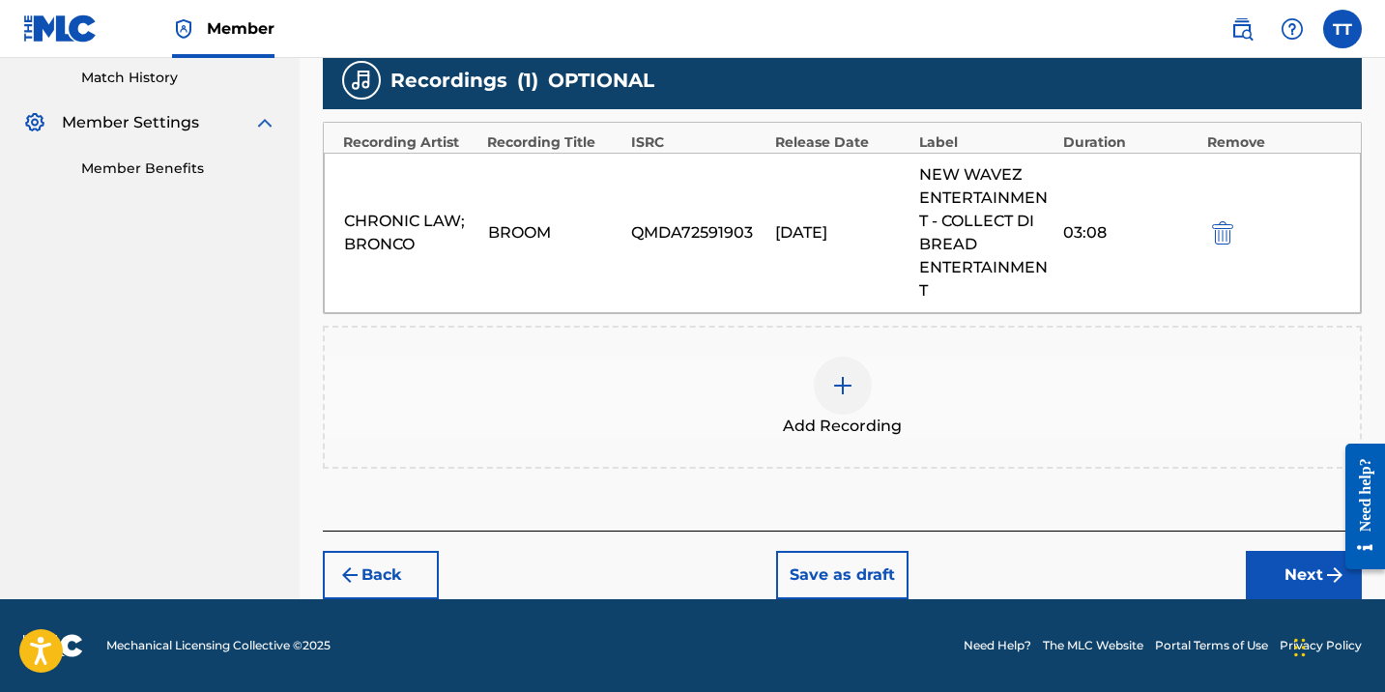
click at [1288, 565] on button "Next" at bounding box center [1304, 575] width 116 height 48
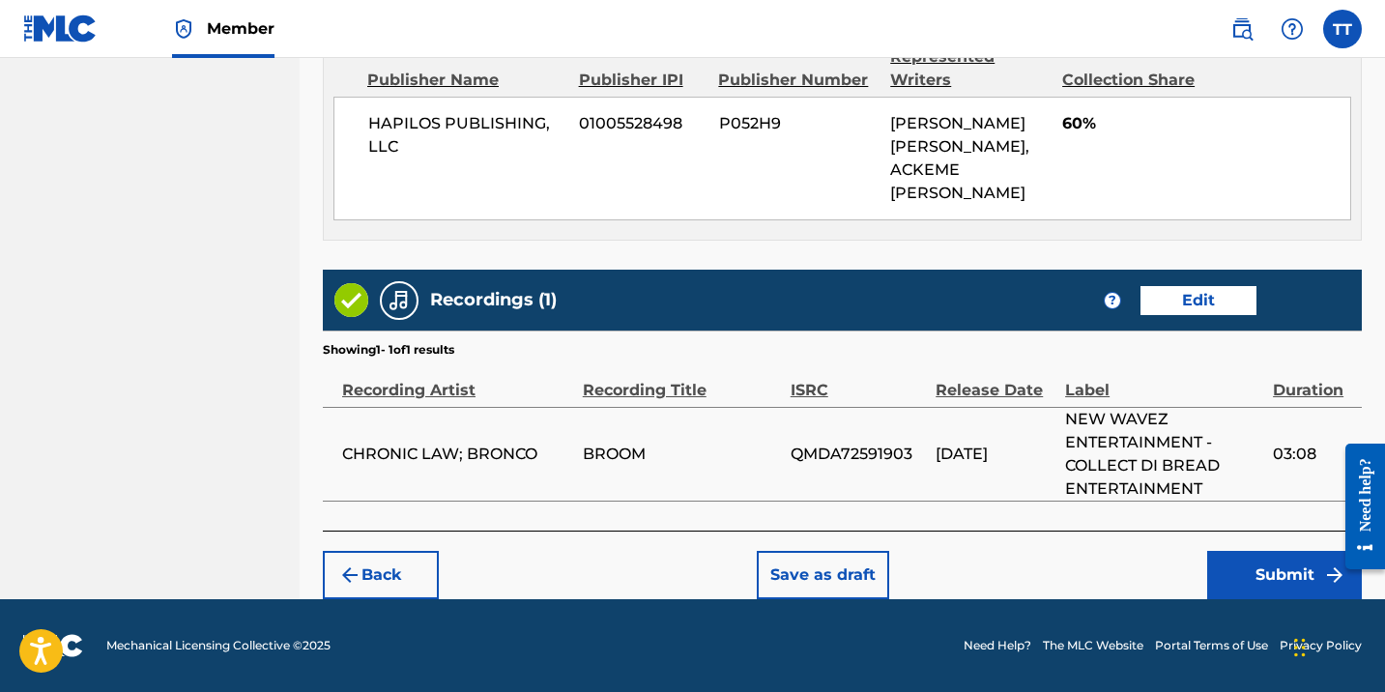
scroll to position [1280, 0]
click at [1240, 563] on button "Submit" at bounding box center [1284, 575] width 155 height 48
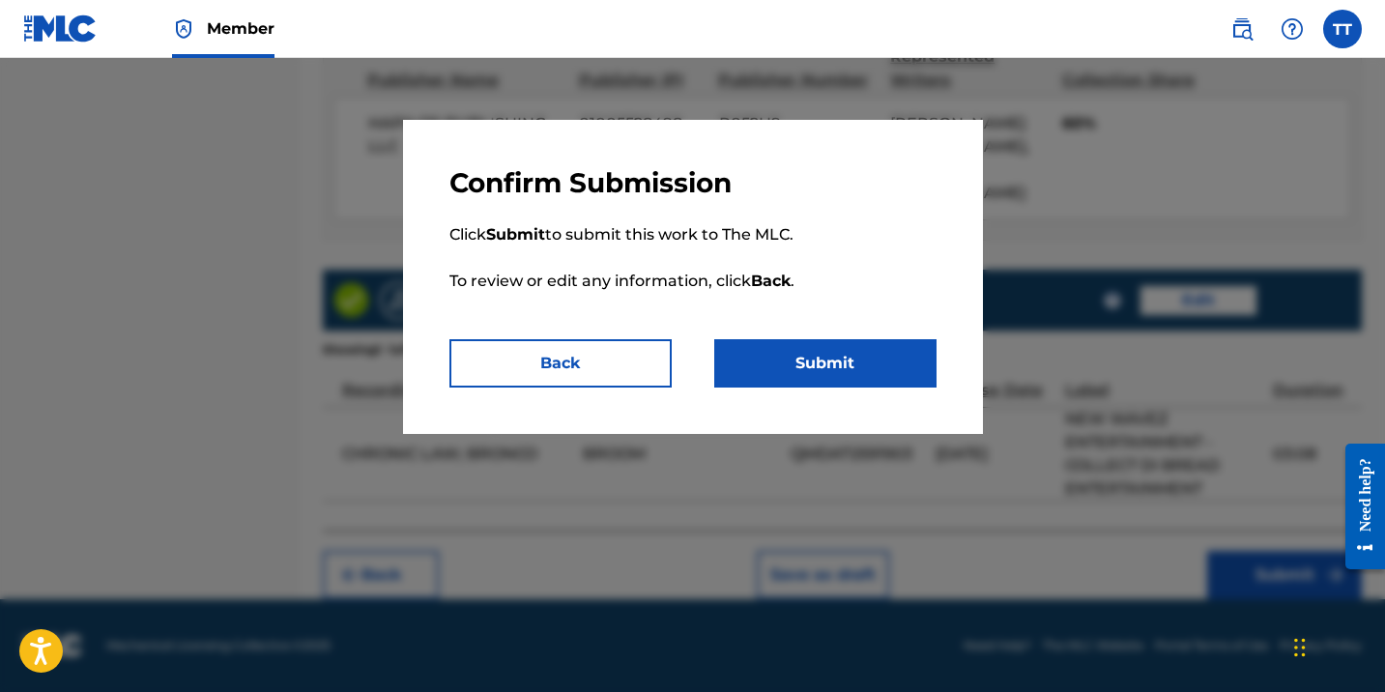
click at [882, 340] on button "Submit" at bounding box center [825, 363] width 222 height 48
